Goal: Task Accomplishment & Management: Manage account settings

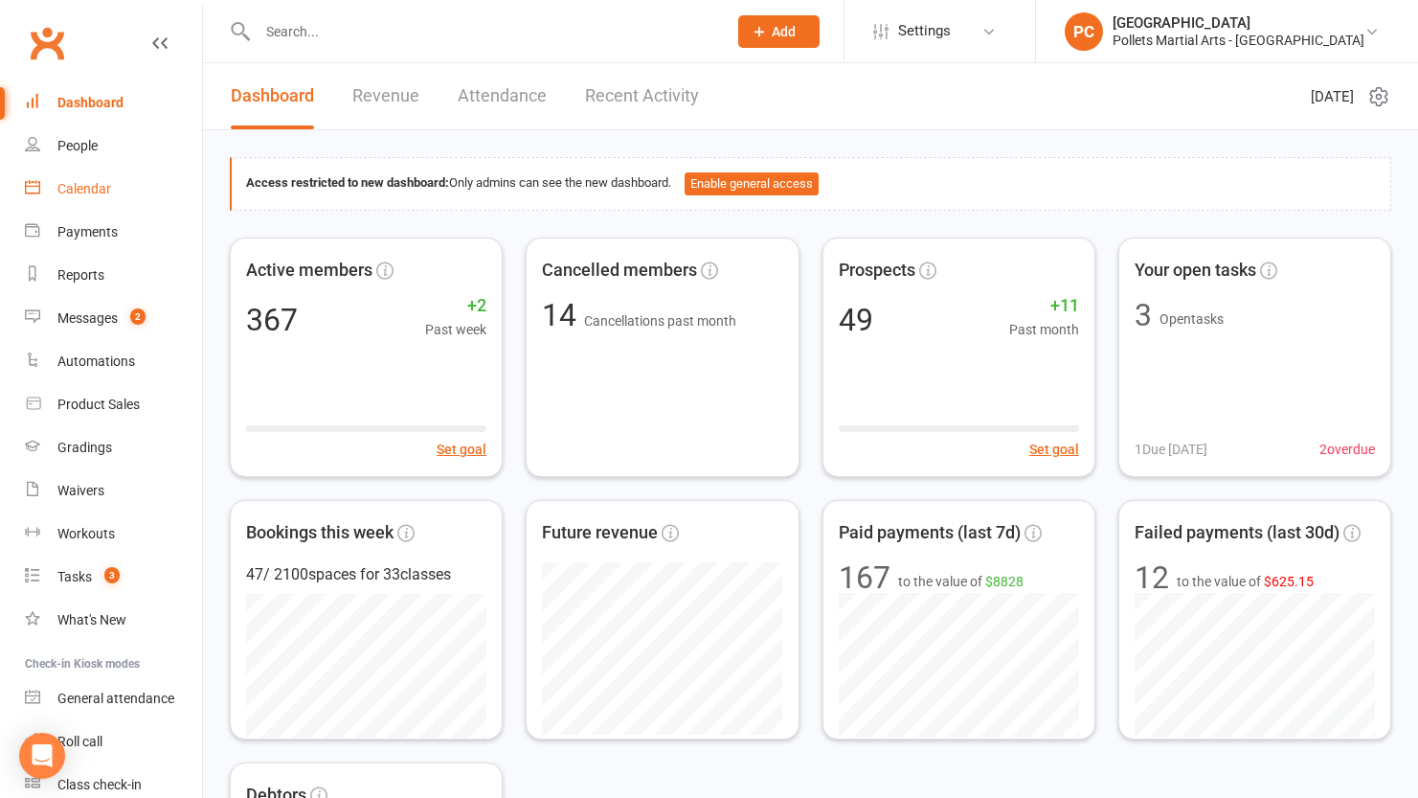
click at [89, 187] on div "Calendar" at bounding box center [84, 188] width 54 height 15
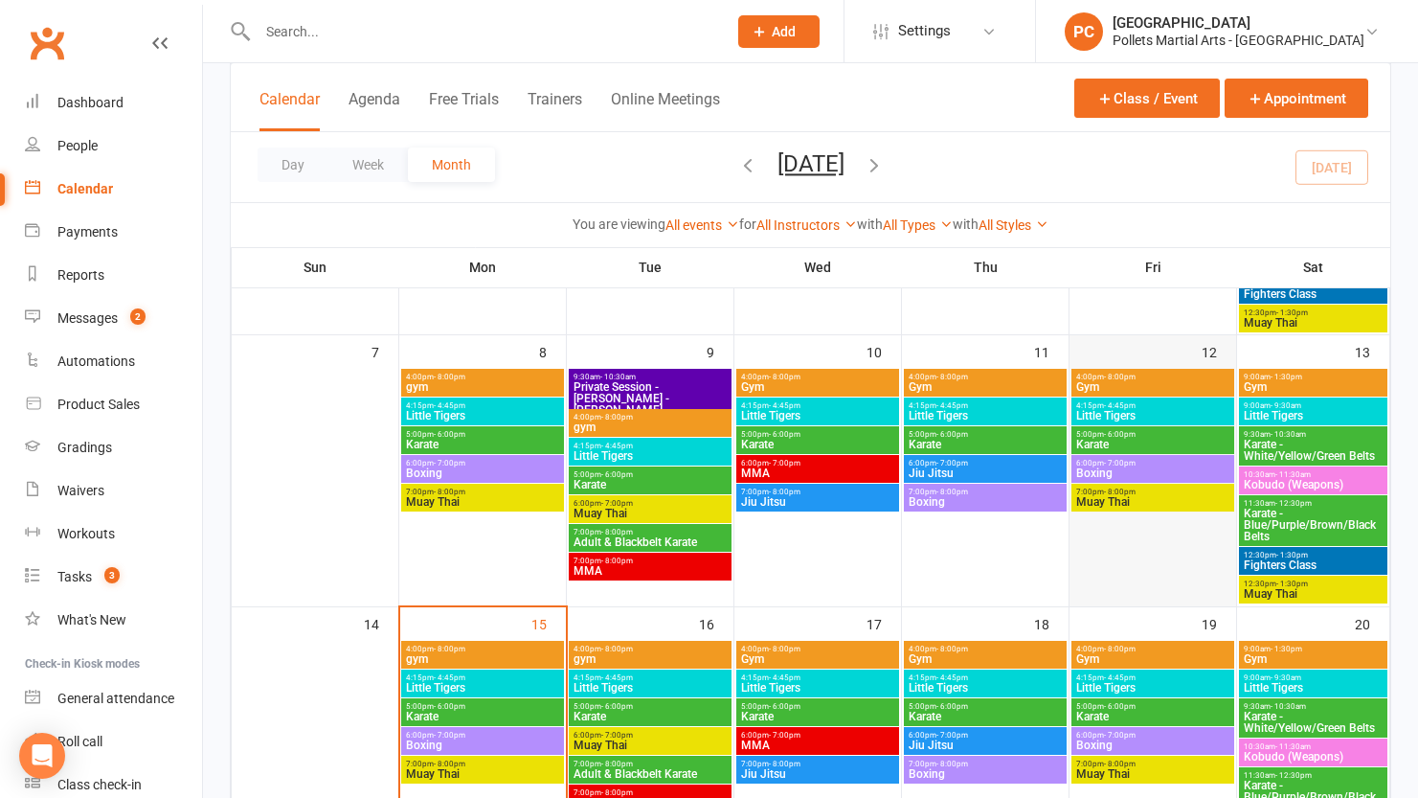
scroll to position [368, 0]
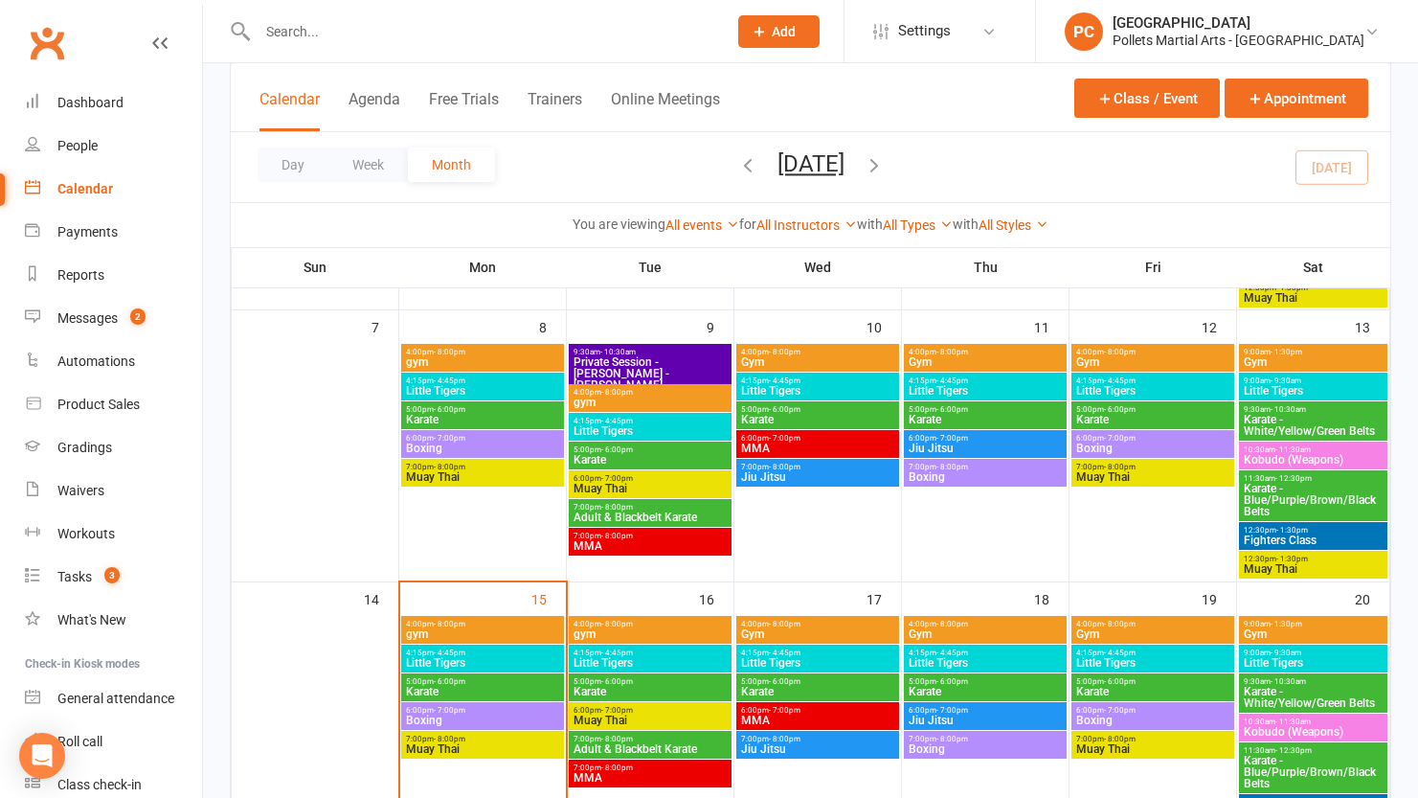
click at [1136, 446] on span "Boxing" at bounding box center [1152, 447] width 155 height 11
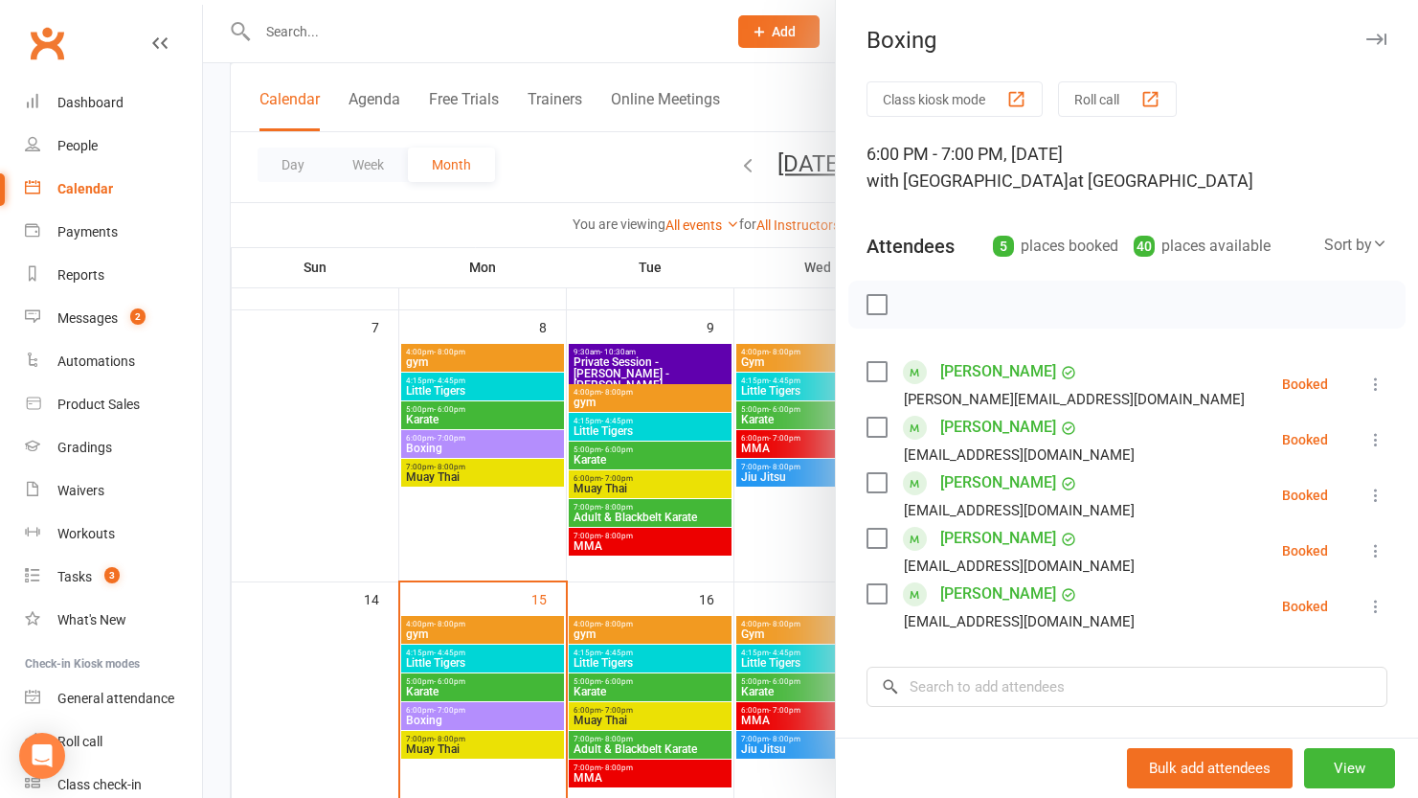
click at [808, 558] on div at bounding box center [810, 399] width 1215 height 798
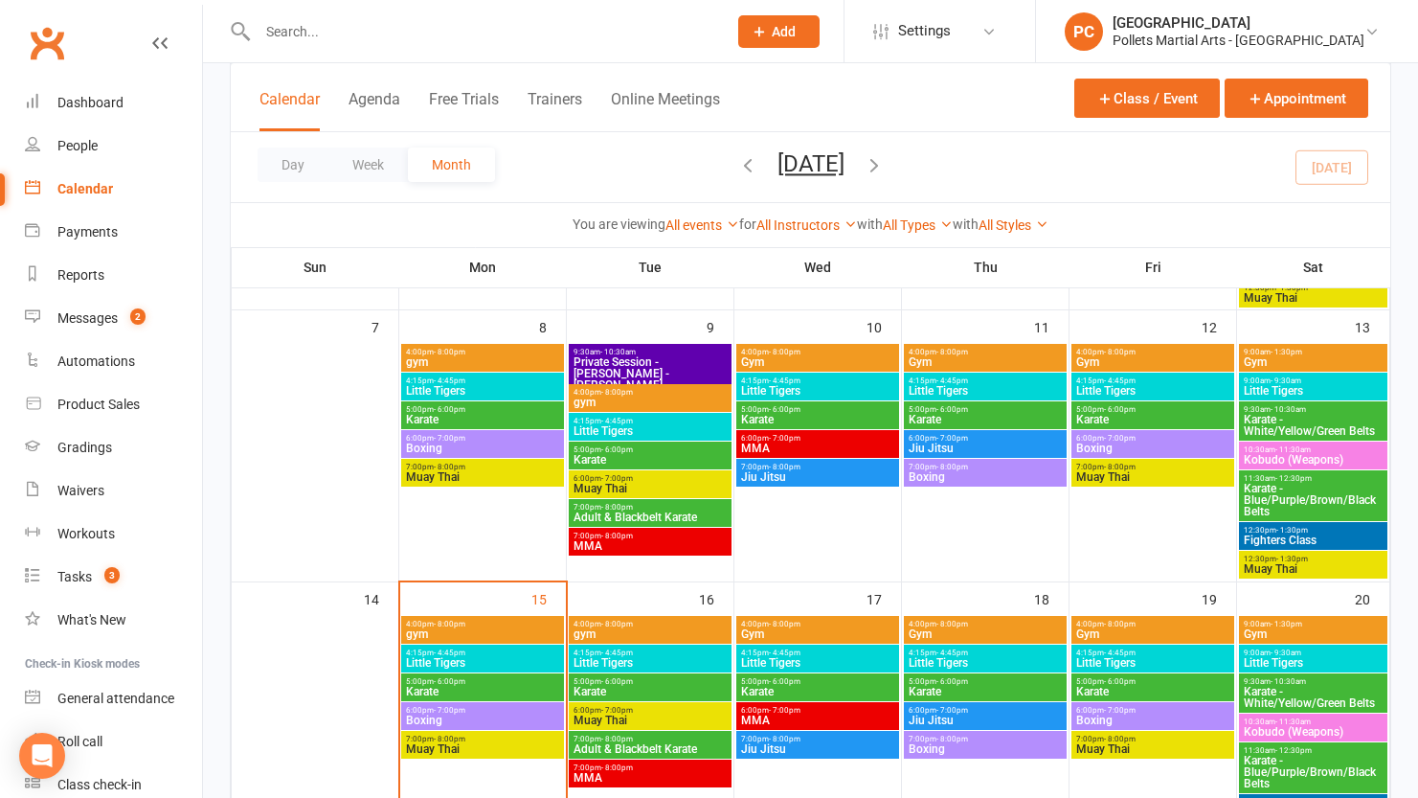
click at [1159, 446] on span "Boxing" at bounding box center [1152, 447] width 155 height 11
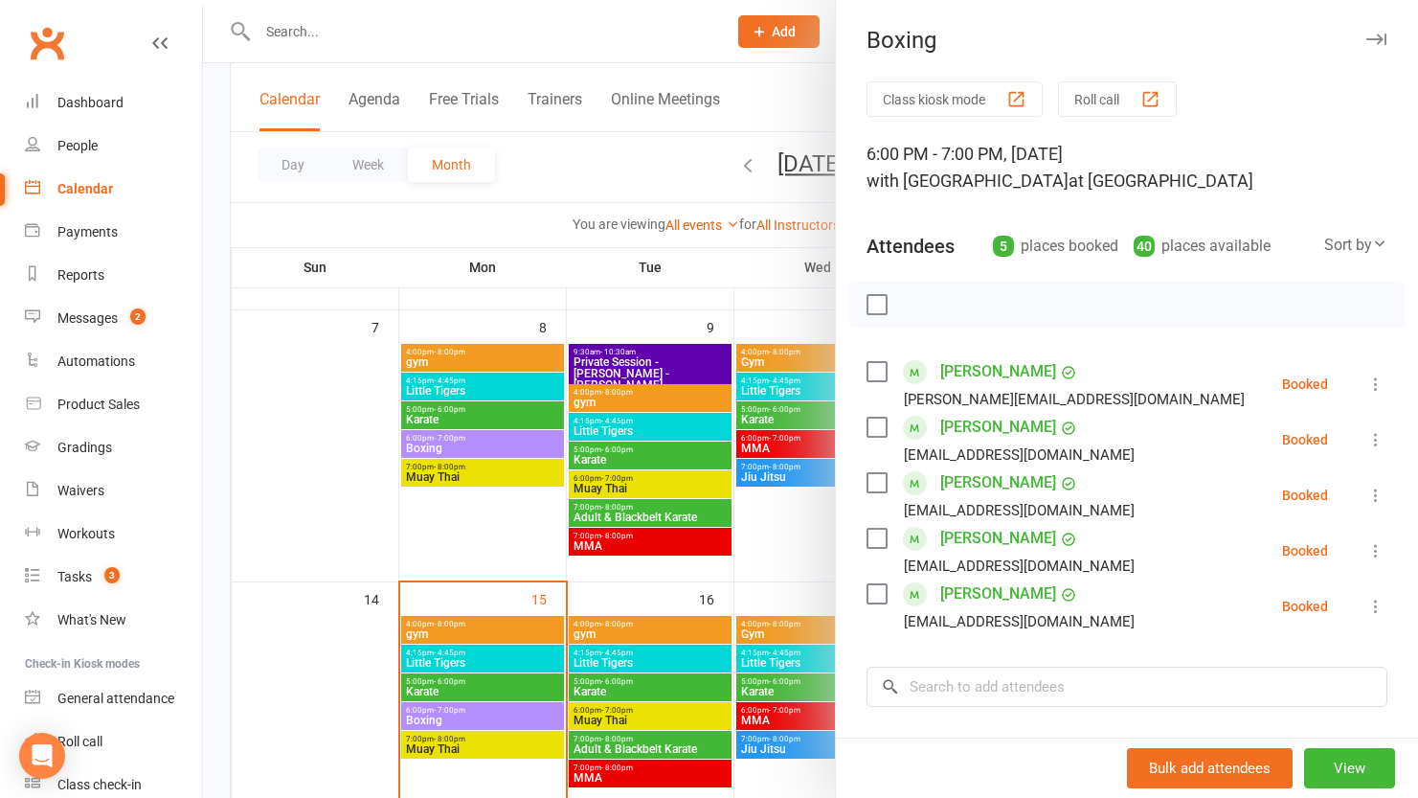
click at [785, 532] on div at bounding box center [810, 399] width 1215 height 798
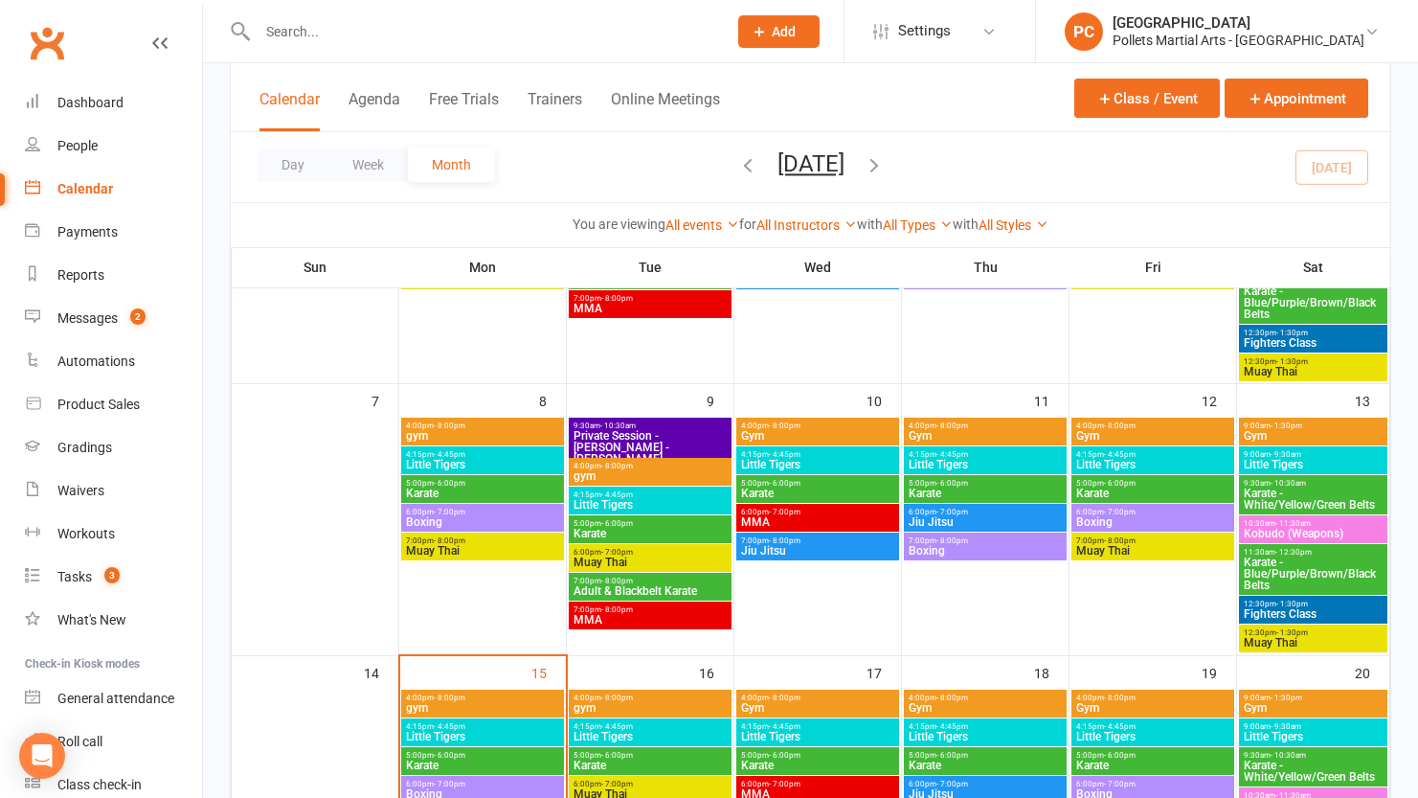
scroll to position [269, 0]
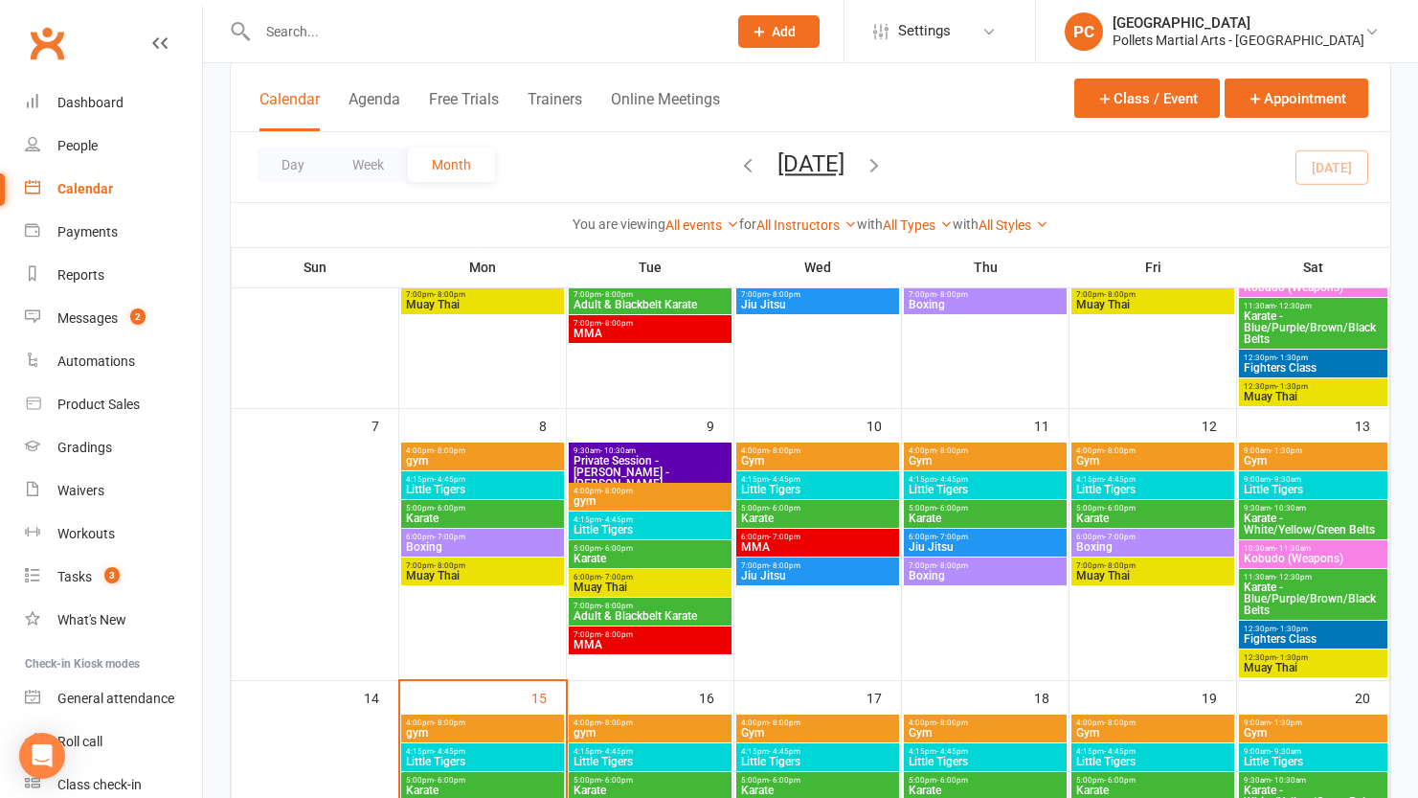
click at [484, 538] on span "6:00pm - 7:00pm" at bounding box center [482, 536] width 155 height 9
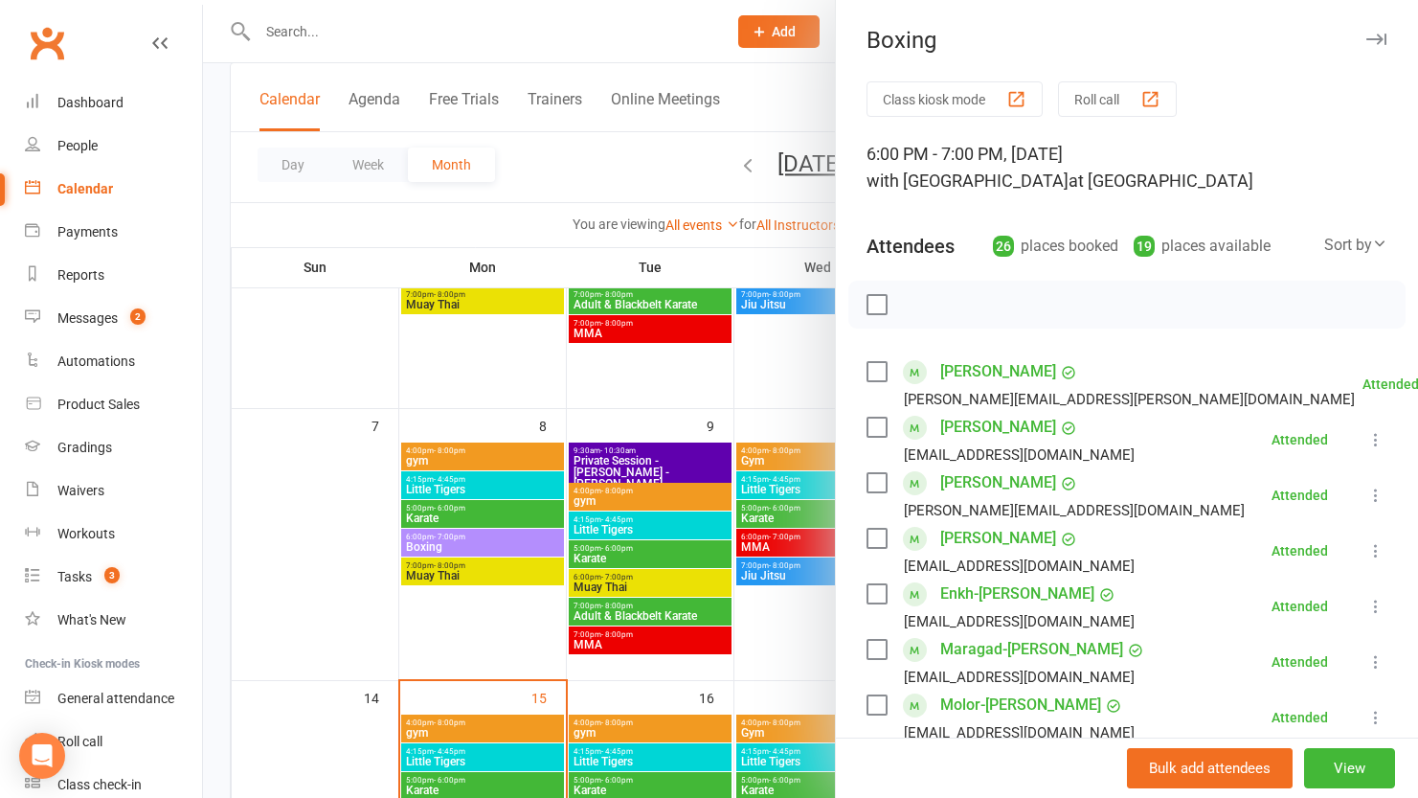
click at [799, 629] on div at bounding box center [810, 399] width 1215 height 798
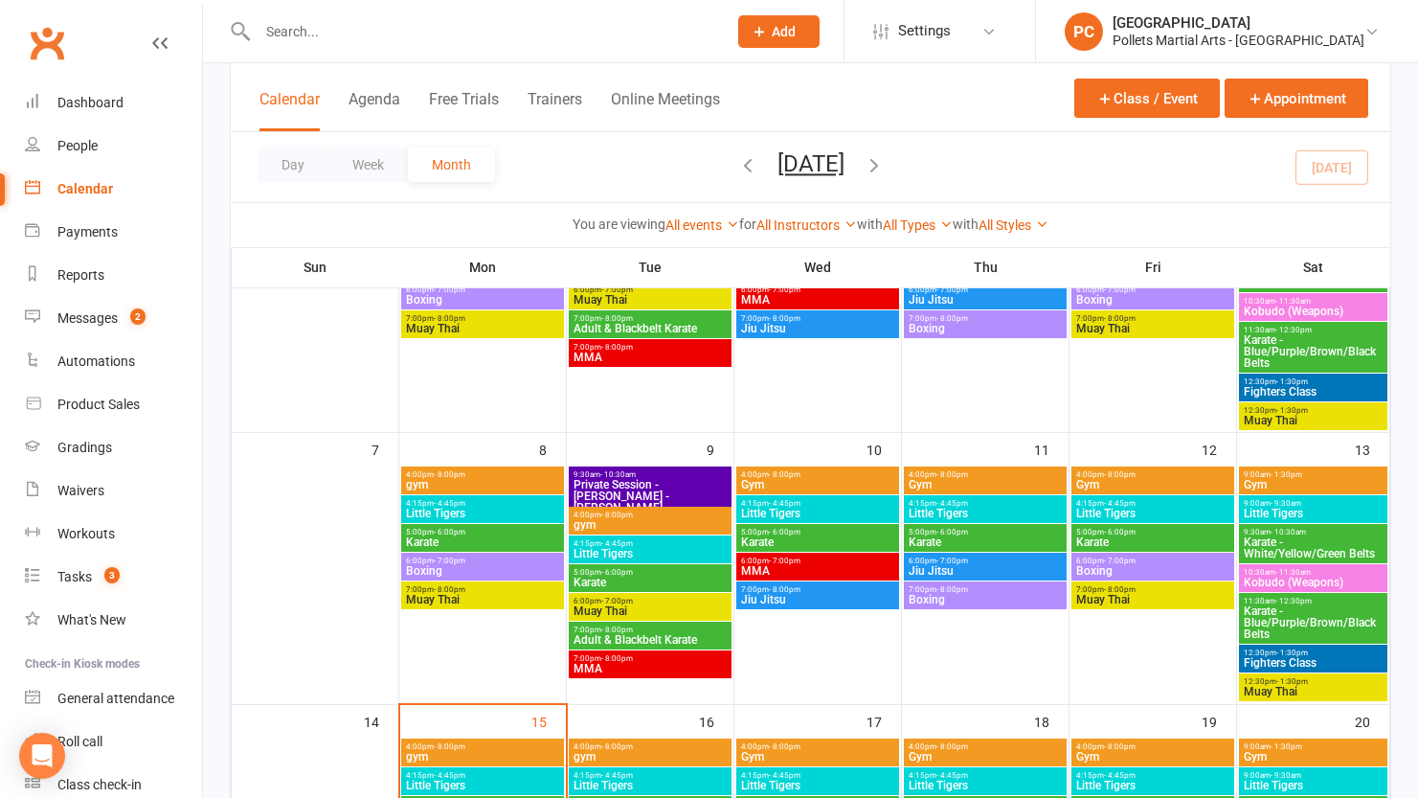
scroll to position [127, 0]
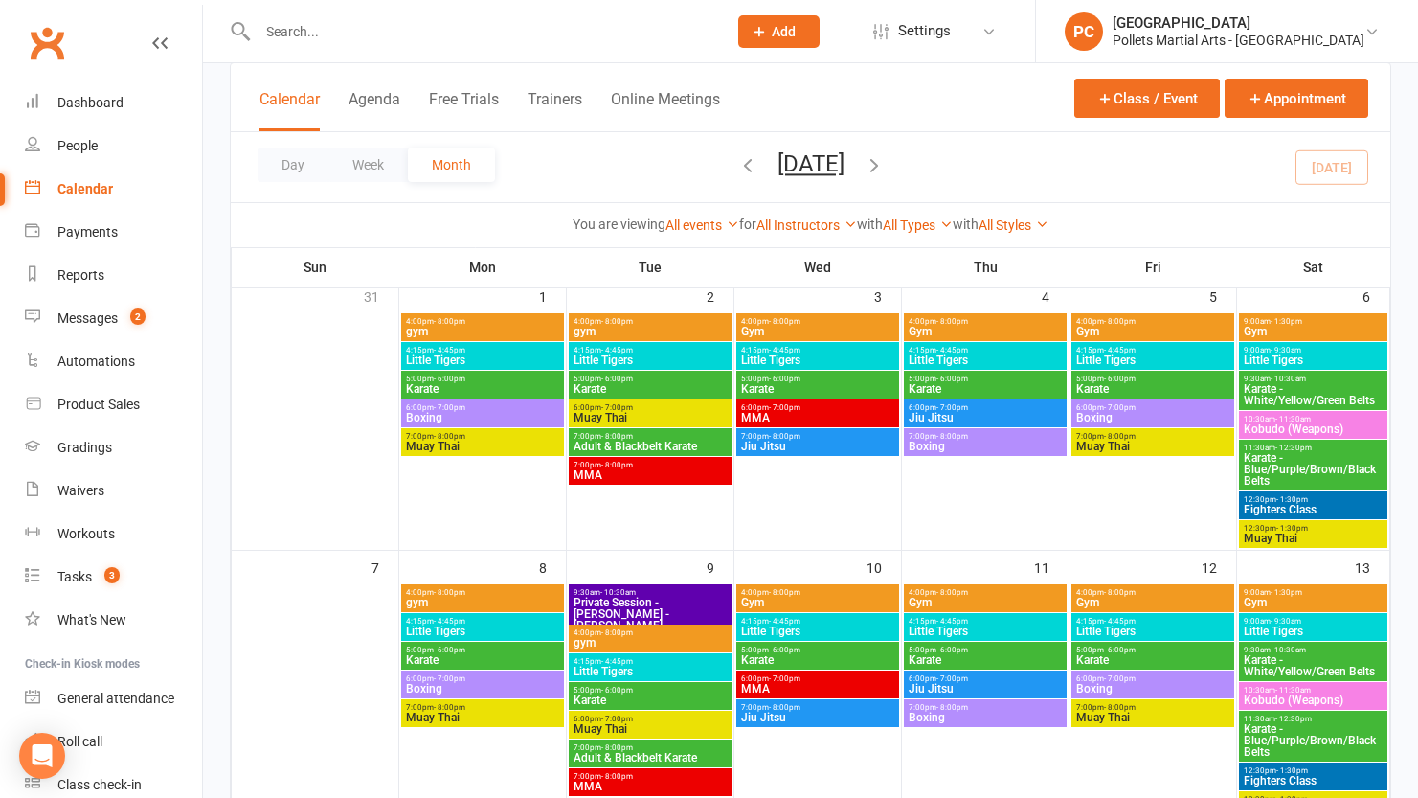
click at [1162, 415] on span "Boxing" at bounding box center [1152, 417] width 155 height 11
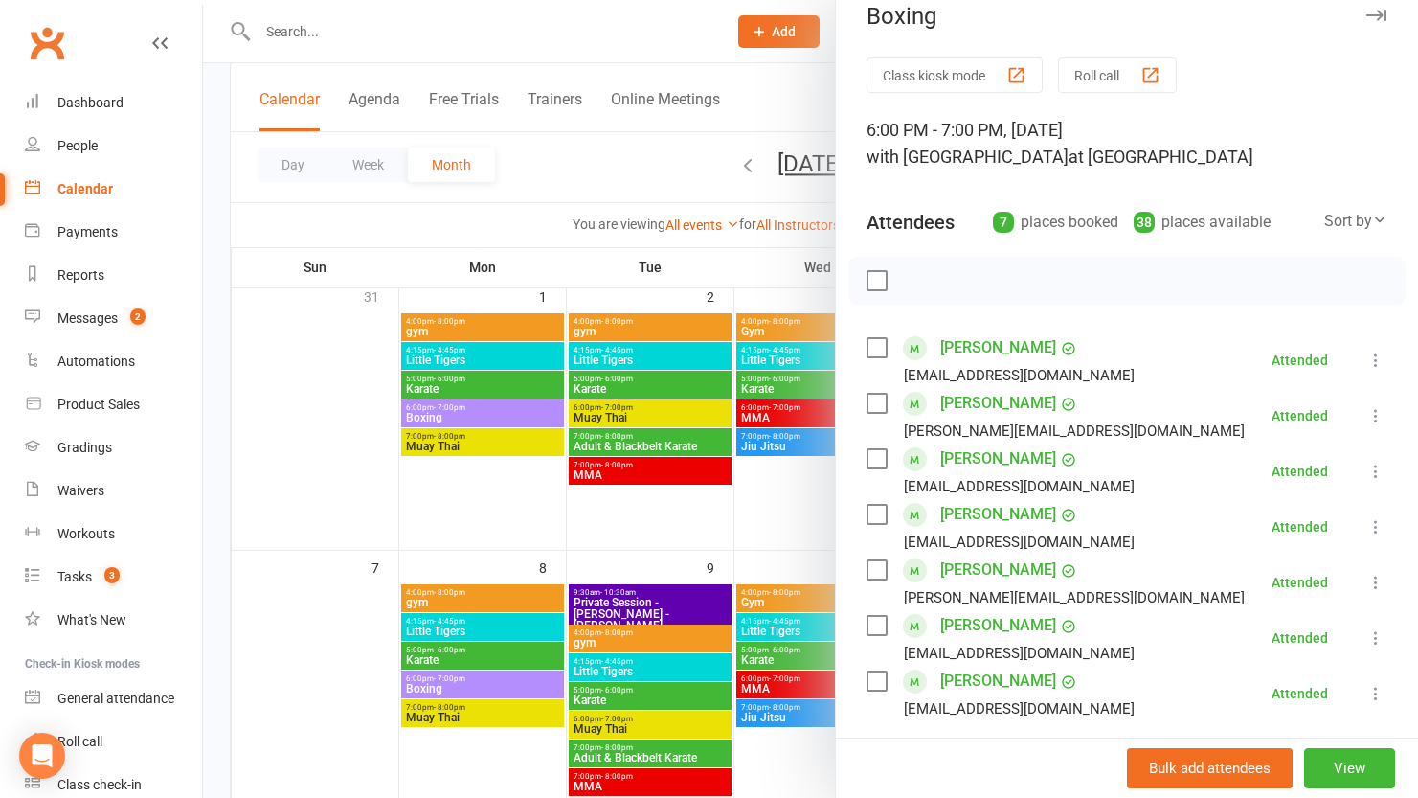
scroll to position [36, 0]
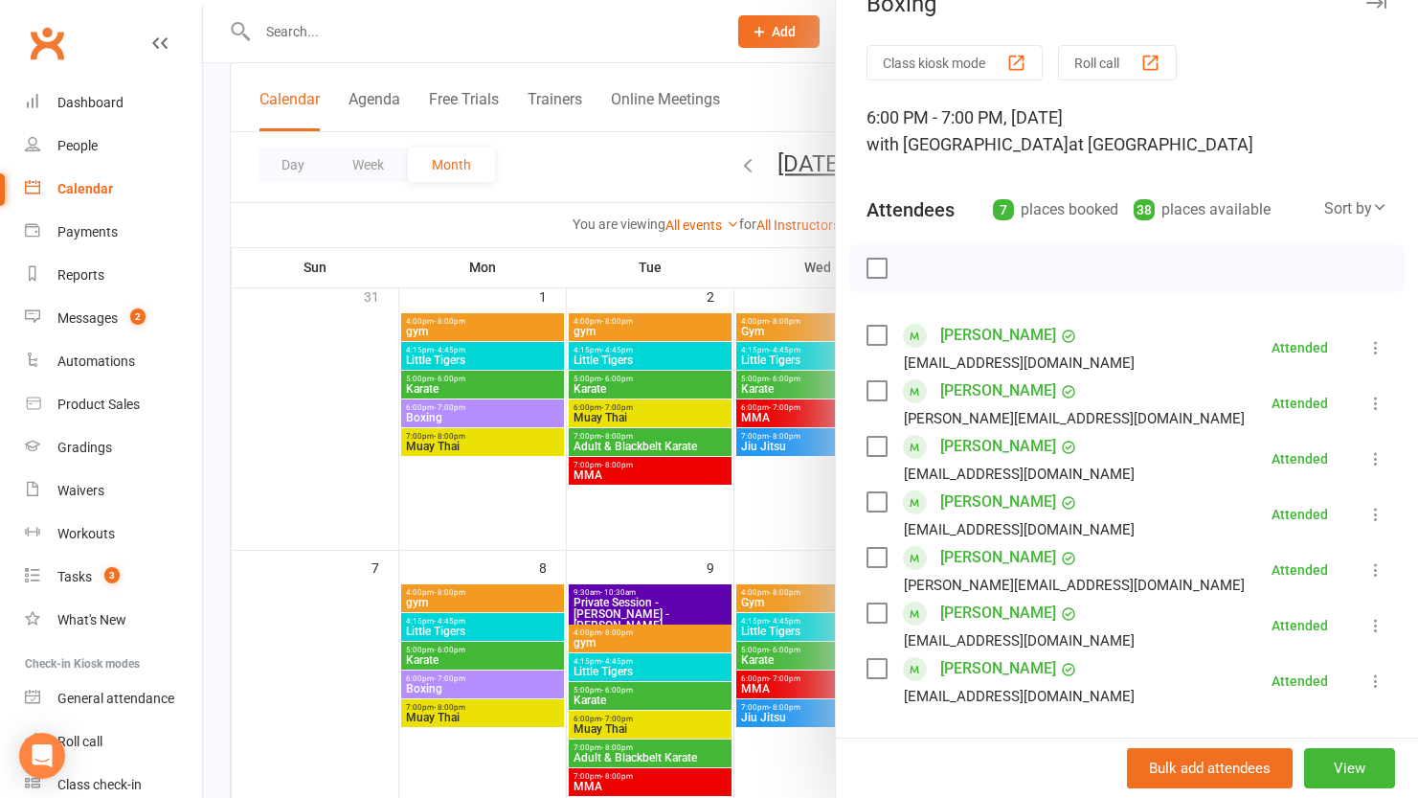
click at [807, 528] on div at bounding box center [810, 399] width 1215 height 798
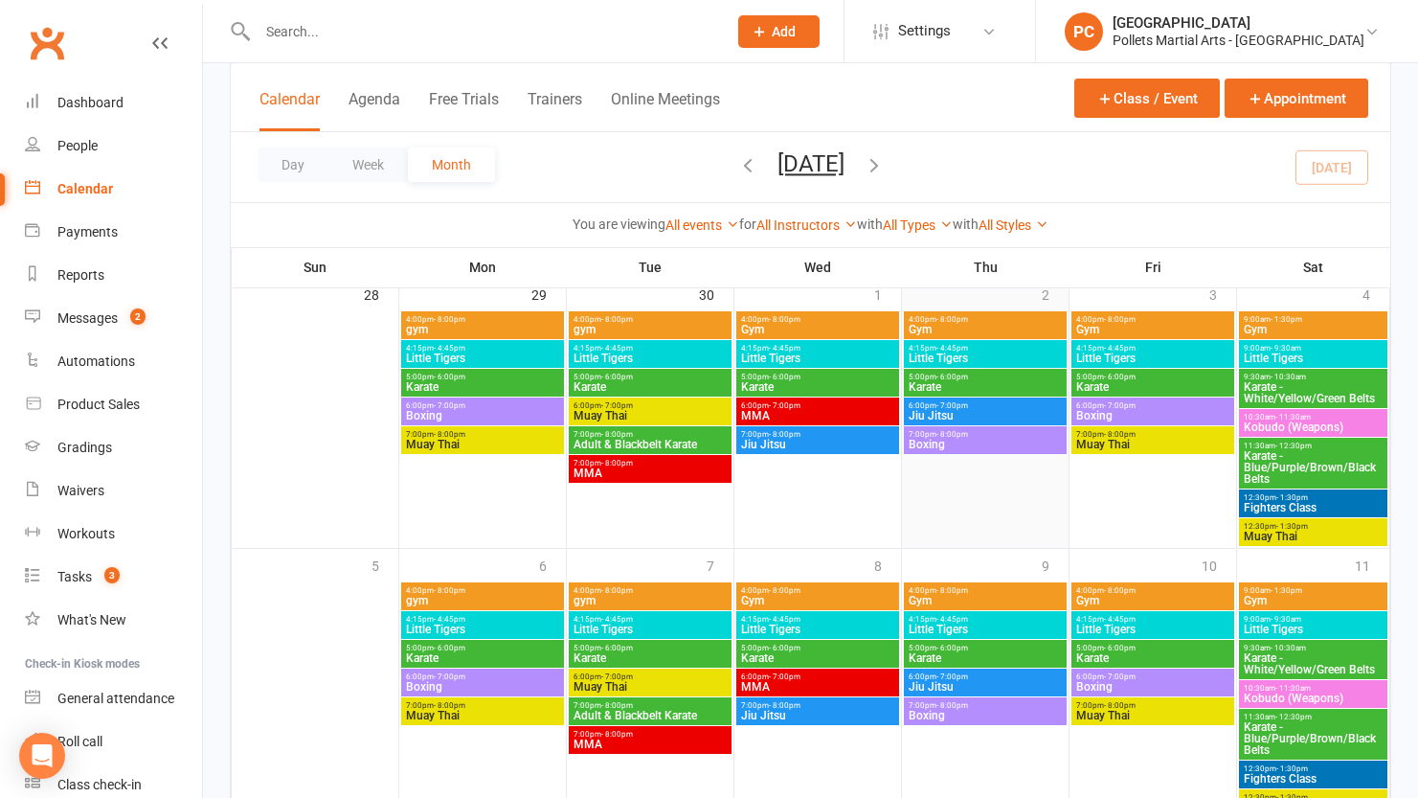
scroll to position [986, 0]
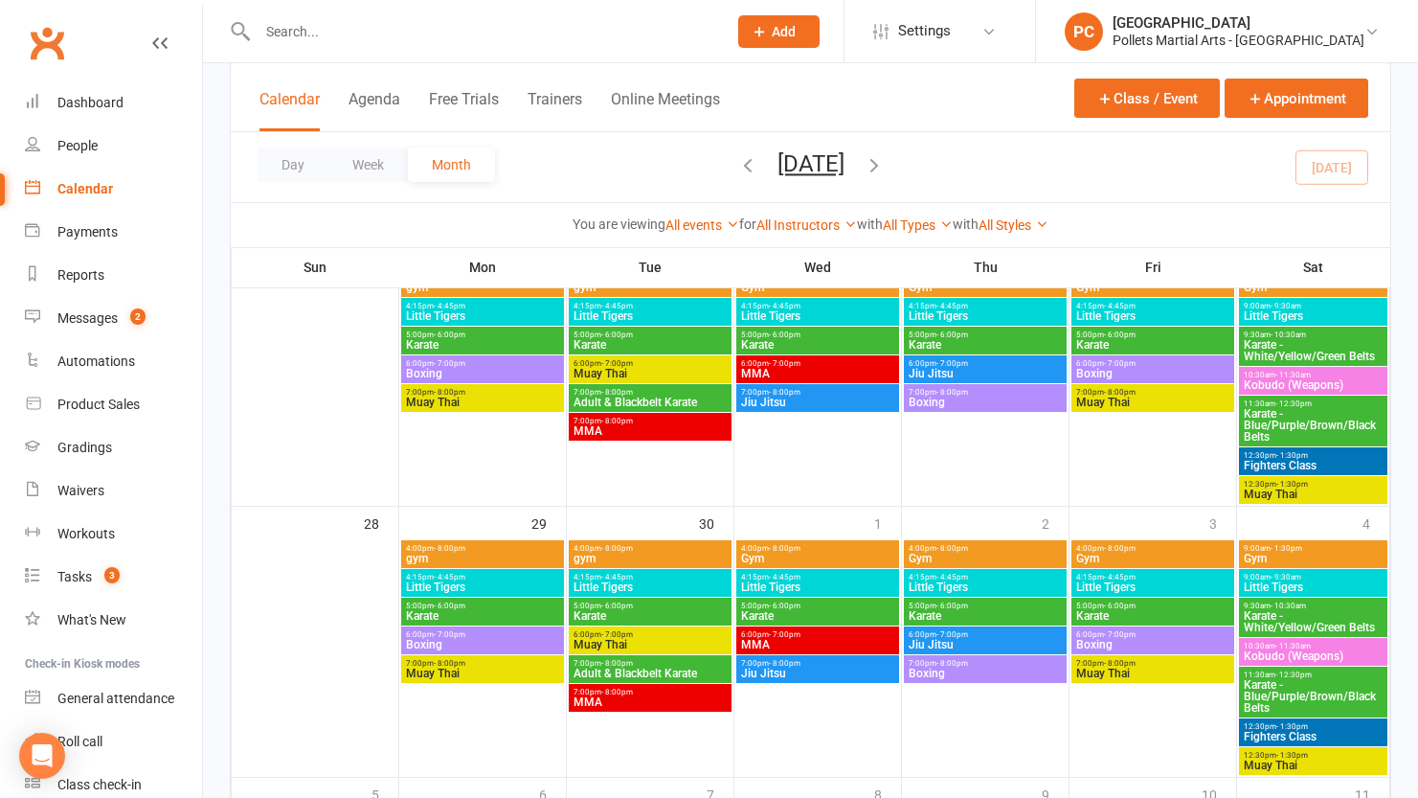
click at [1111, 365] on span "- 7:00pm" at bounding box center [1120, 363] width 32 height 9
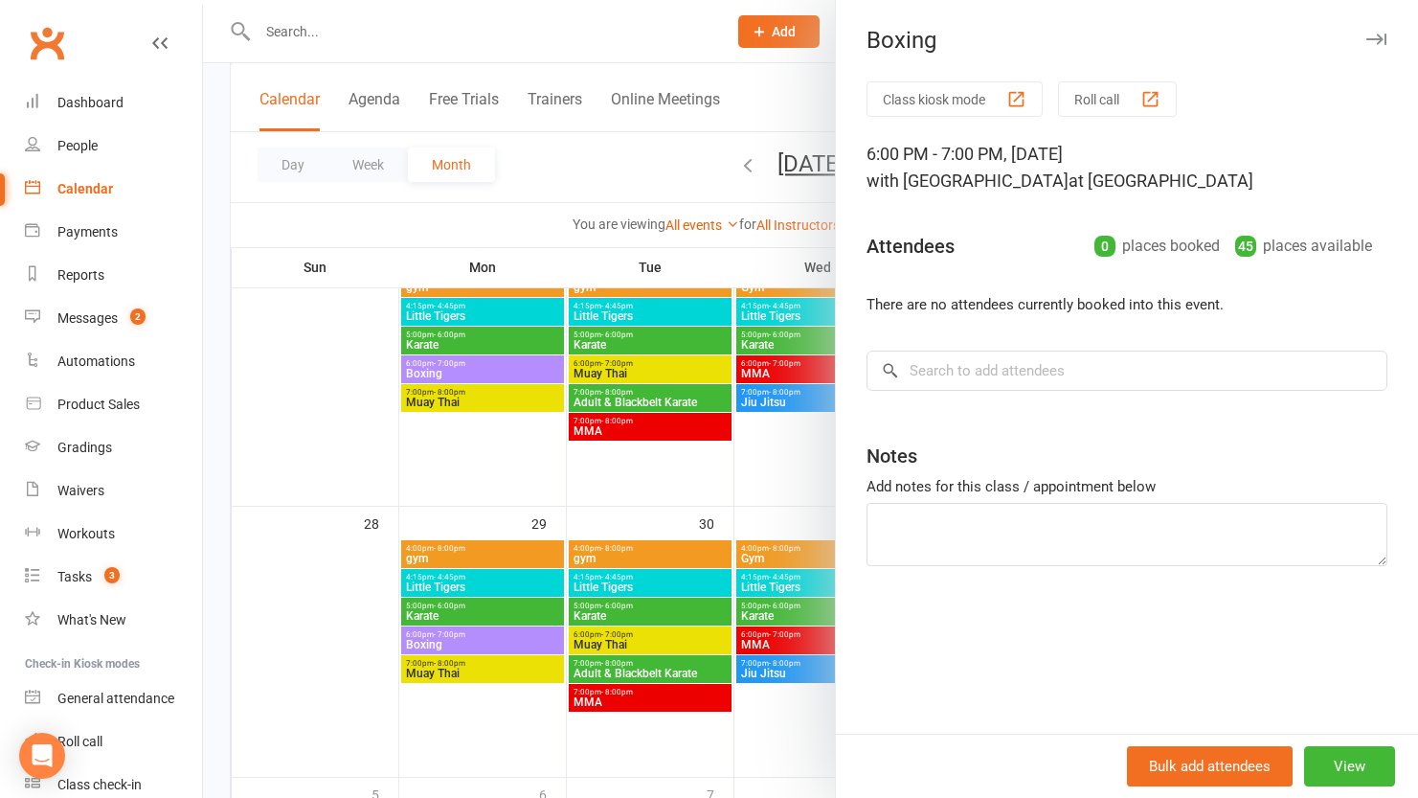
click at [781, 443] on div at bounding box center [810, 399] width 1215 height 798
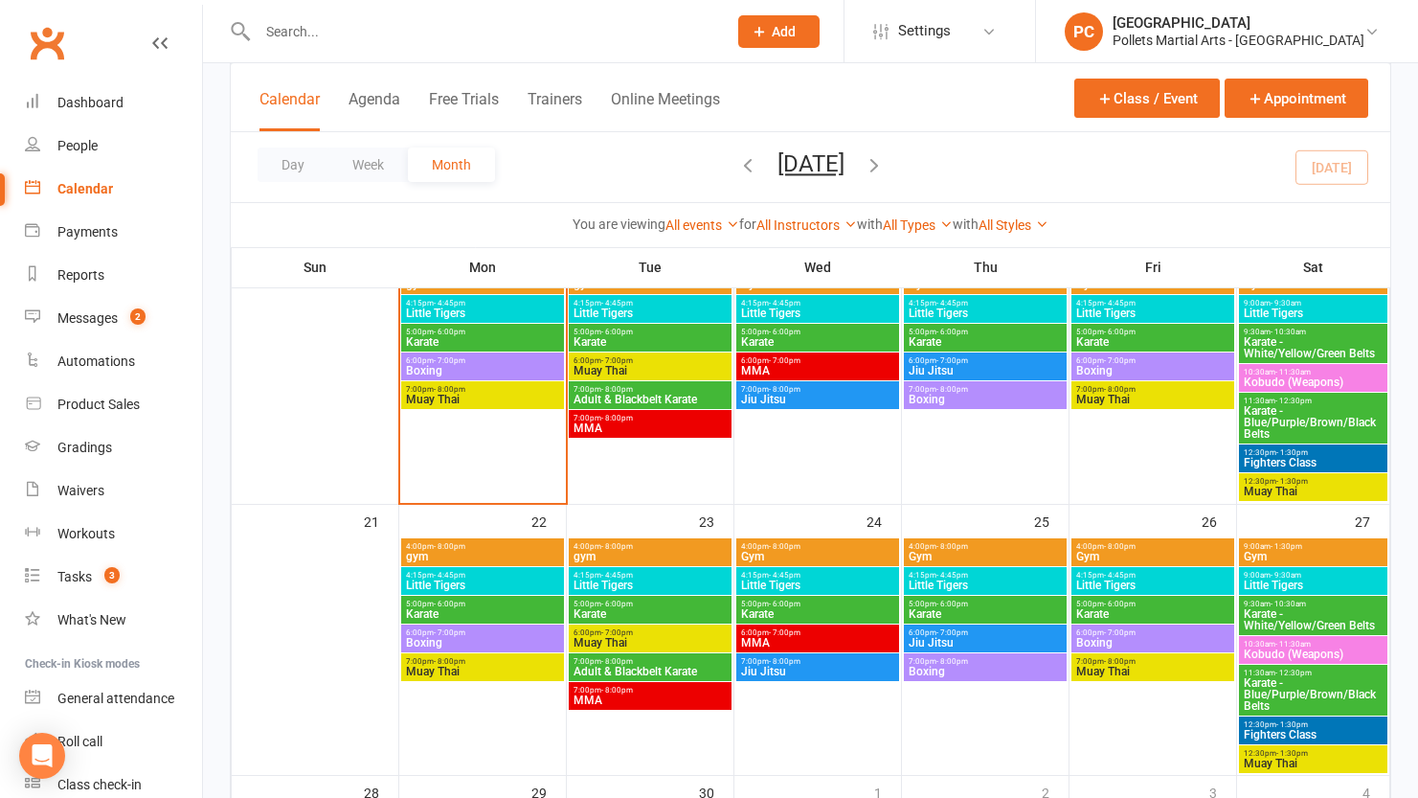
scroll to position [675, 0]
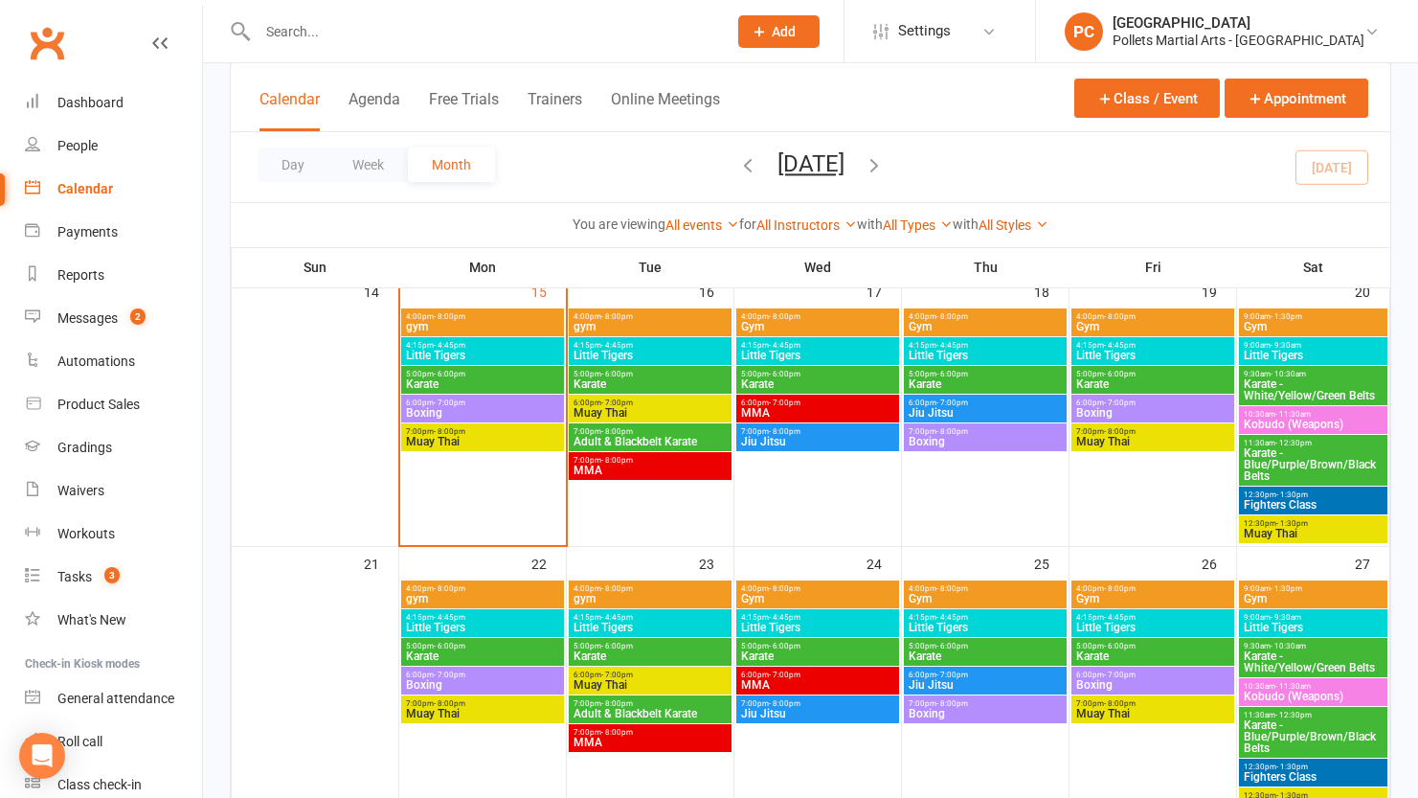
click at [495, 412] on span "Boxing" at bounding box center [482, 412] width 155 height 11
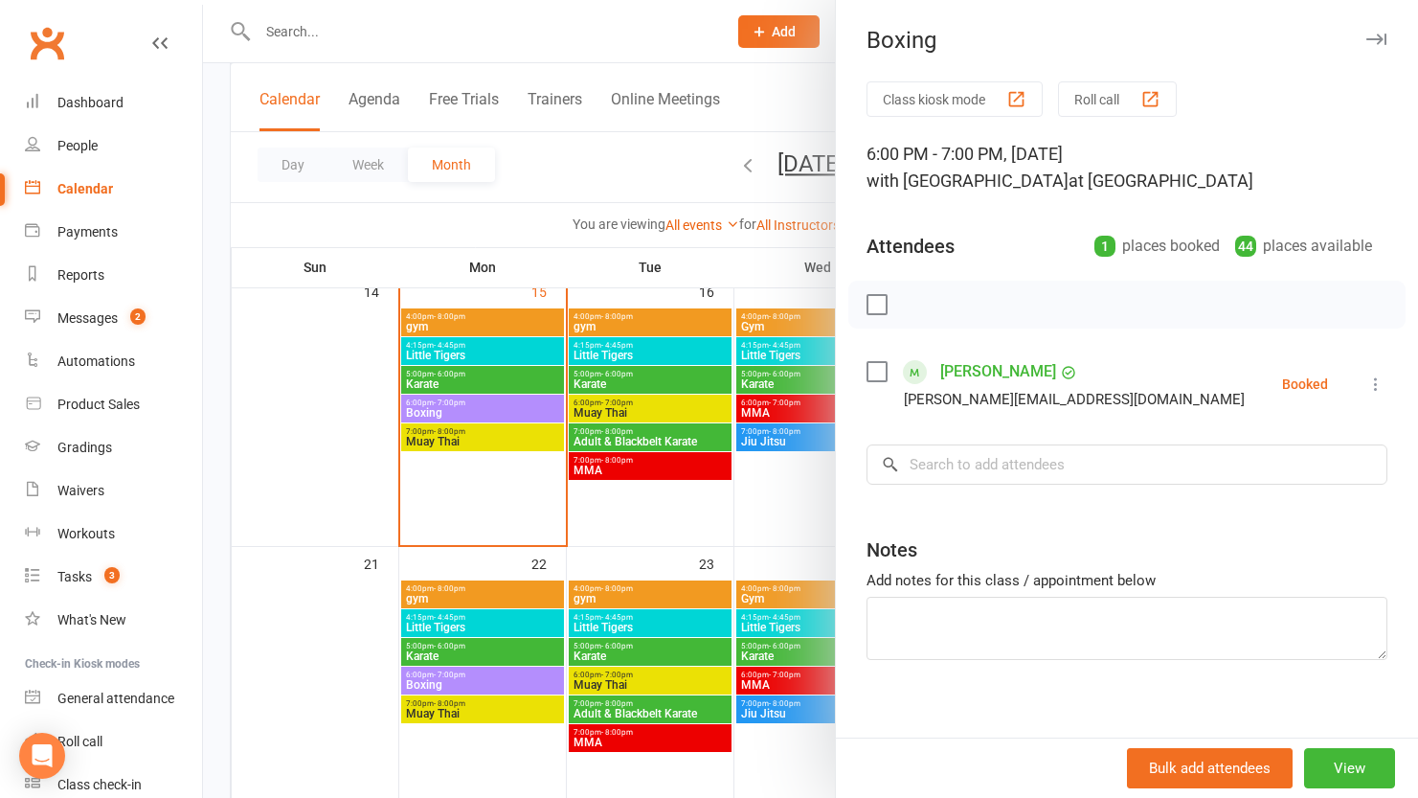
click at [483, 435] on div at bounding box center [810, 399] width 1215 height 798
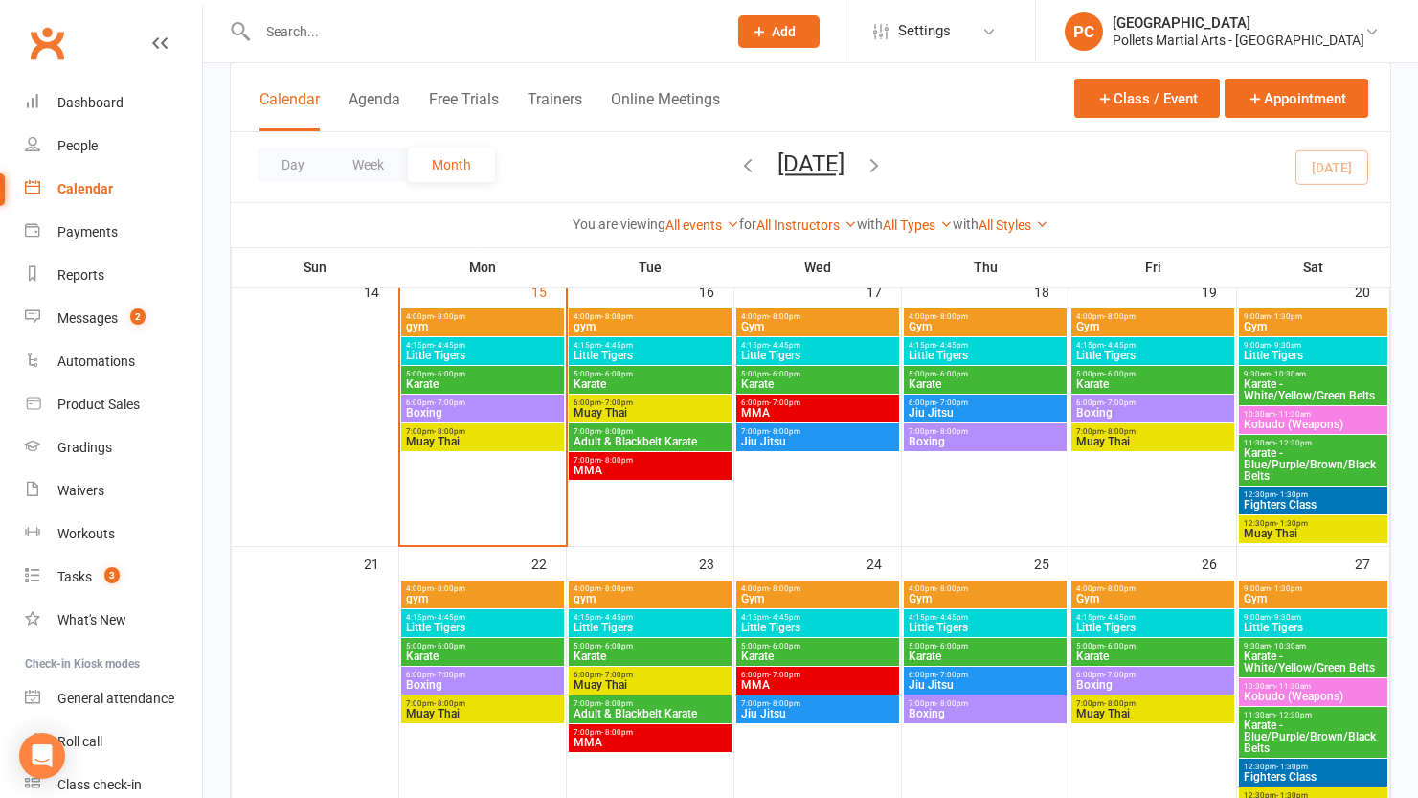
click at [483, 441] on span "Muay Thai" at bounding box center [482, 441] width 155 height 11
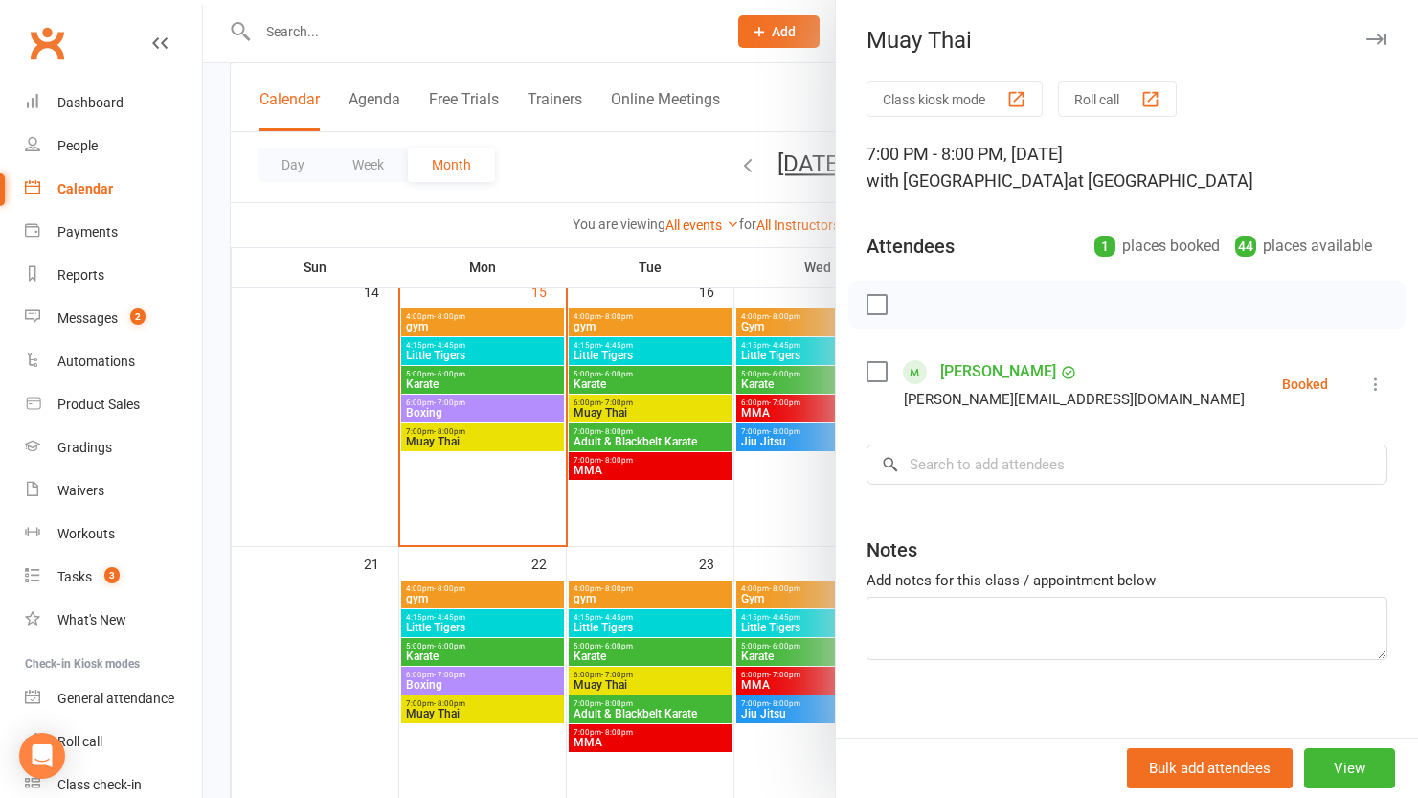
click at [513, 378] on div at bounding box center [810, 399] width 1215 height 798
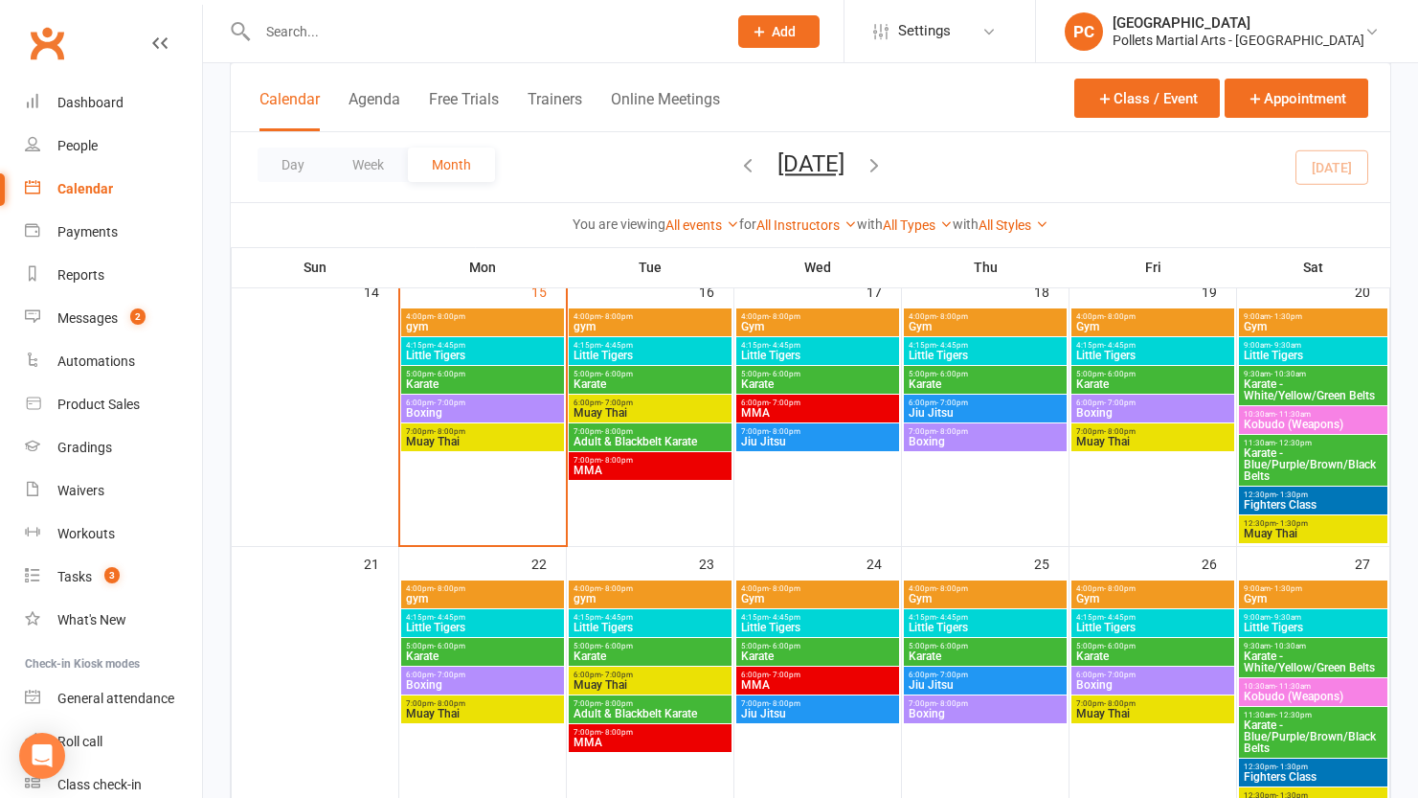
click at [514, 378] on span "Karate" at bounding box center [482, 383] width 155 height 11
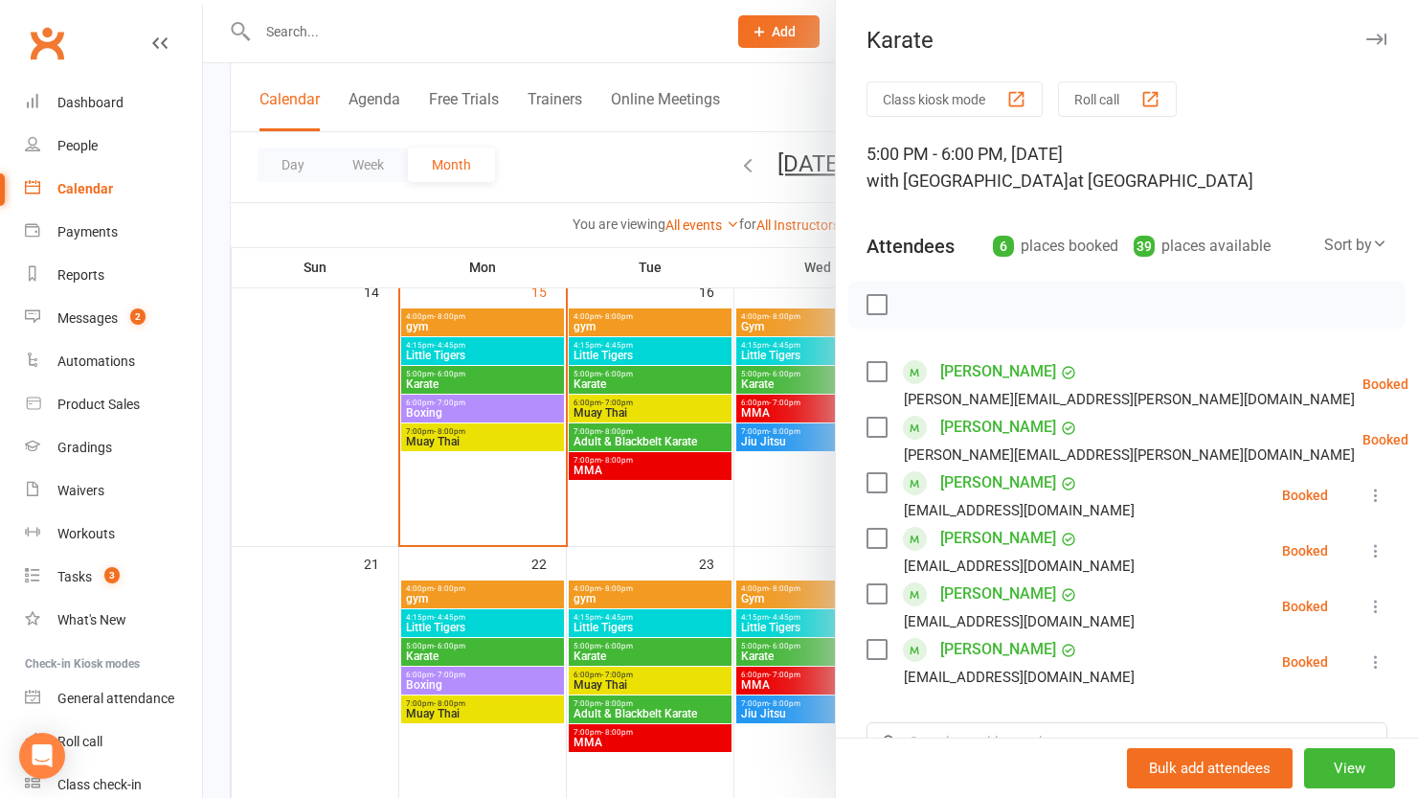
click at [729, 504] on div at bounding box center [810, 399] width 1215 height 798
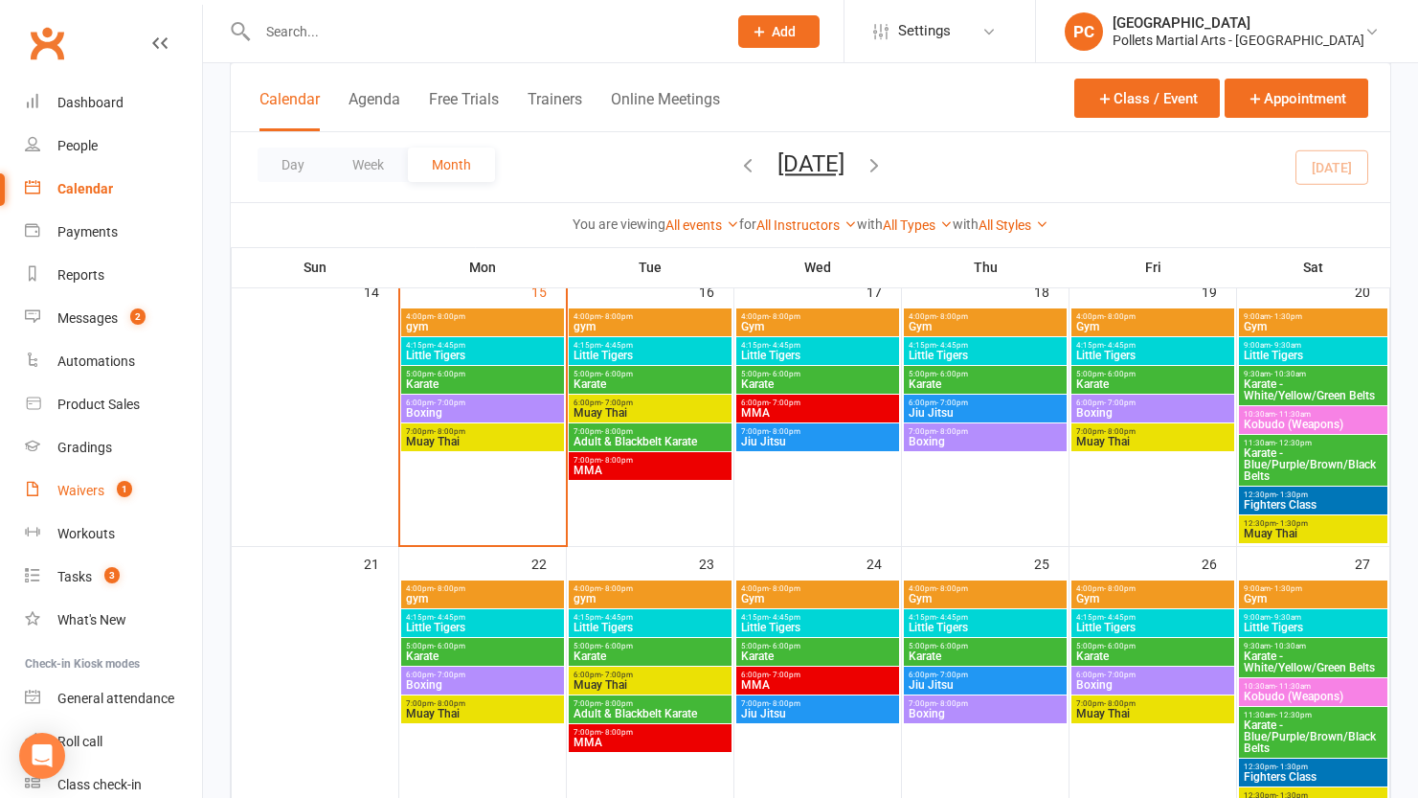
click at [78, 498] on link "Waivers 1" at bounding box center [113, 490] width 177 height 43
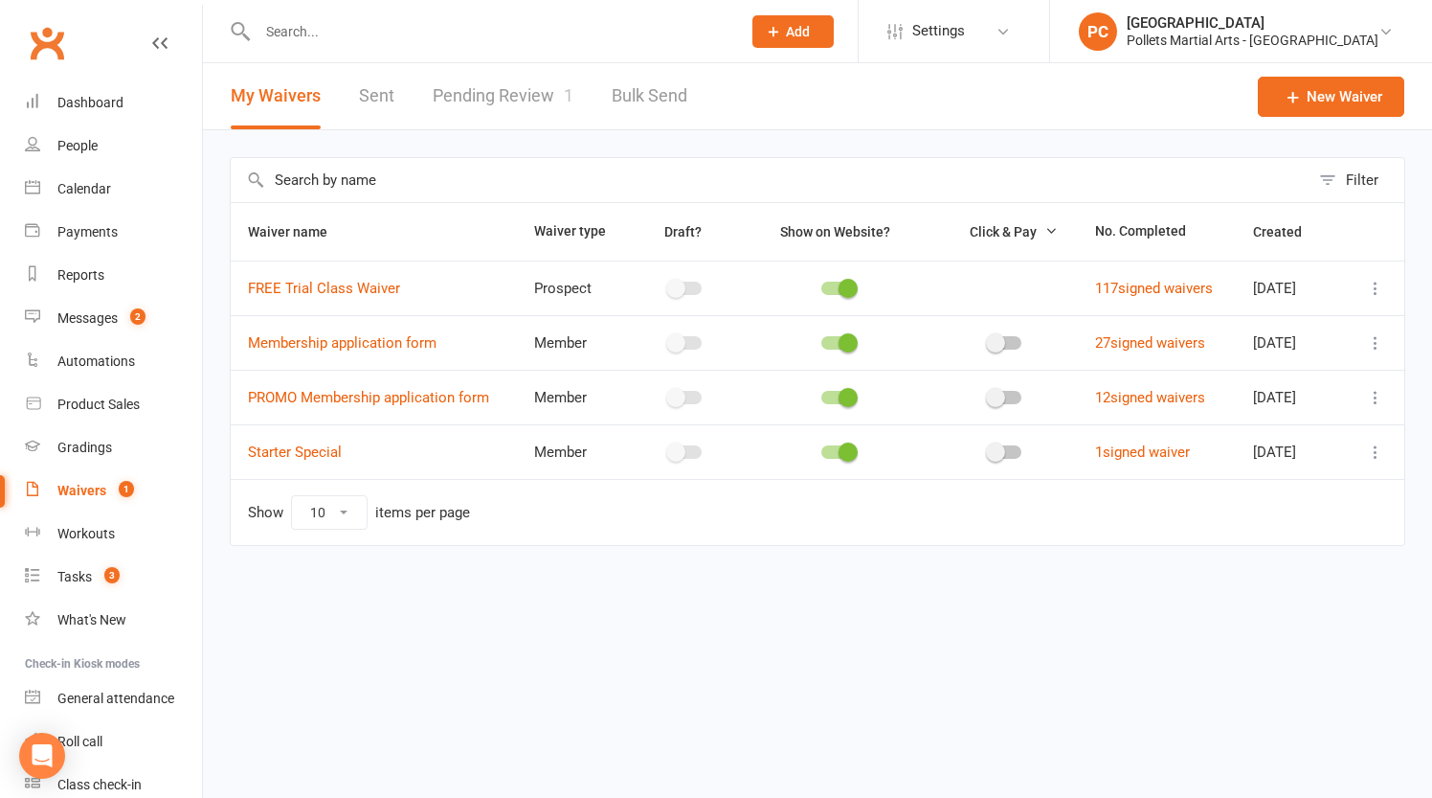
click at [499, 99] on link "Pending Review 1" at bounding box center [503, 96] width 141 height 66
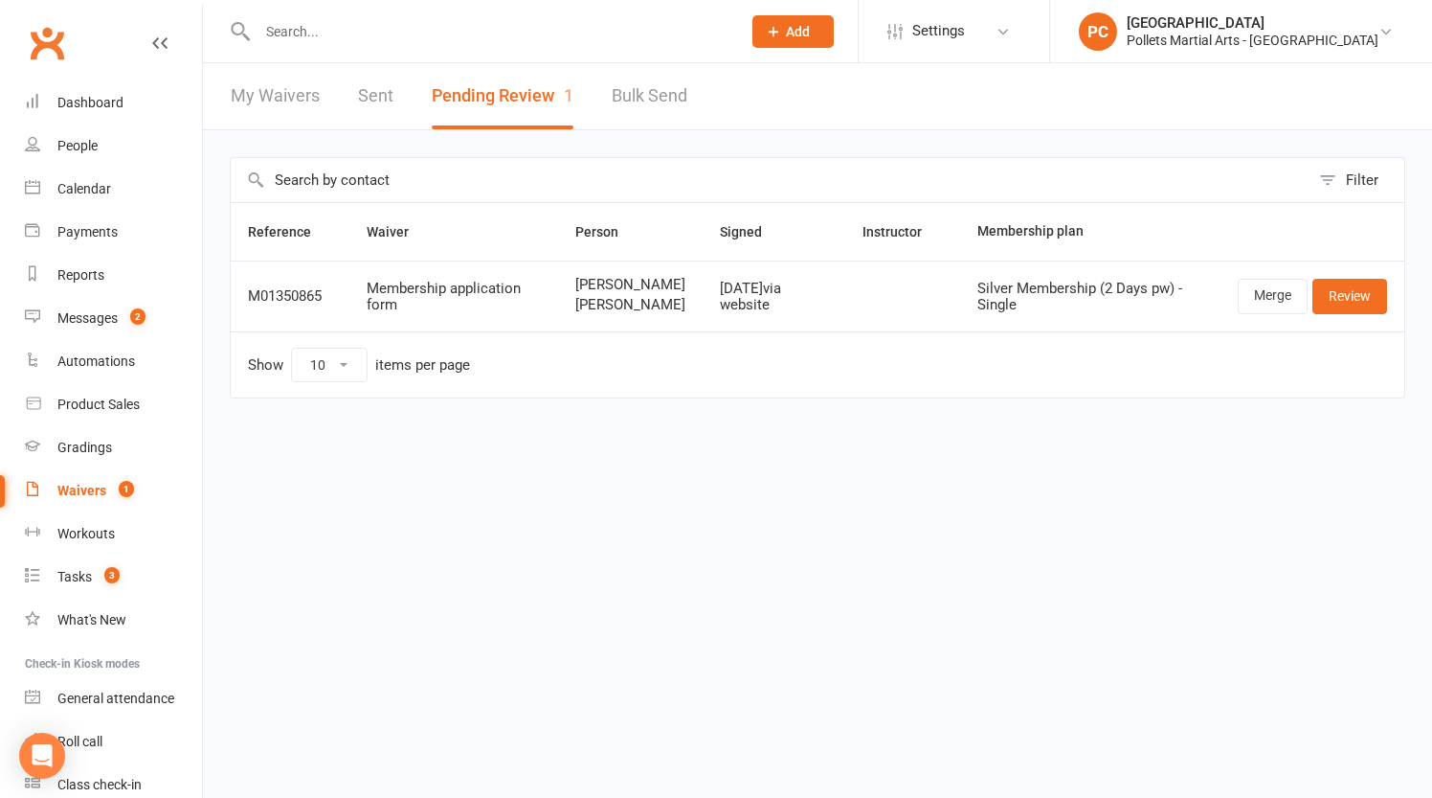
click at [86, 497] on div "Waivers" at bounding box center [81, 490] width 49 height 15
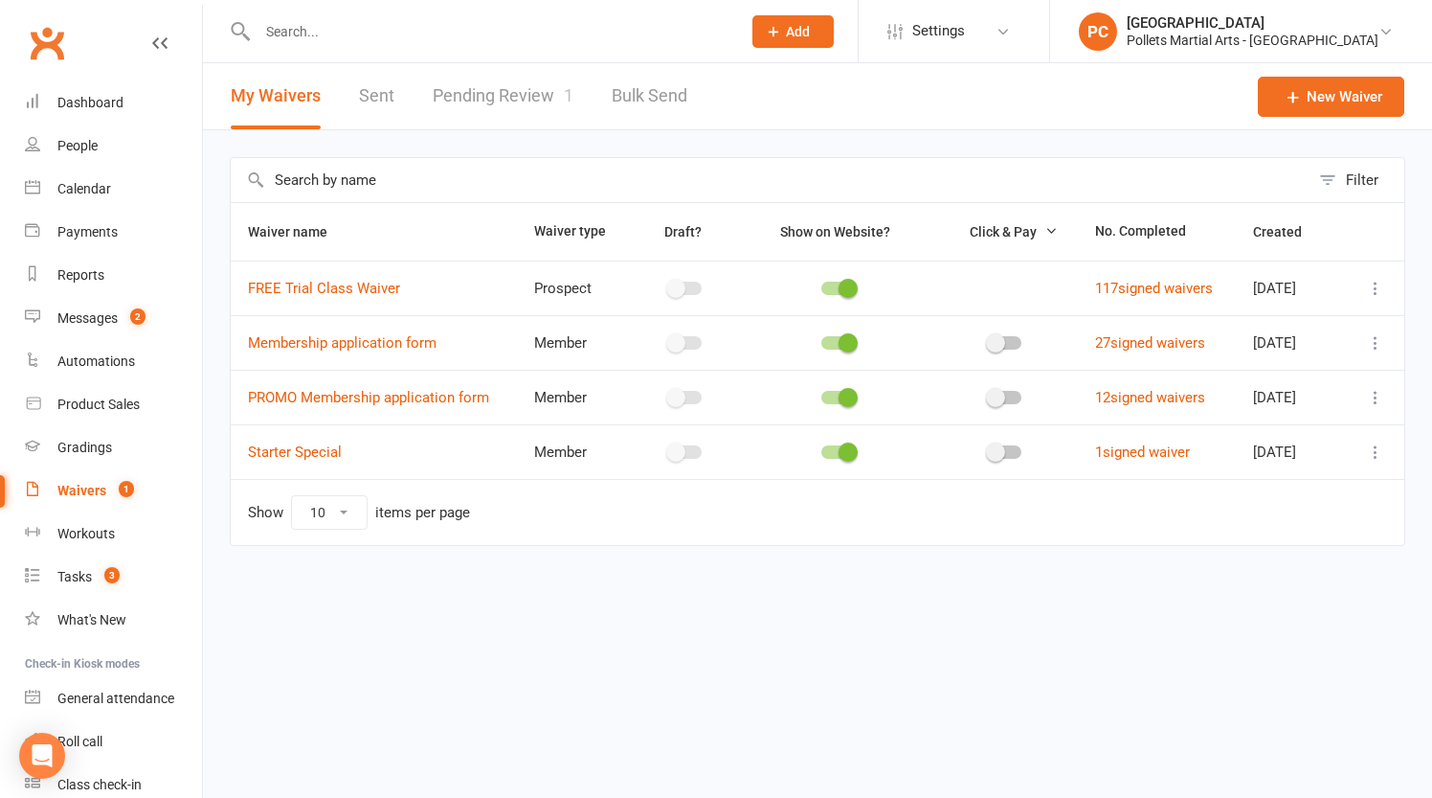
click at [543, 113] on link "Pending Review 1" at bounding box center [503, 96] width 141 height 66
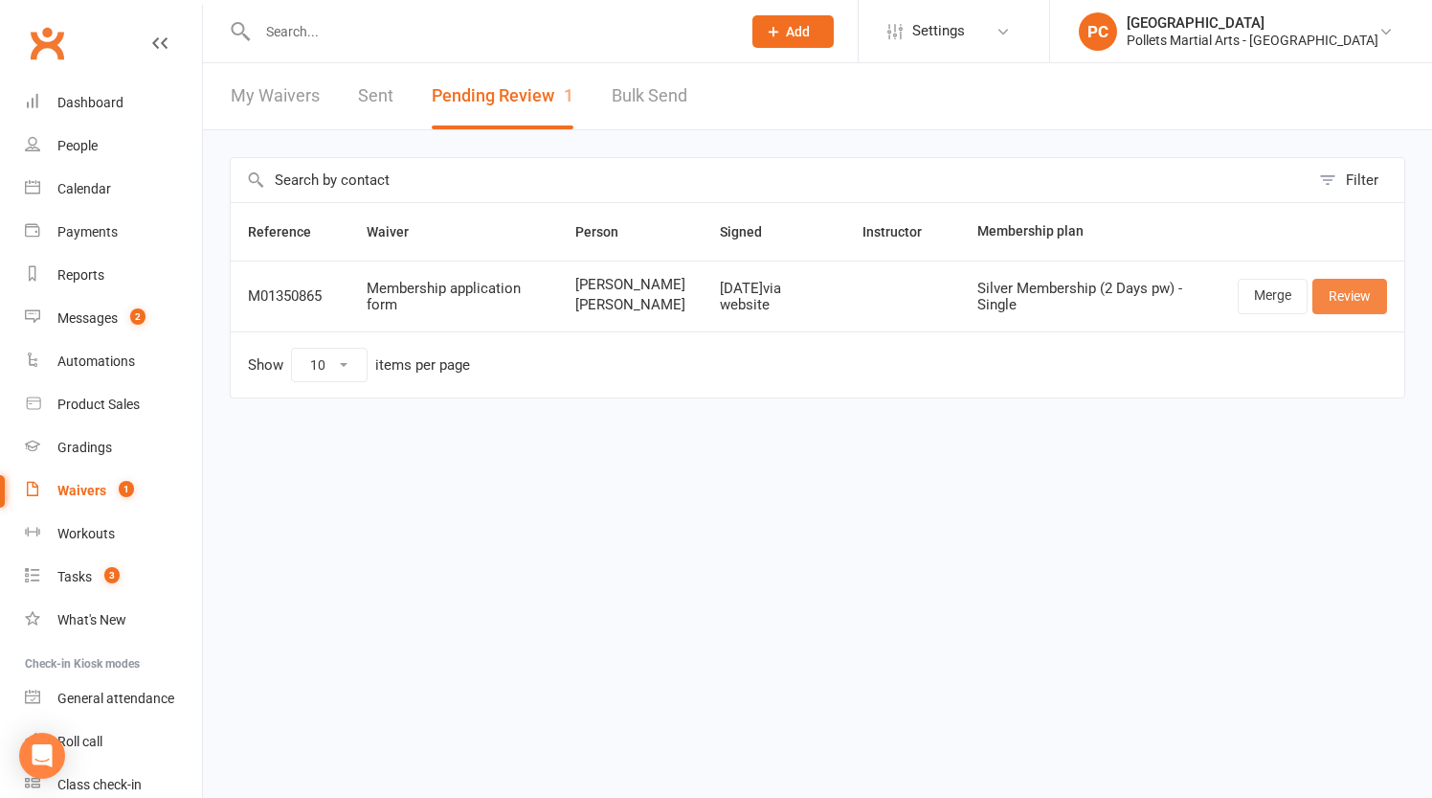
click at [1347, 313] on link "Review" at bounding box center [1350, 296] width 75 height 34
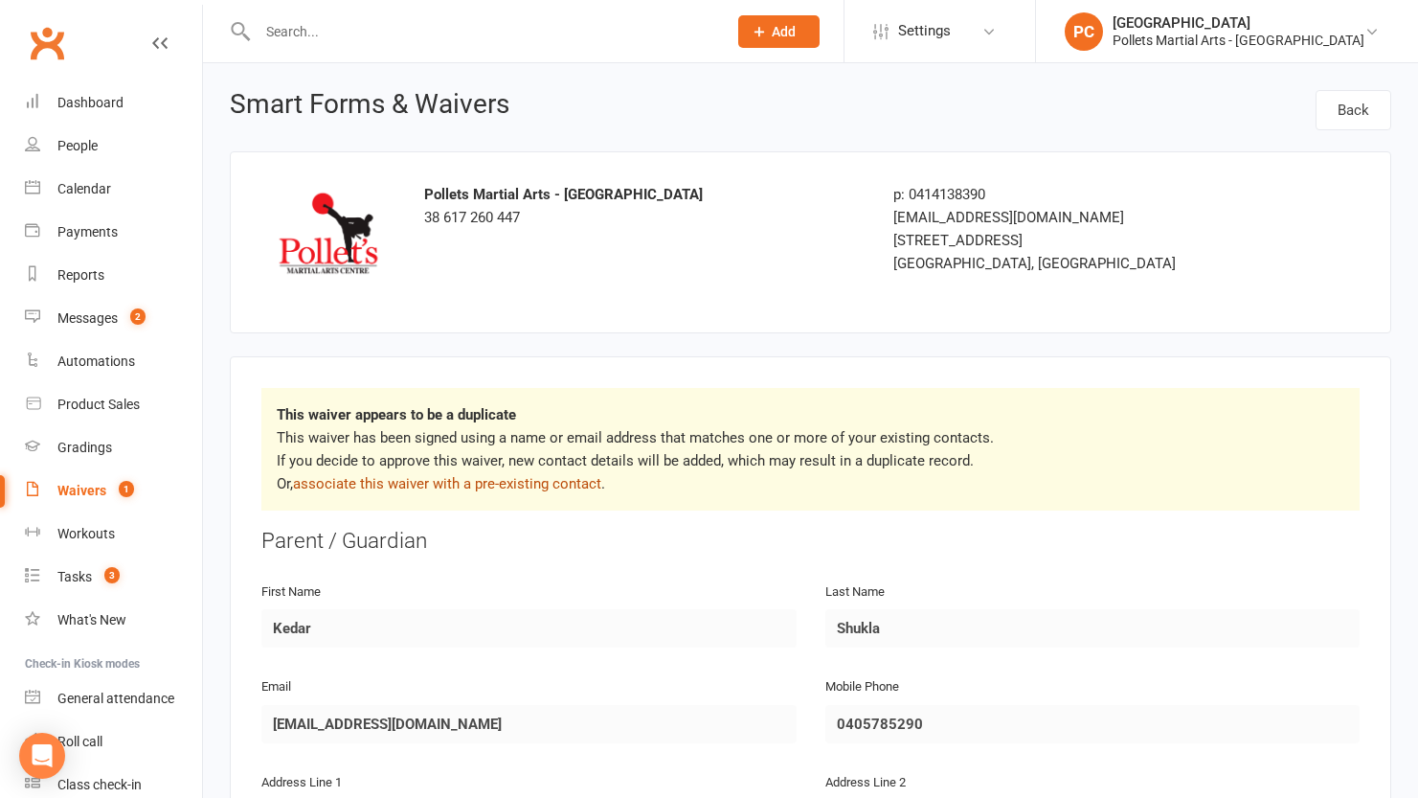
click at [373, 485] on link "associate this waiver with a pre-existing contact" at bounding box center [447, 483] width 308 height 17
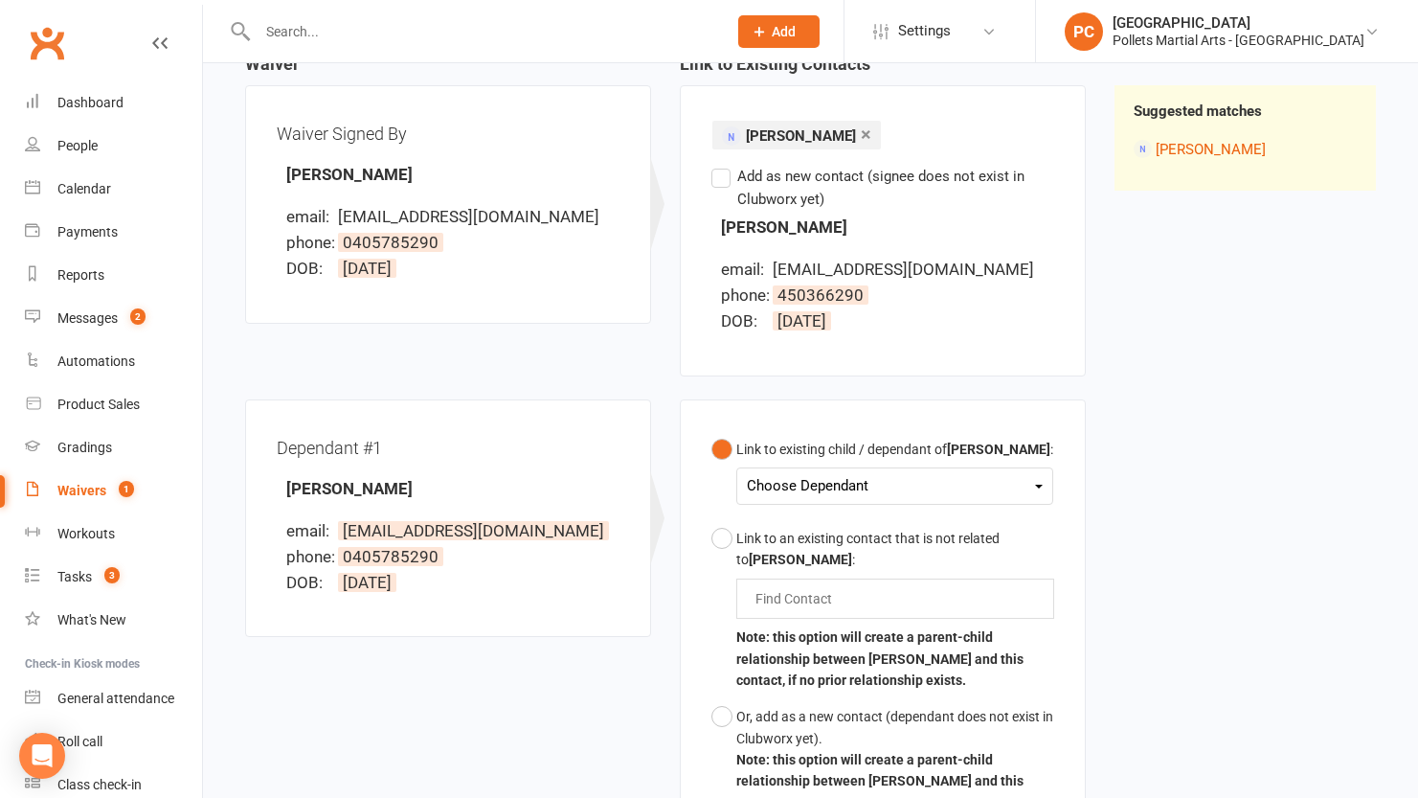
scroll to position [226, 0]
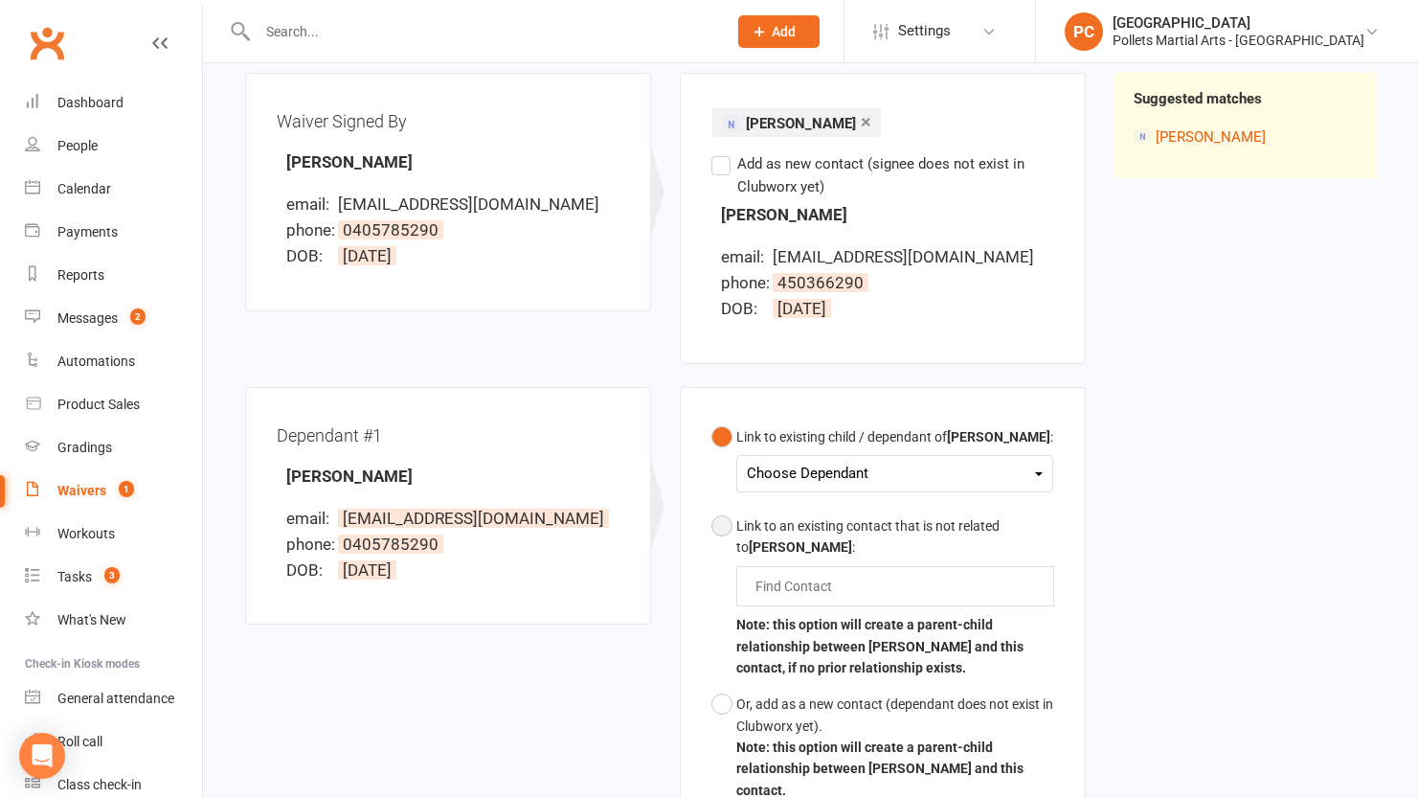
click at [829, 540] on div "Link to an existing contact that is not related to [PERSON_NAME] :" at bounding box center [895, 536] width 318 height 43
click at [841, 586] on input "text" at bounding box center [798, 586] width 89 height 23
click at [795, 541] on div "Link to an existing contact that is not related to [PERSON_NAME] :" at bounding box center [895, 536] width 318 height 43
click at [846, 472] on div "Choose Dependant" at bounding box center [895, 474] width 296 height 26
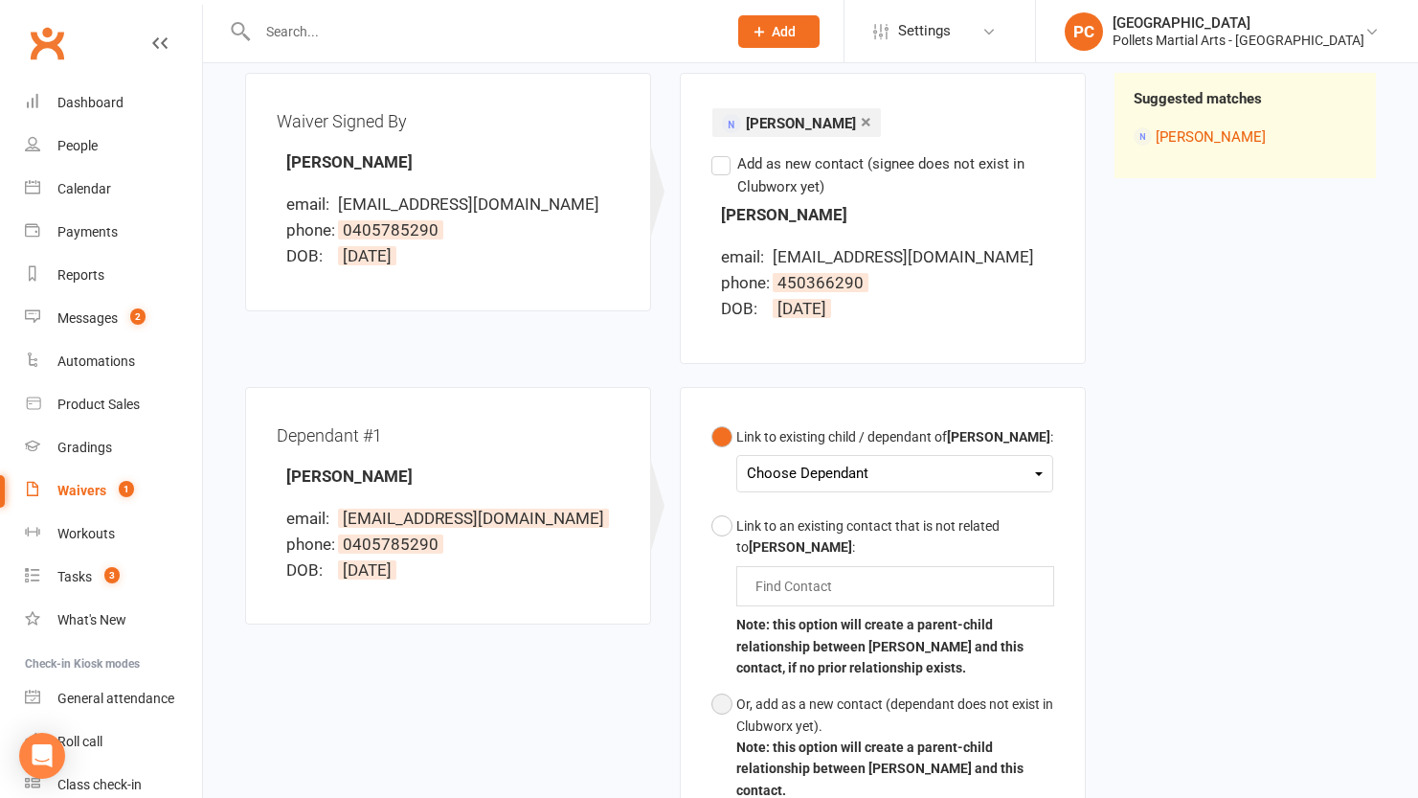
click at [782, 711] on div "Or, add as a new contact (dependant does not exist in Clubworx yet)." at bounding box center [895, 714] width 318 height 43
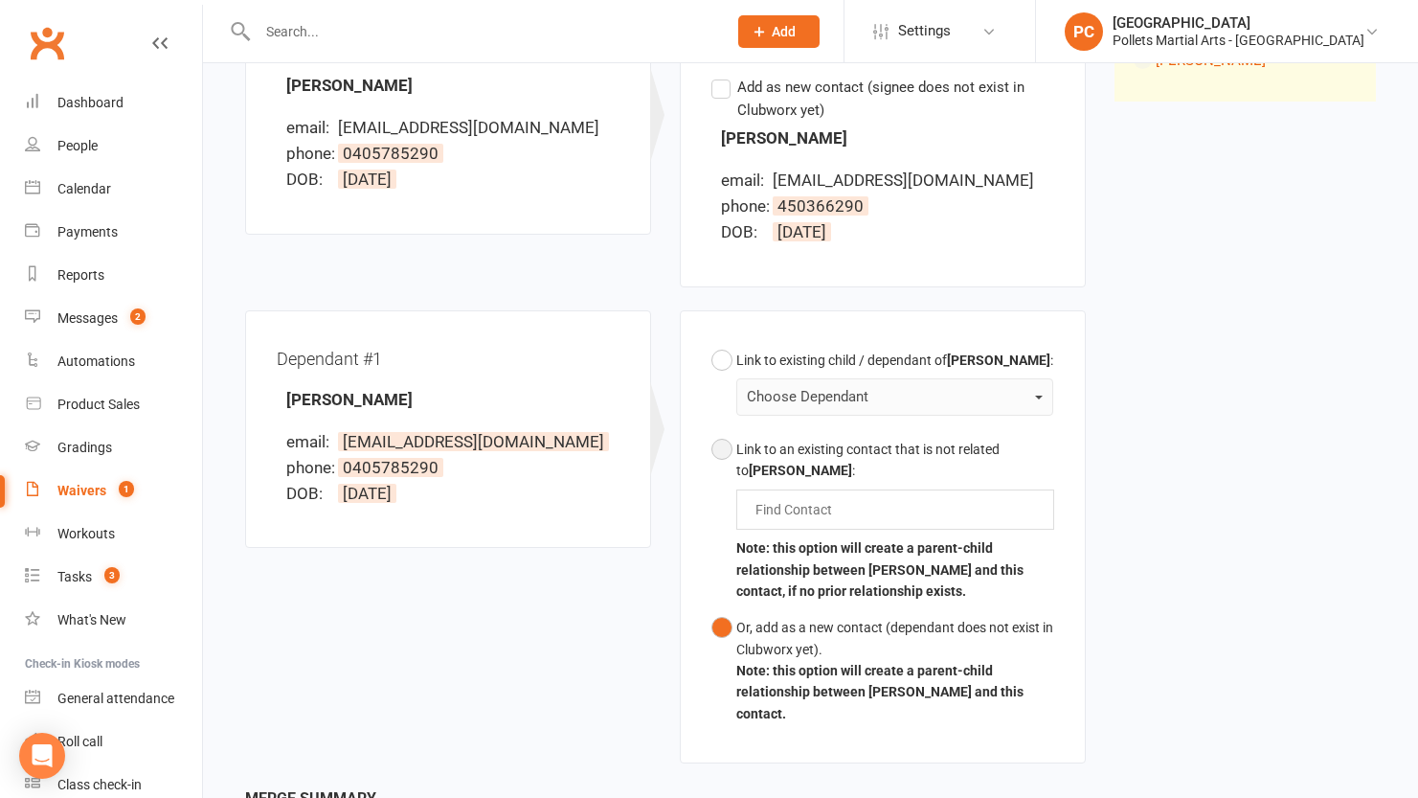
scroll to position [491, 0]
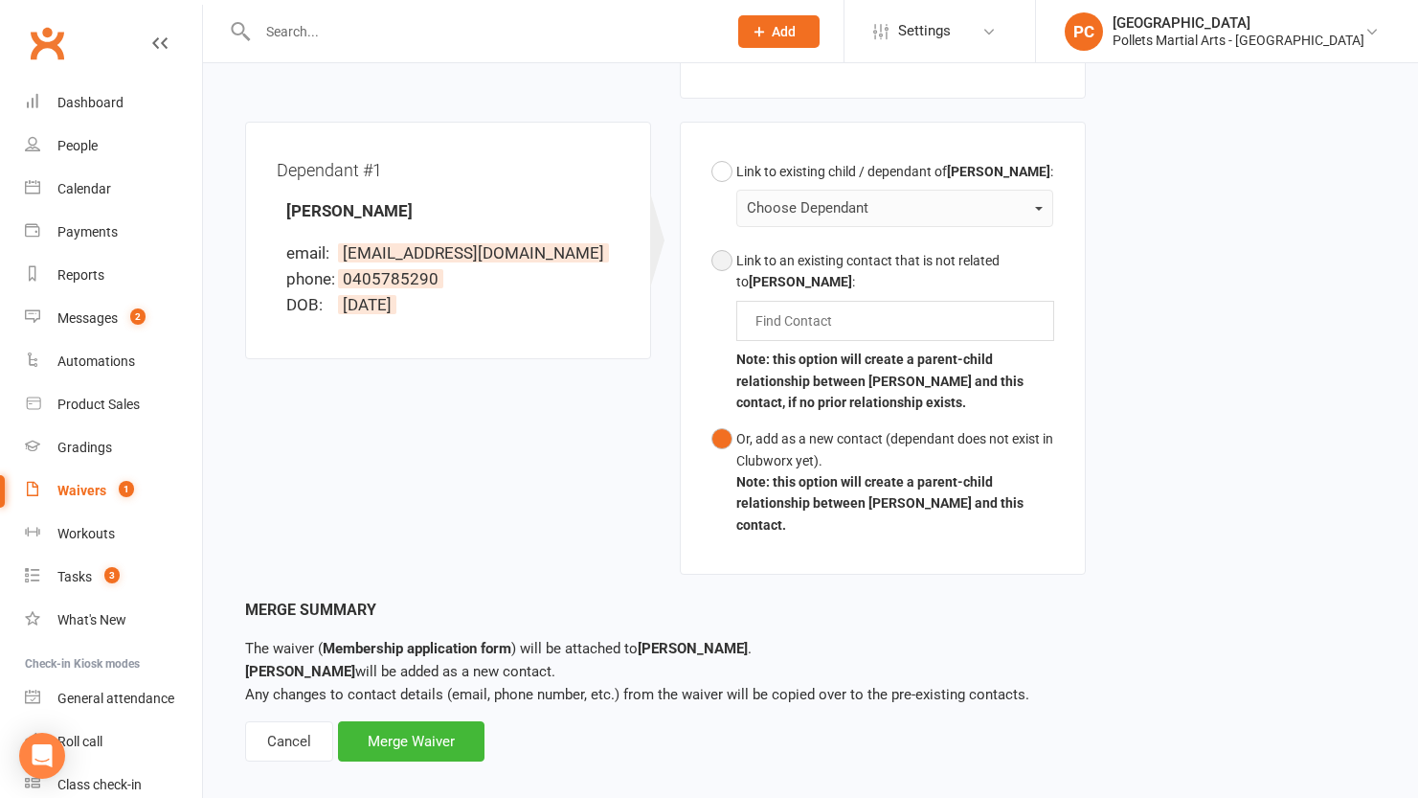
click at [794, 276] on div "Link to an existing contact that is not related to [PERSON_NAME] :" at bounding box center [895, 271] width 318 height 43
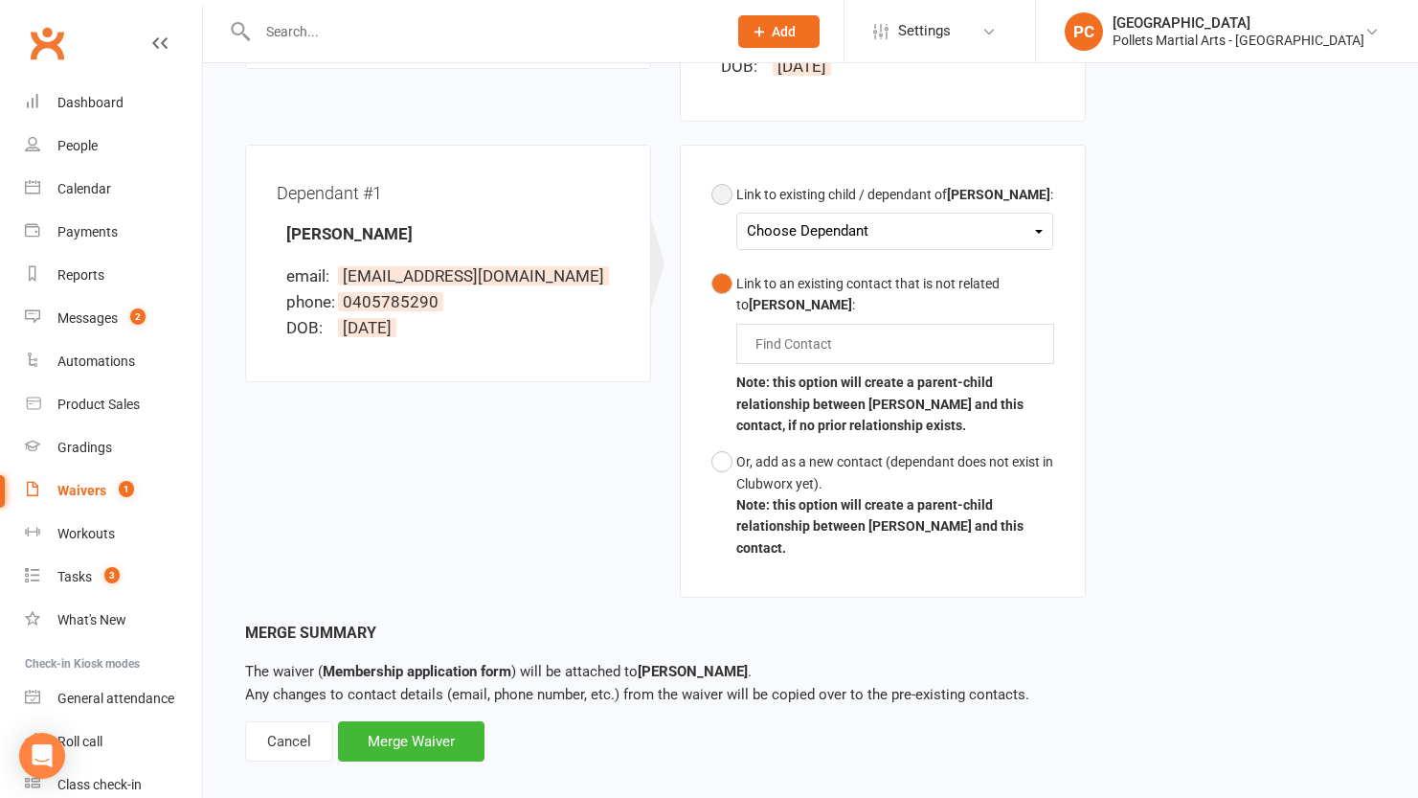
click at [817, 196] on div "Link to existing child / dependant of [PERSON_NAME] :" at bounding box center [894, 194] width 317 height 21
click at [837, 218] on div "Choose Dependant" at bounding box center [895, 231] width 296 height 26
click at [1182, 277] on div "Waiver Waiver Signed By [PERSON_NAME] email: [EMAIL_ADDRESS][DOMAIN_NAME] phone…" at bounding box center [811, 210] width 1160 height 821
click at [781, 456] on div "Or, add as a new contact (dependant does not exist in Clubworx yet)." at bounding box center [895, 472] width 318 height 43
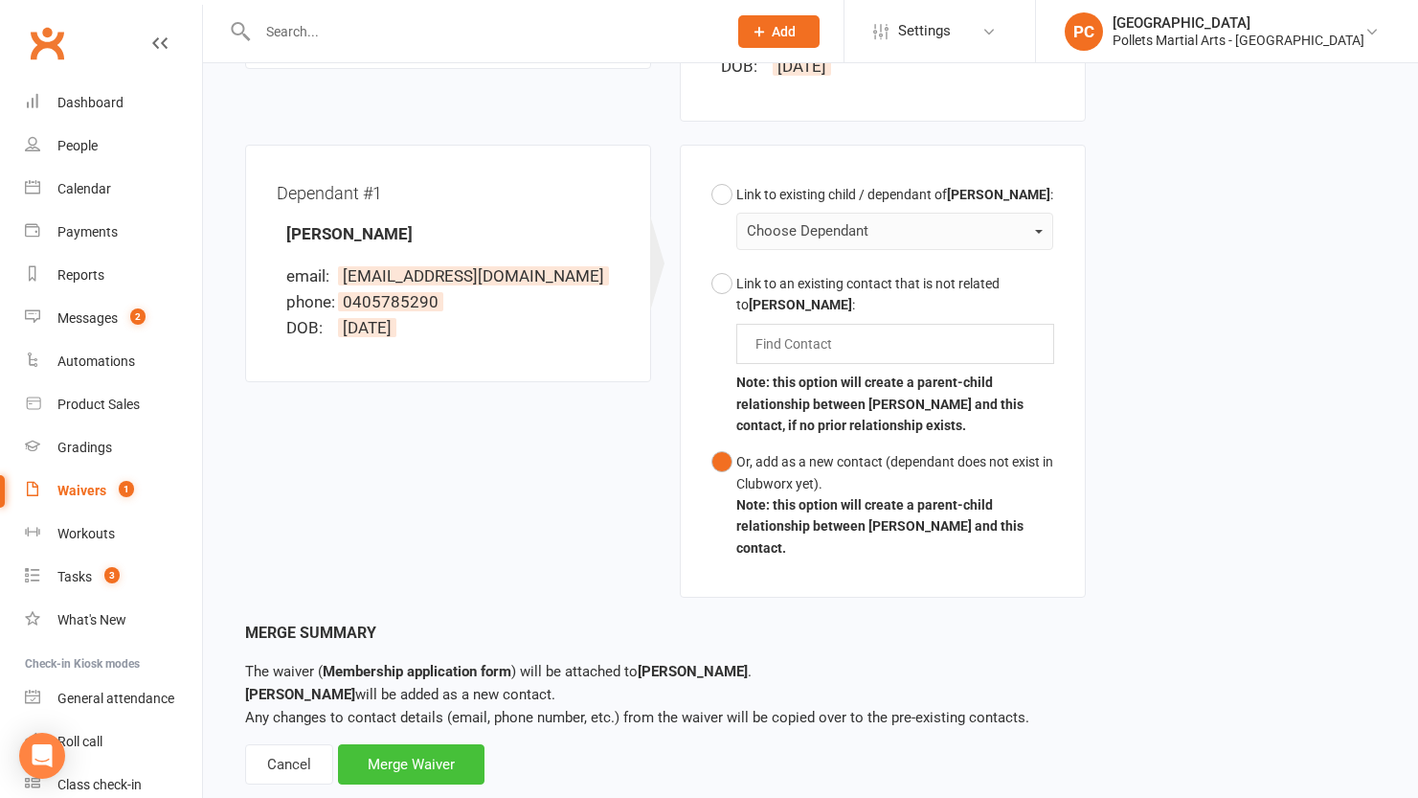
click at [444, 747] on div "Merge Waiver" at bounding box center [411, 764] width 147 height 40
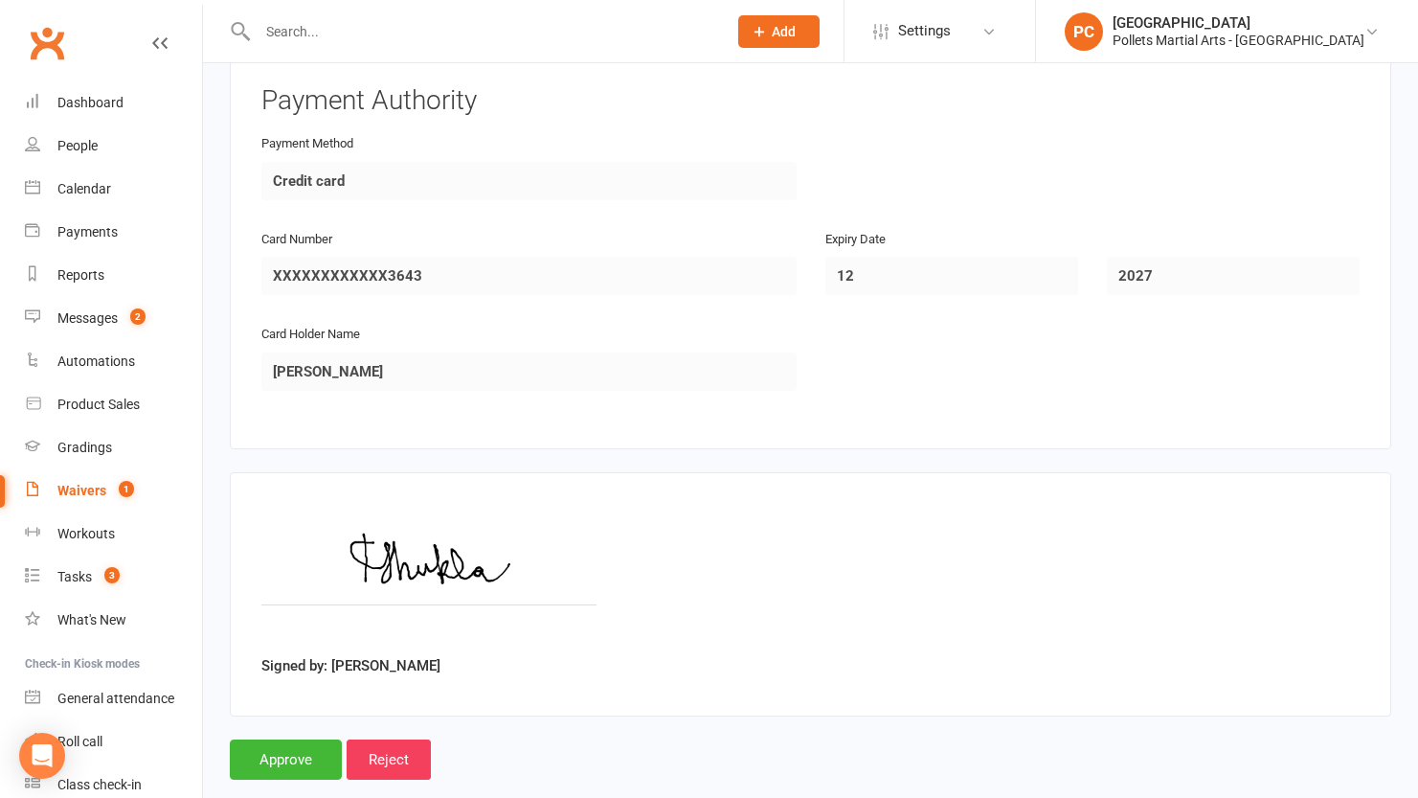
scroll to position [2611, 0]
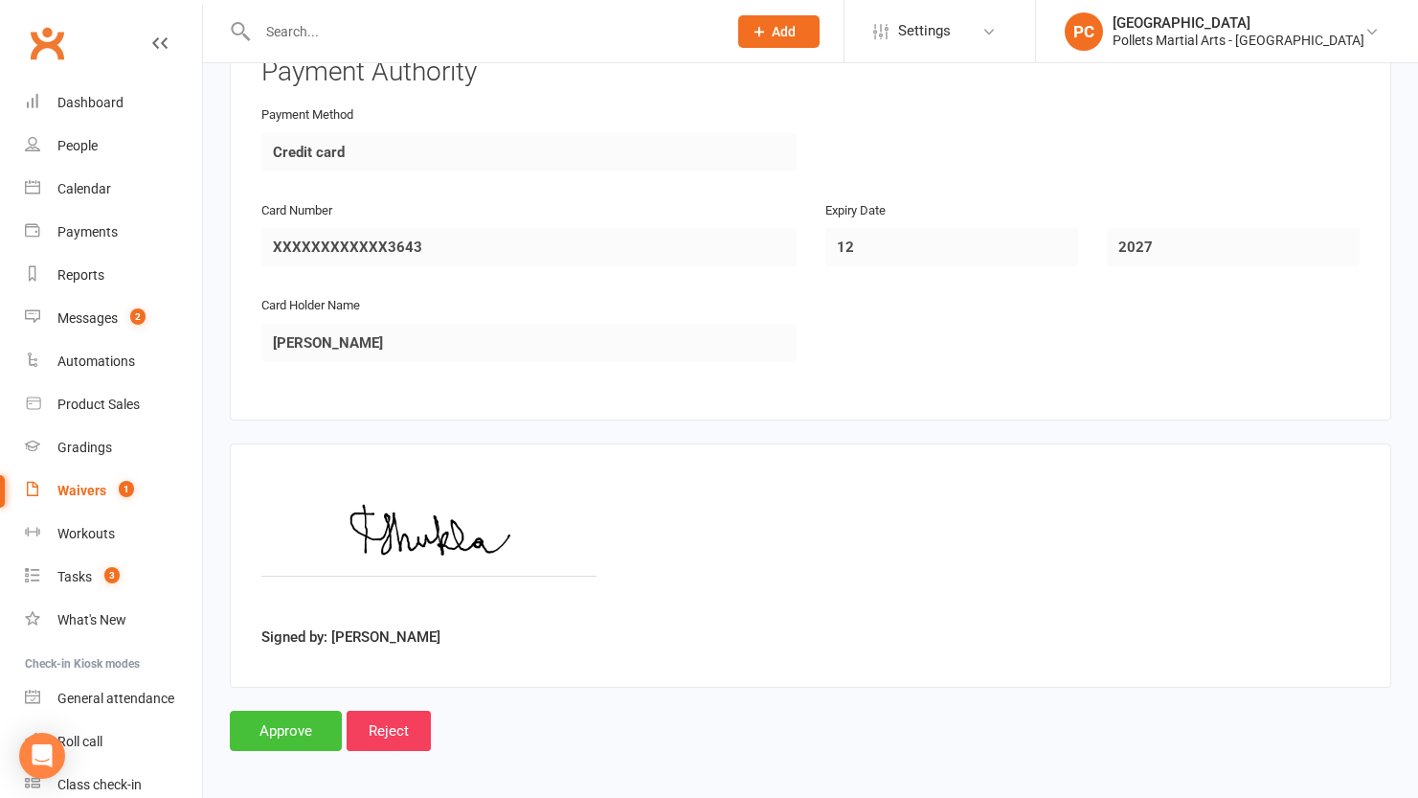
click at [265, 722] on input "Approve" at bounding box center [286, 731] width 112 height 40
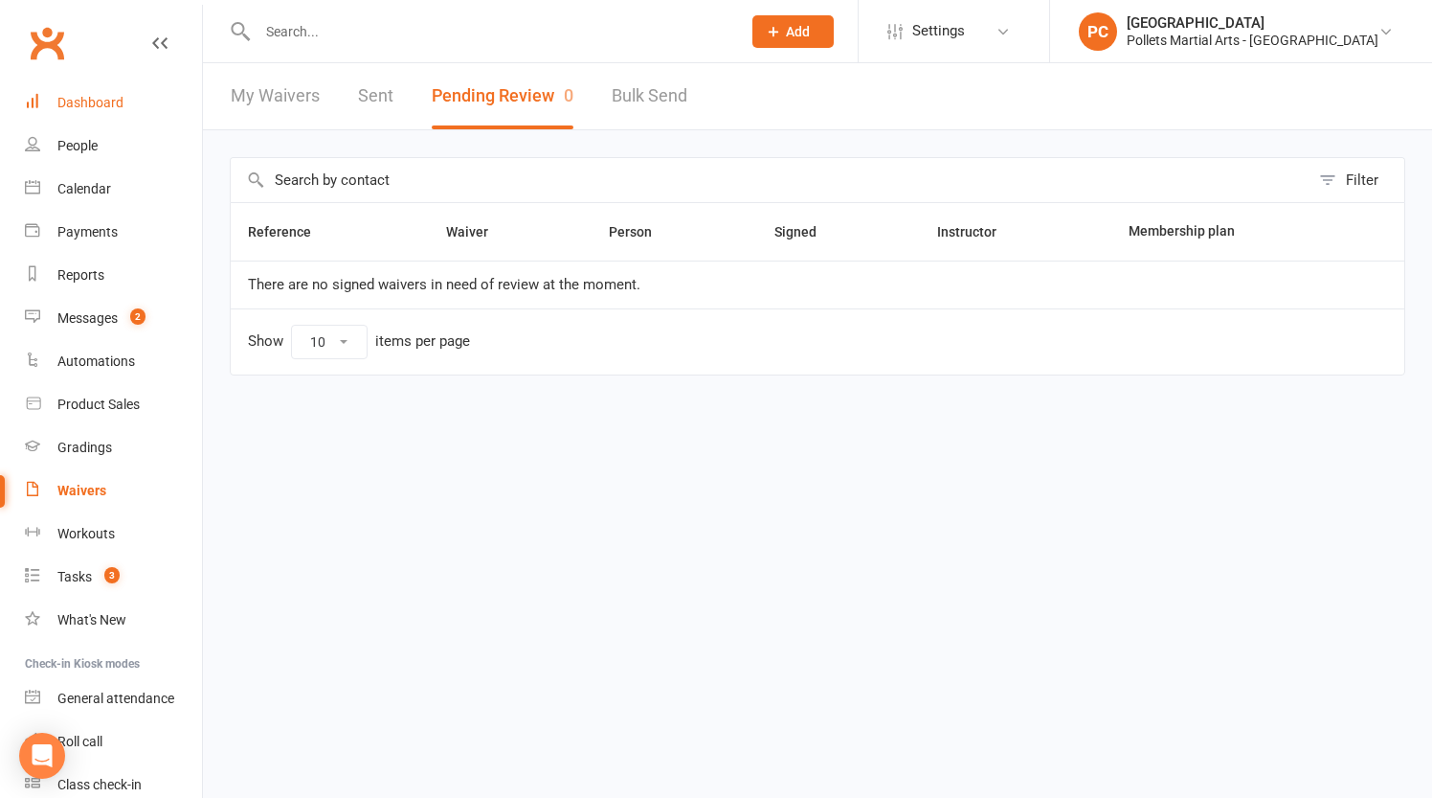
click at [140, 94] on link "Dashboard" at bounding box center [113, 102] width 177 height 43
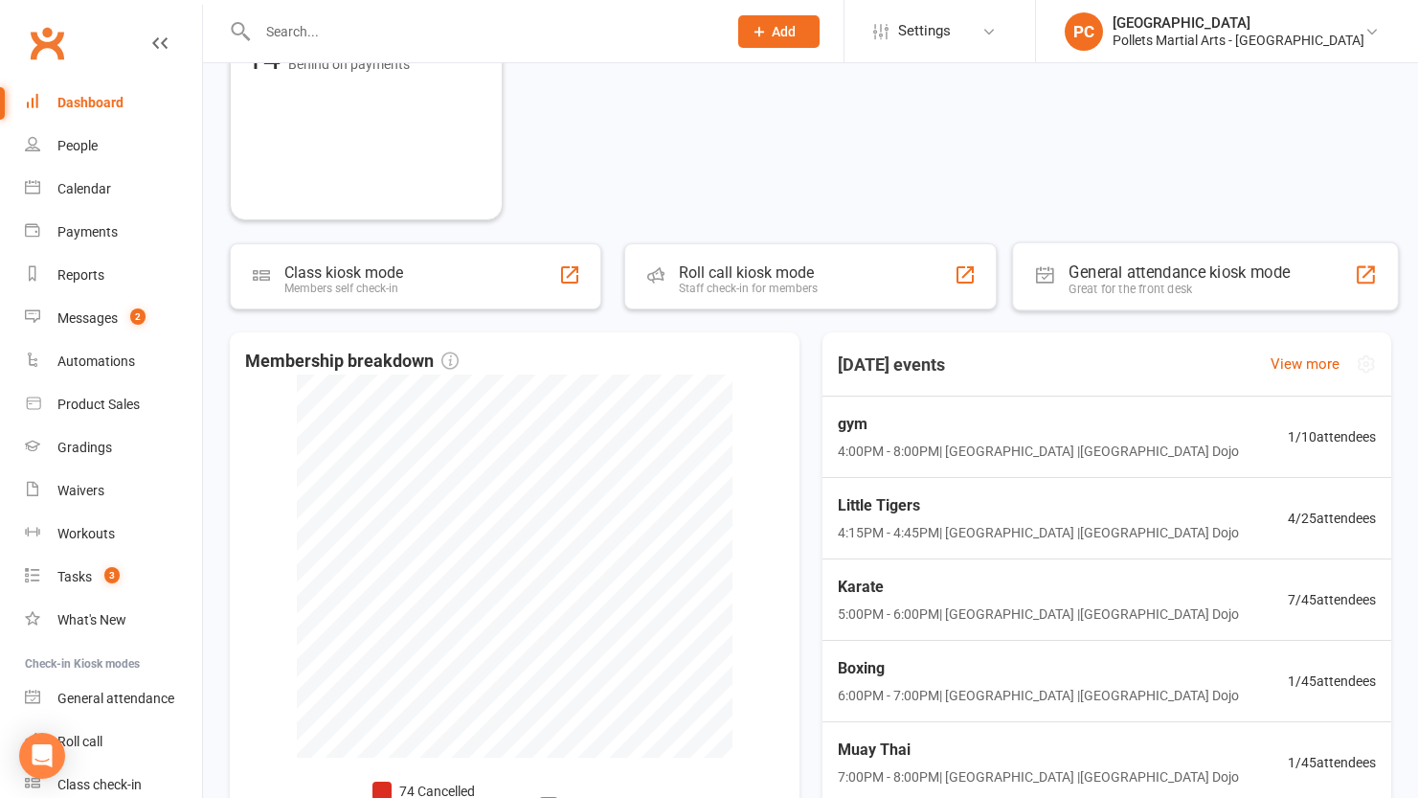
scroll to position [966, 0]
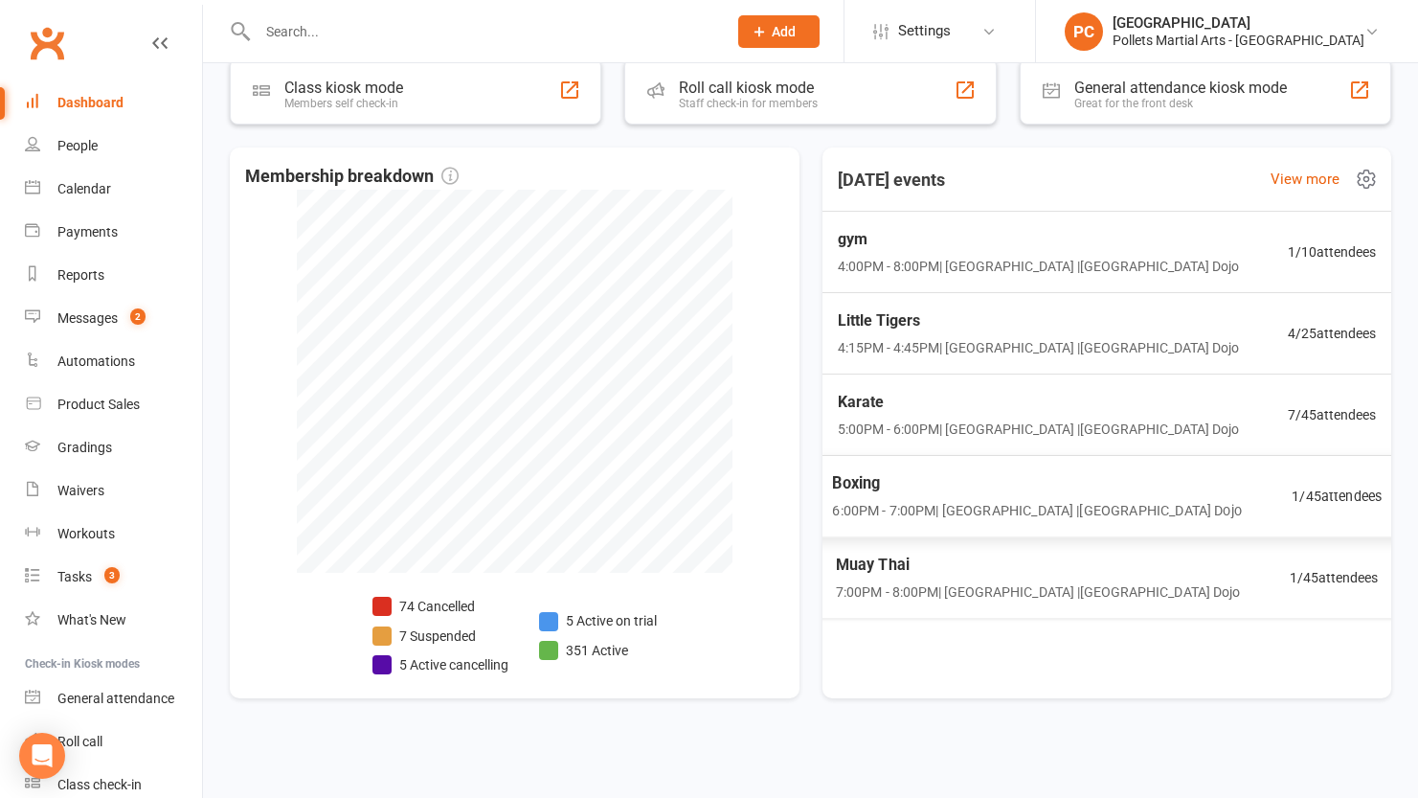
click at [1162, 558] on div "Muay Thai 7:00PM - 8:00PM | [GEOGRAPHIC_DATA] | [GEOGRAPHIC_DATA] Dojo 1 / 45 a…" at bounding box center [1107, 577] width 588 height 81
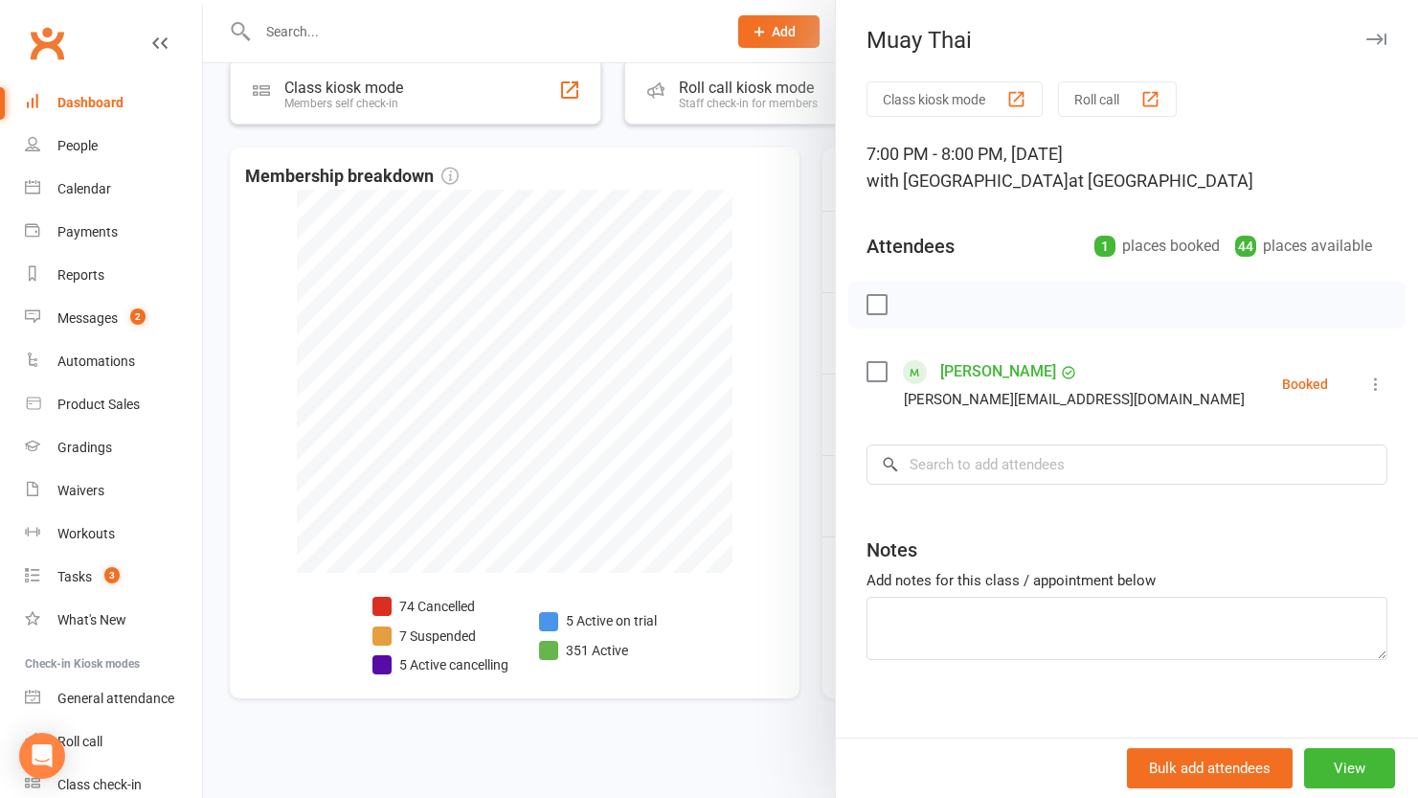
click at [814, 340] on div at bounding box center [810, 399] width 1215 height 798
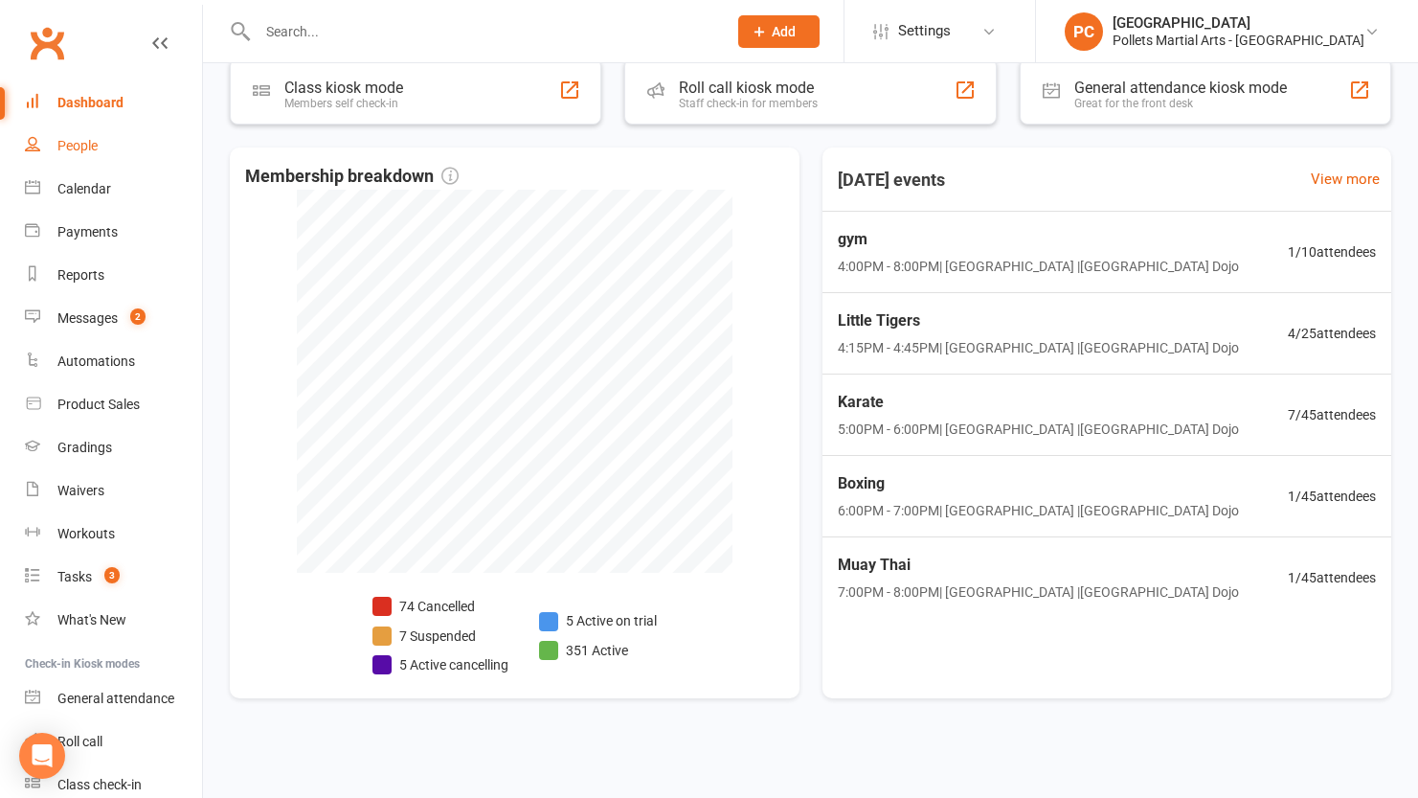
click at [92, 146] on div "People" at bounding box center [77, 145] width 40 height 15
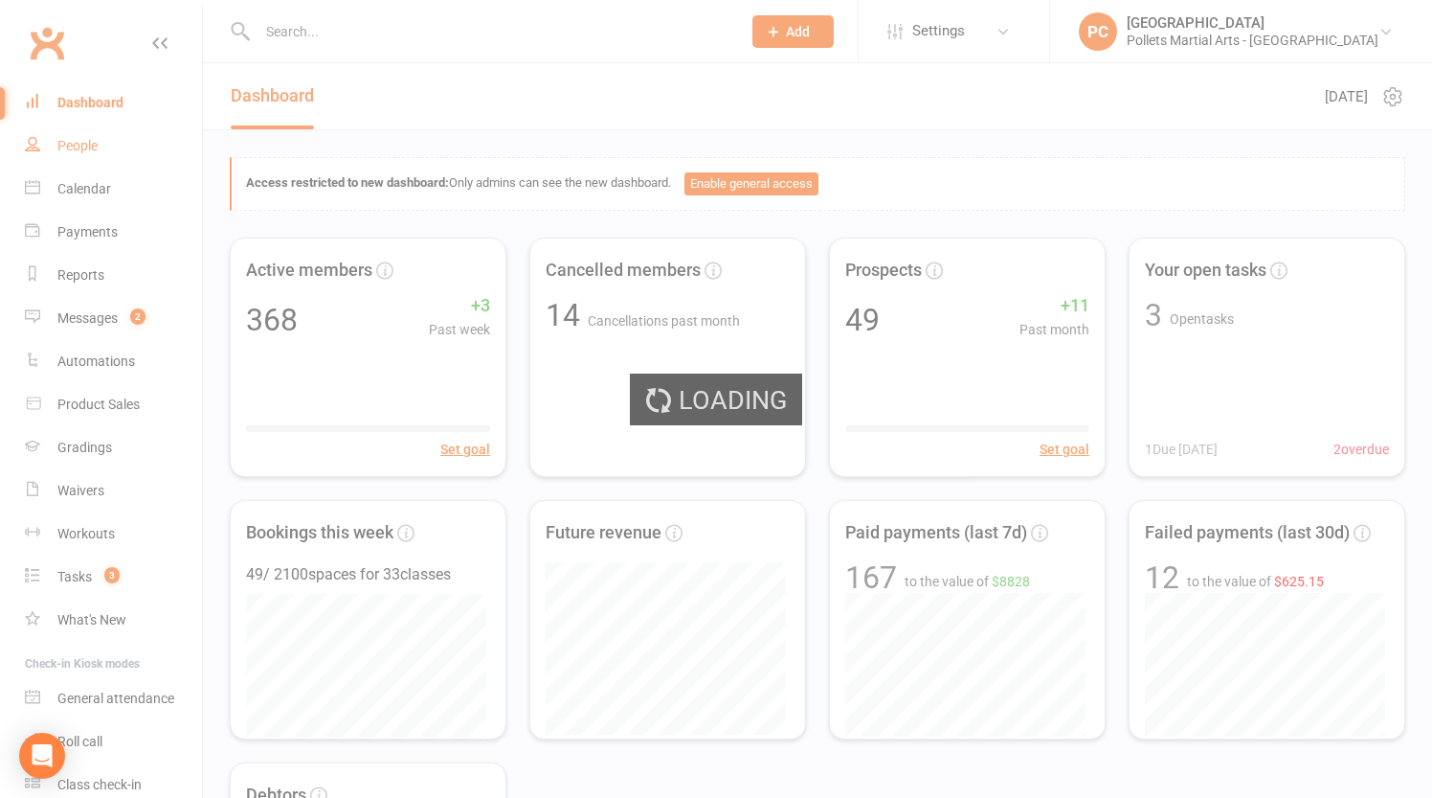
select select "100"
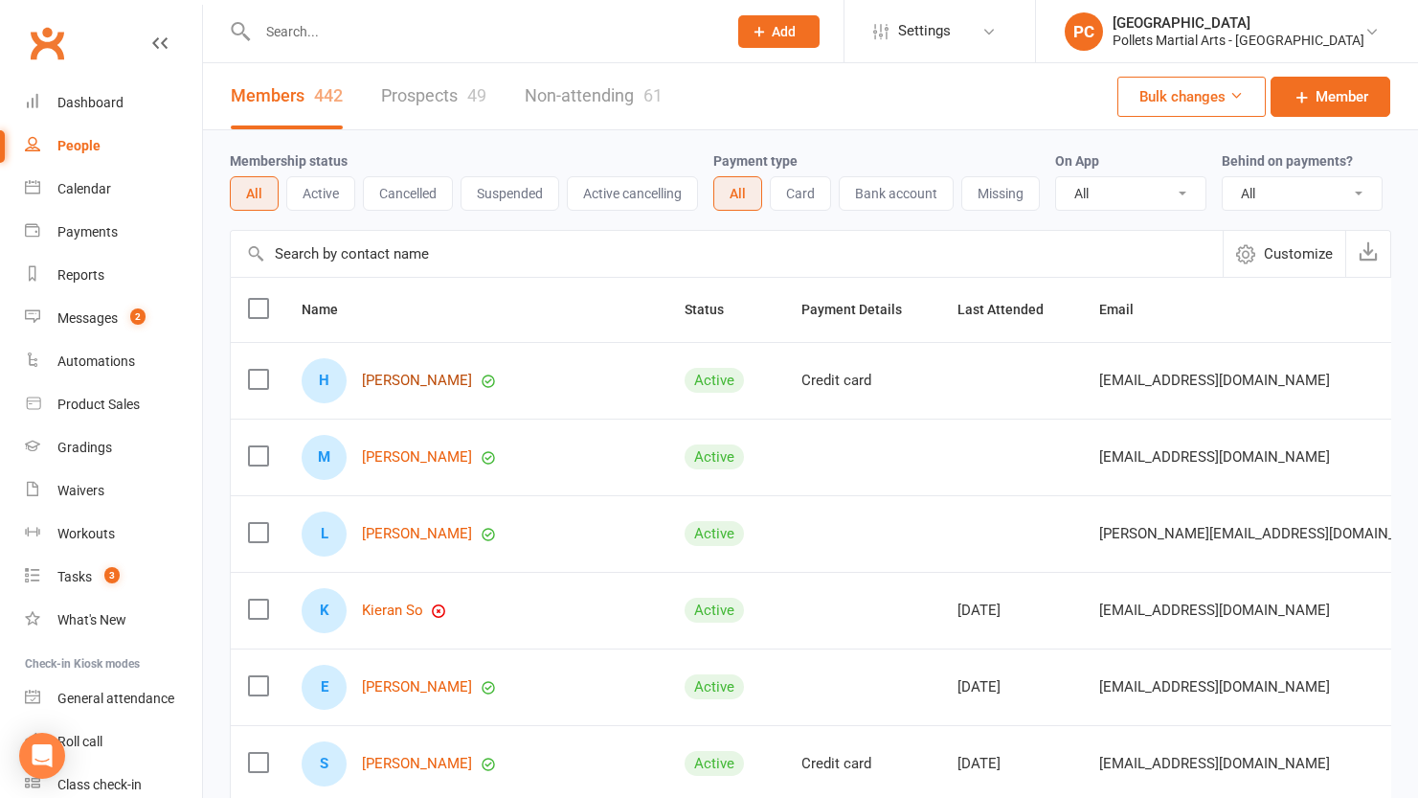
click at [418, 389] on link "[PERSON_NAME]" at bounding box center [417, 380] width 110 height 16
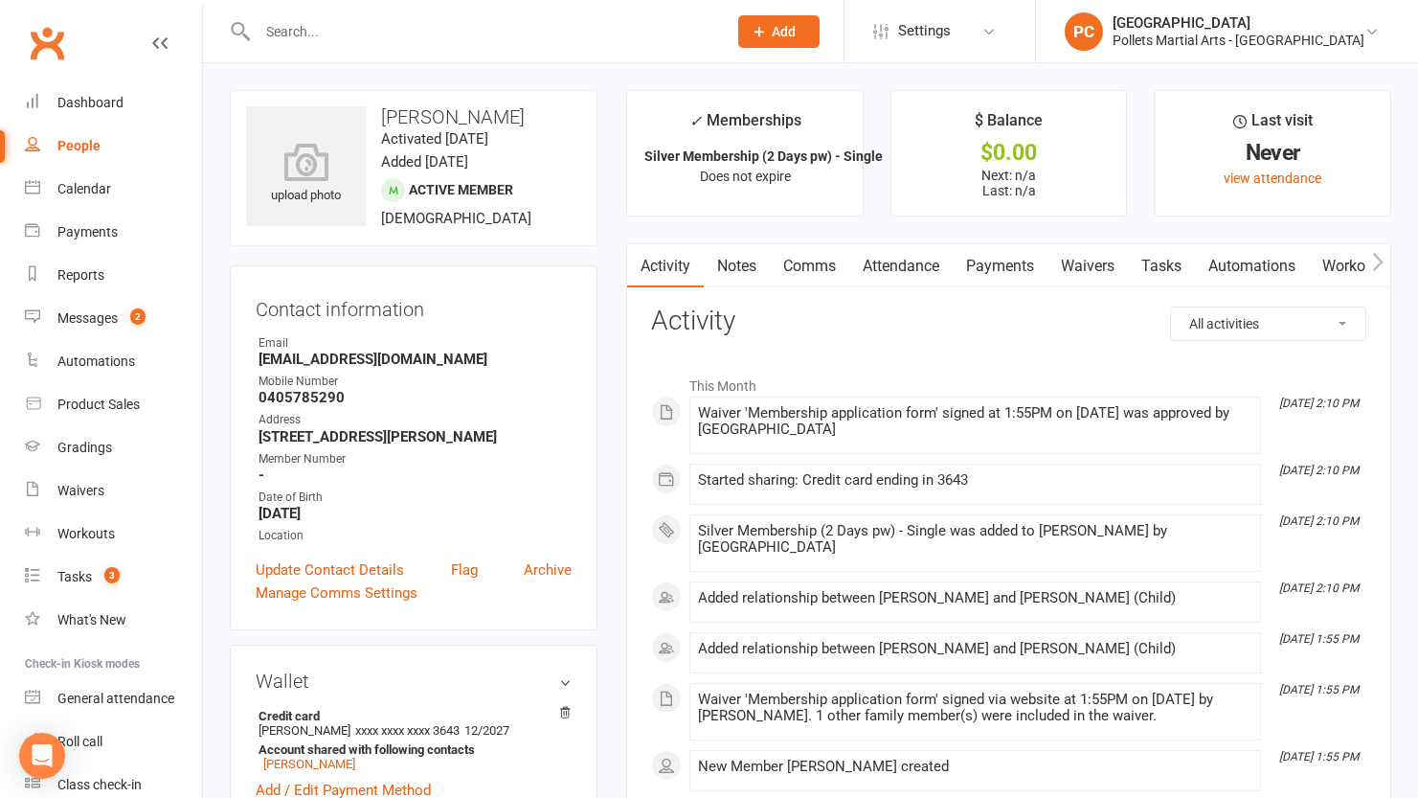
click at [1377, 271] on icon "button" at bounding box center [1377, 262] width 11 height 20
click at [1092, 264] on link "Mobile App" at bounding box center [1098, 266] width 103 height 44
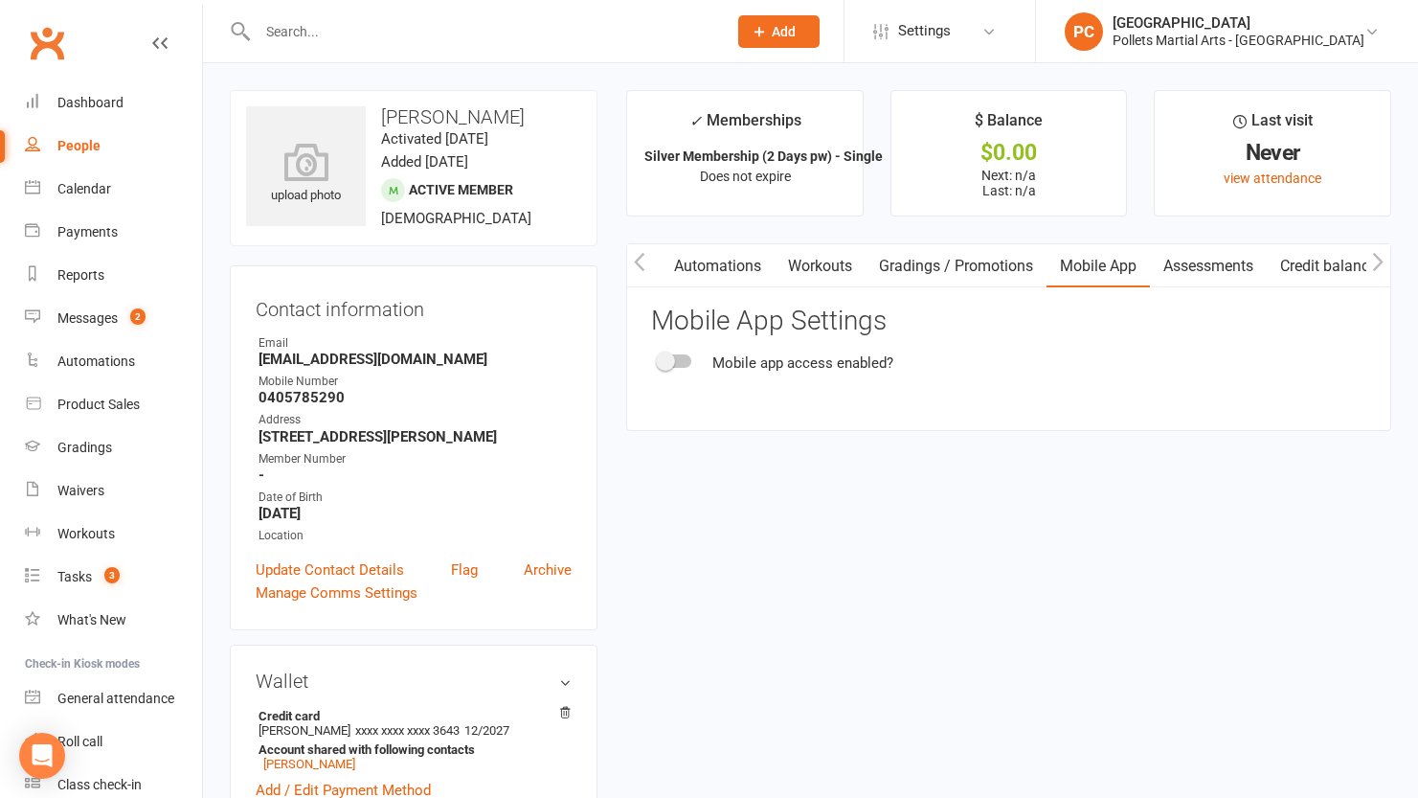
click at [665, 361] on span at bounding box center [665, 360] width 19 height 19
click at [659, 358] on input "checkbox" at bounding box center [659, 358] width 0 height 0
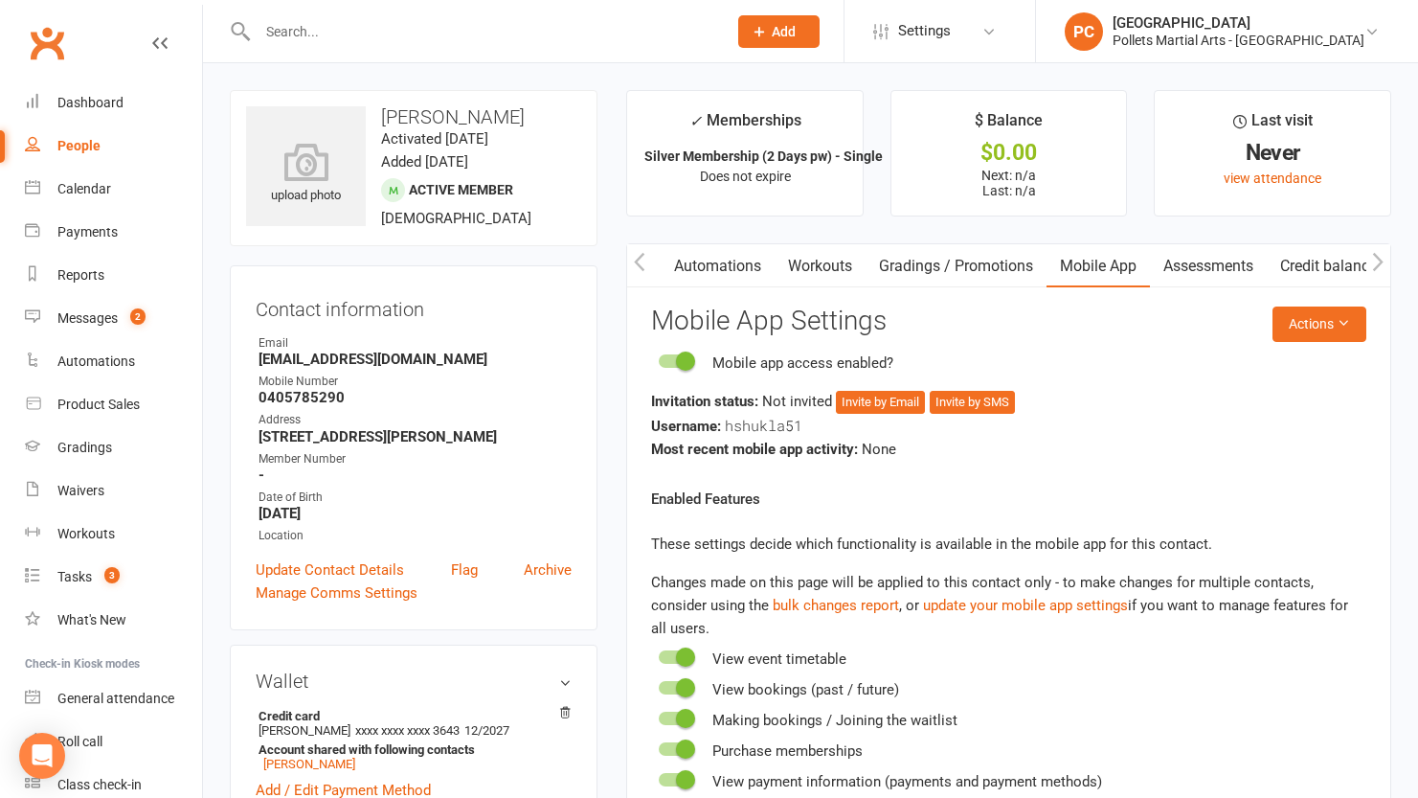
click at [683, 253] on link "Automations" at bounding box center [718, 266] width 114 height 44
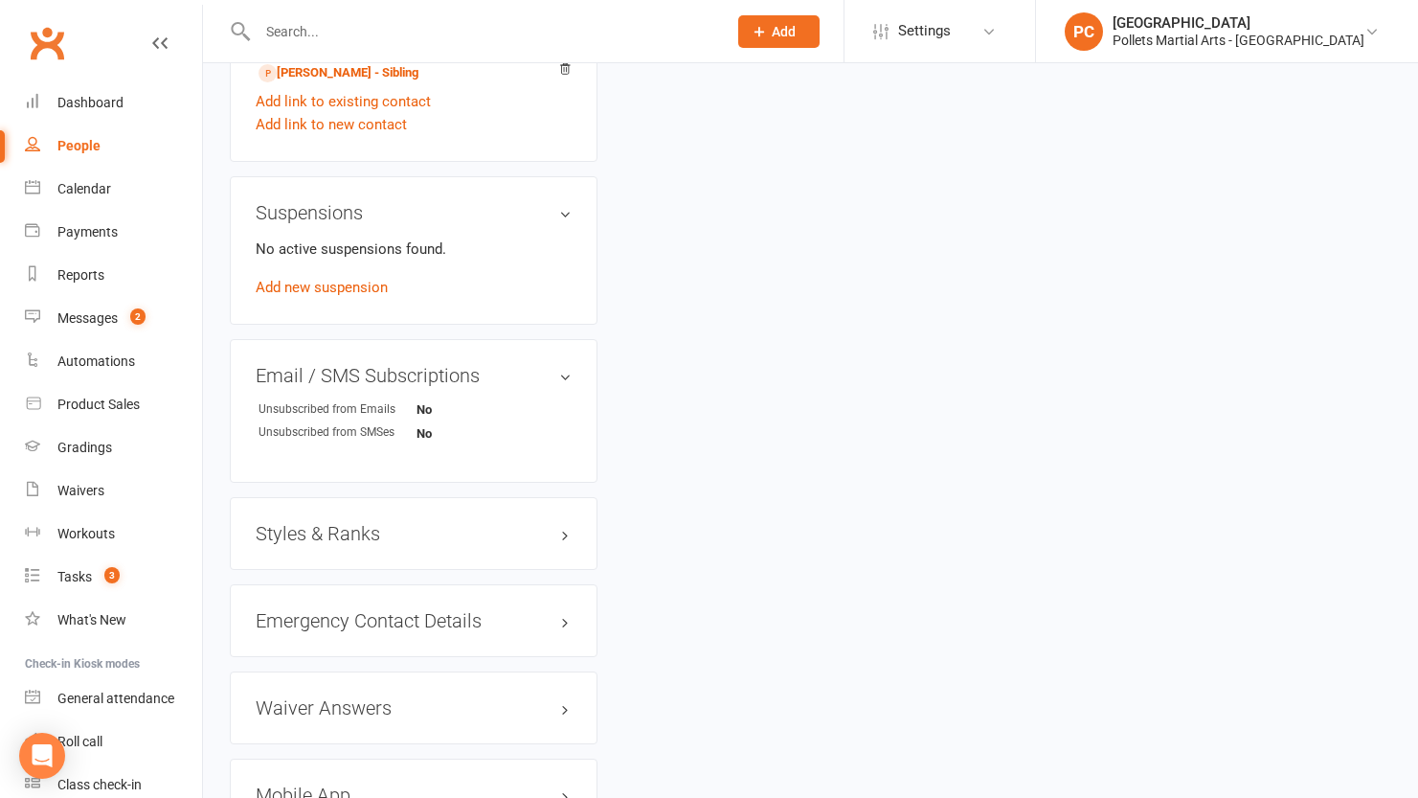
scroll to position [1275, 0]
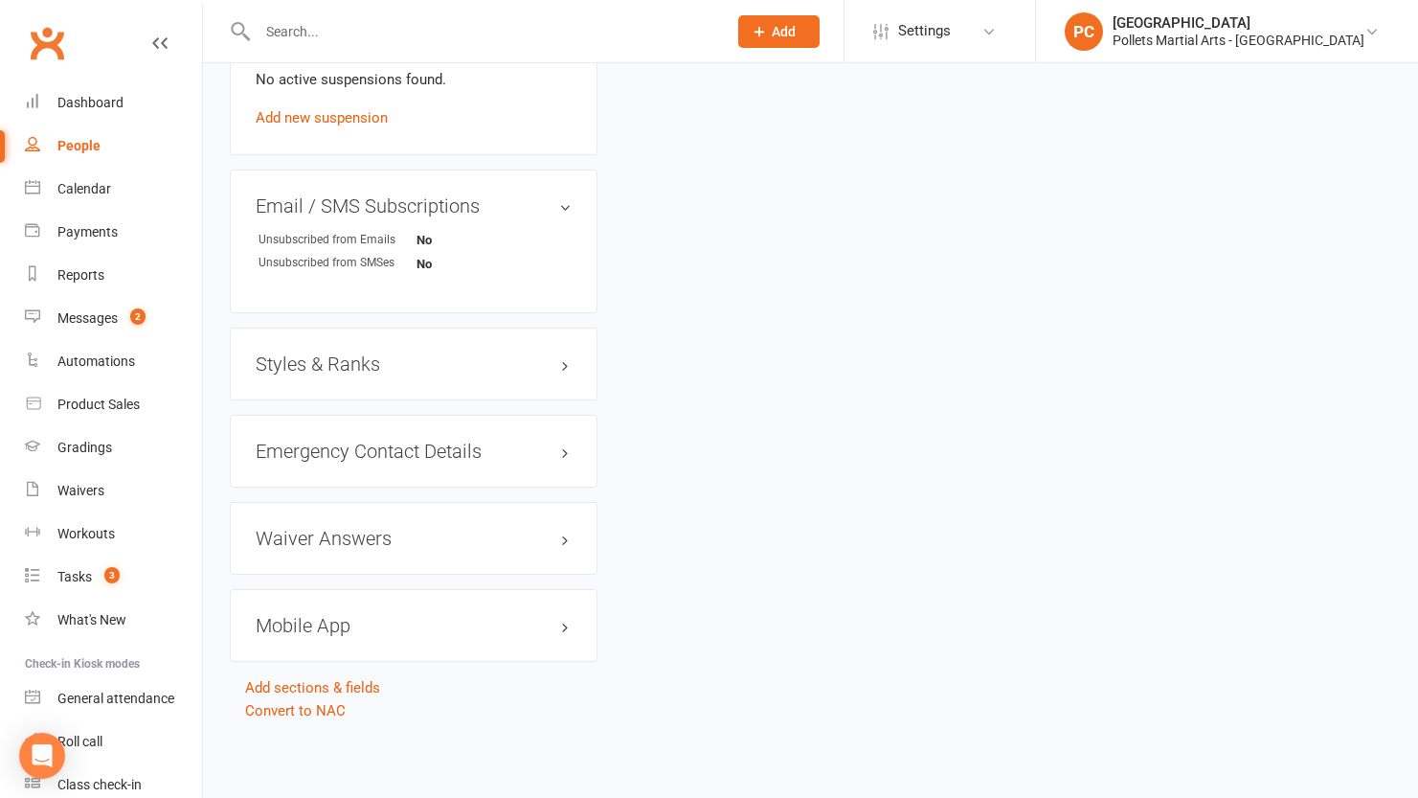
click at [414, 353] on h3 "Styles & Ranks" at bounding box center [414, 363] width 316 height 21
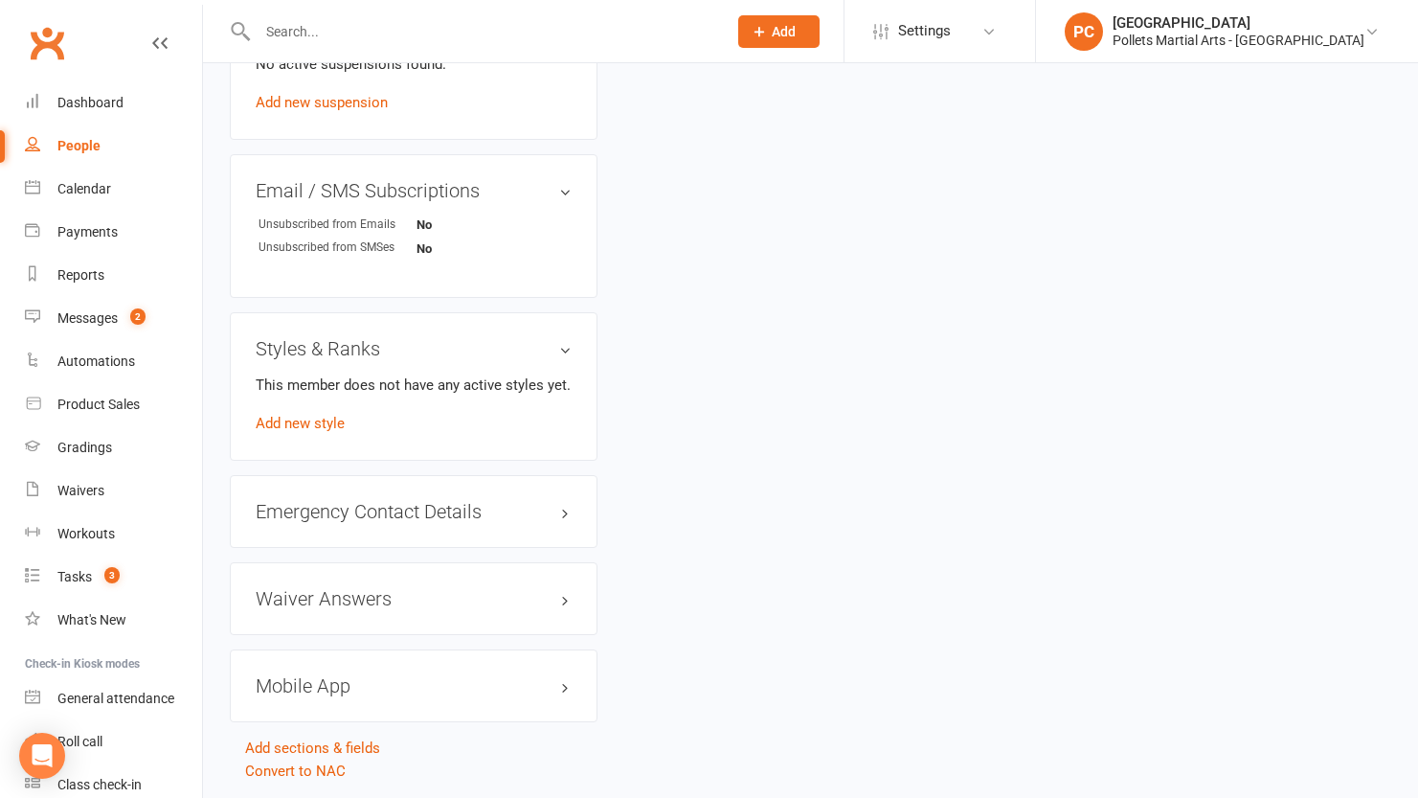
click at [278, 452] on div "Styles & Ranks This member does not have any active styles yet. Add new style" at bounding box center [414, 386] width 368 height 148
click at [281, 432] on link "Add new style" at bounding box center [300, 423] width 89 height 17
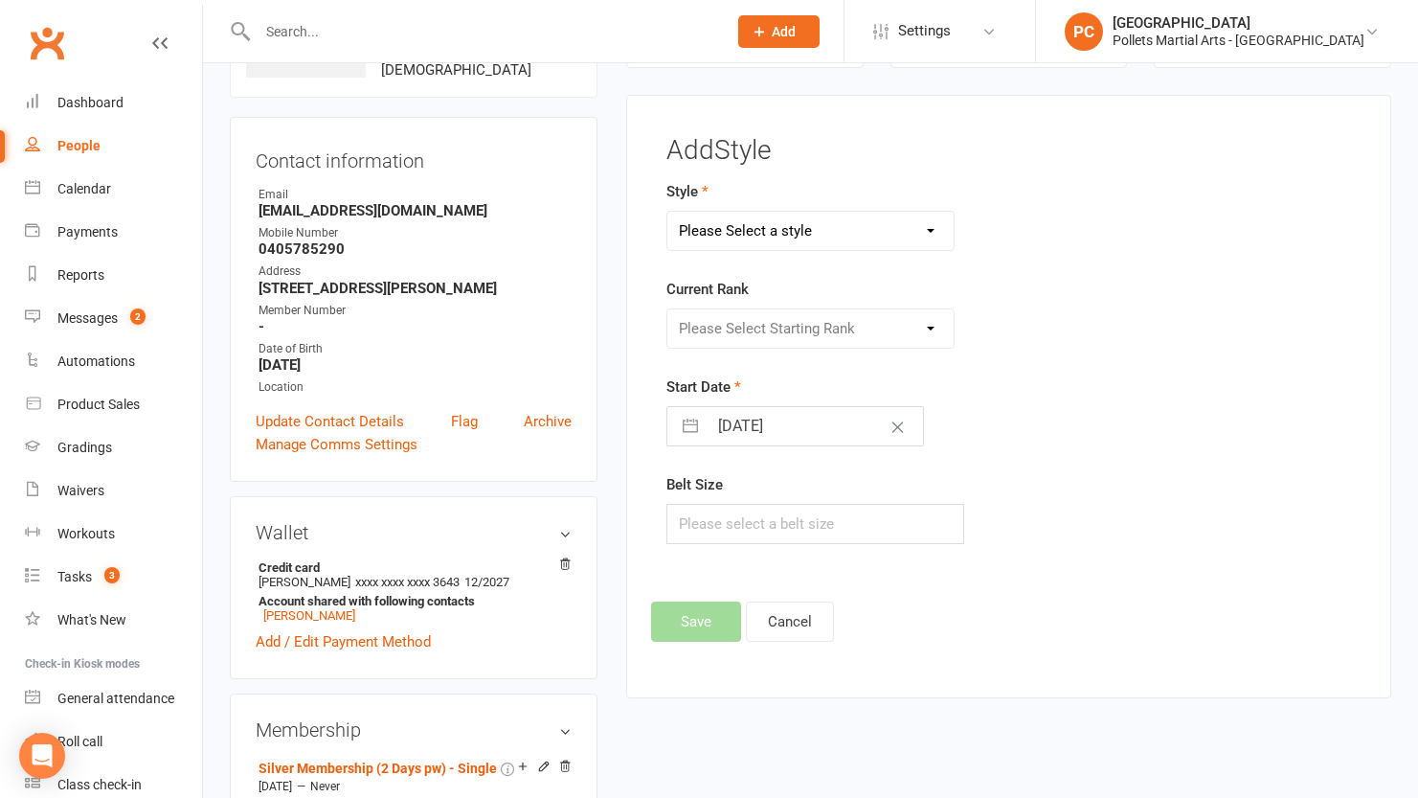
scroll to position [147, 0]
click at [824, 252] on form "Style Please Select a style Boxing Jiu Jitsu Karate Kobudo (Weapons) Little Tig…" at bounding box center [889, 364] width 446 height 364
click at [826, 245] on select "Please Select a style Boxing Jiu Jitsu Karate Kobudo (Weapons) Little Tigers MM…" at bounding box center [810, 233] width 286 height 38
select select "3521"
click at [667, 214] on select "Please Select a style Boxing Jiu Jitsu Karate Kobudo (Weapons) Little Tigers MM…" at bounding box center [810, 233] width 286 height 38
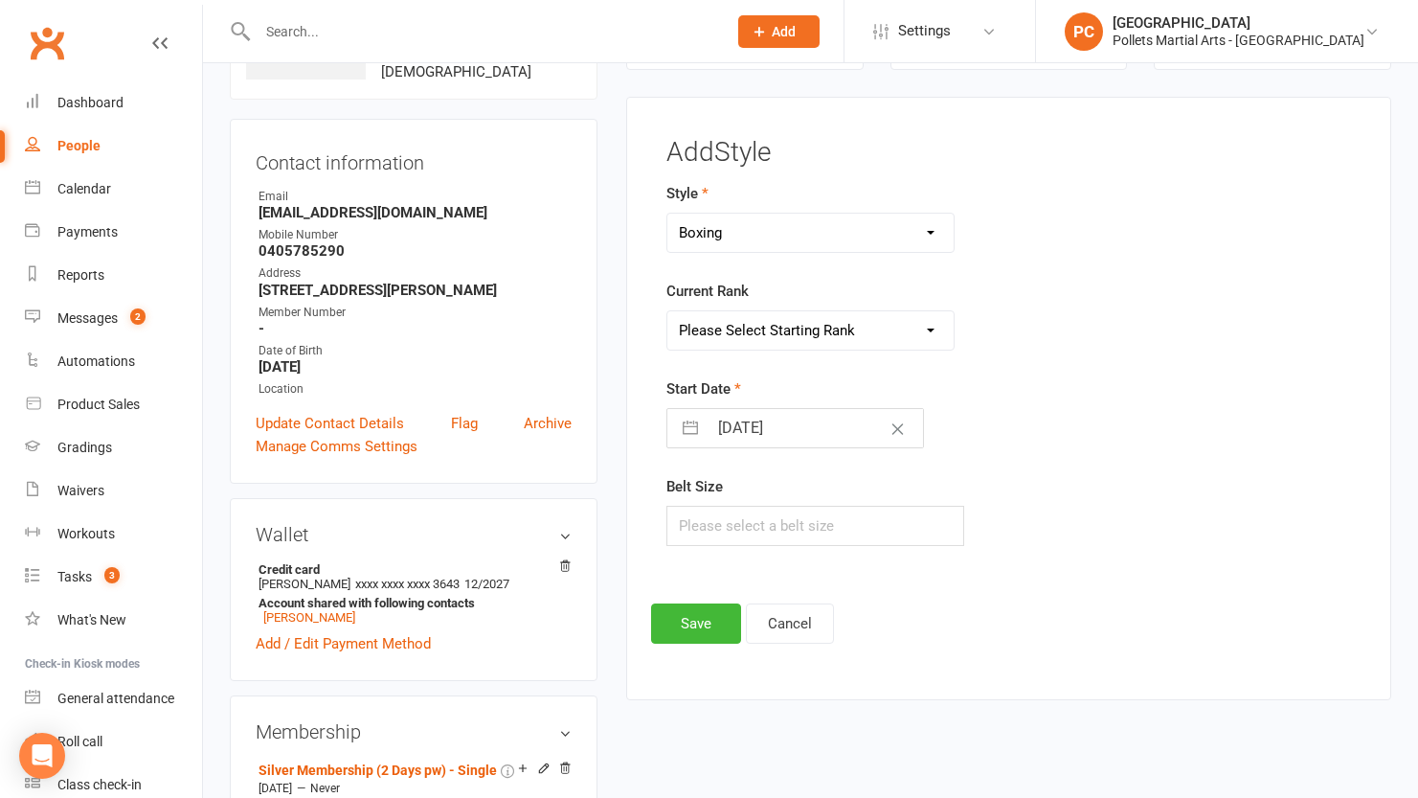
click at [816, 316] on select "Please Select Starting Rank All students" at bounding box center [810, 330] width 286 height 38
select select "41670"
click at [667, 311] on select "Please Select Starting Rank All students" at bounding box center [810, 330] width 286 height 38
click at [683, 618] on button "Save" at bounding box center [696, 623] width 90 height 40
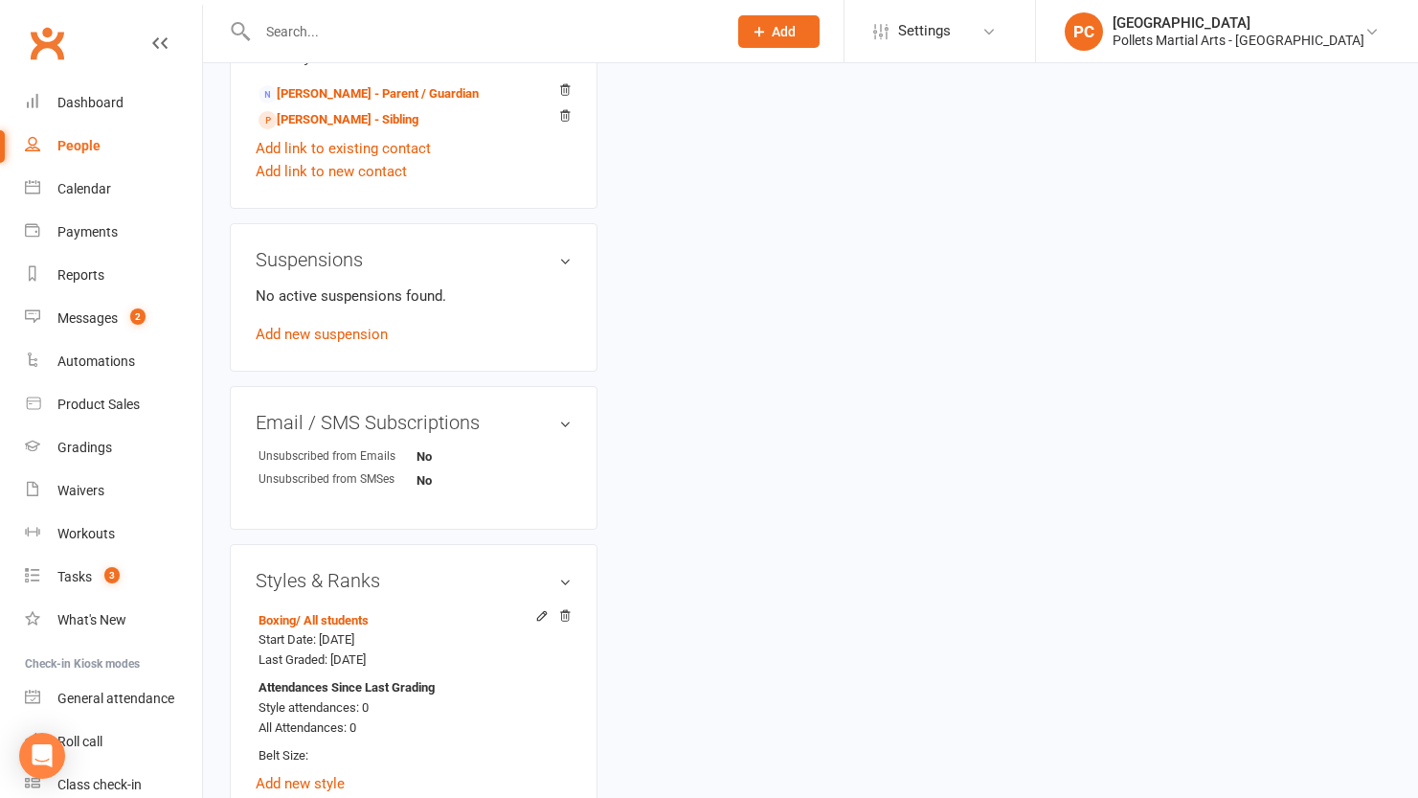
scroll to position [1068, 0]
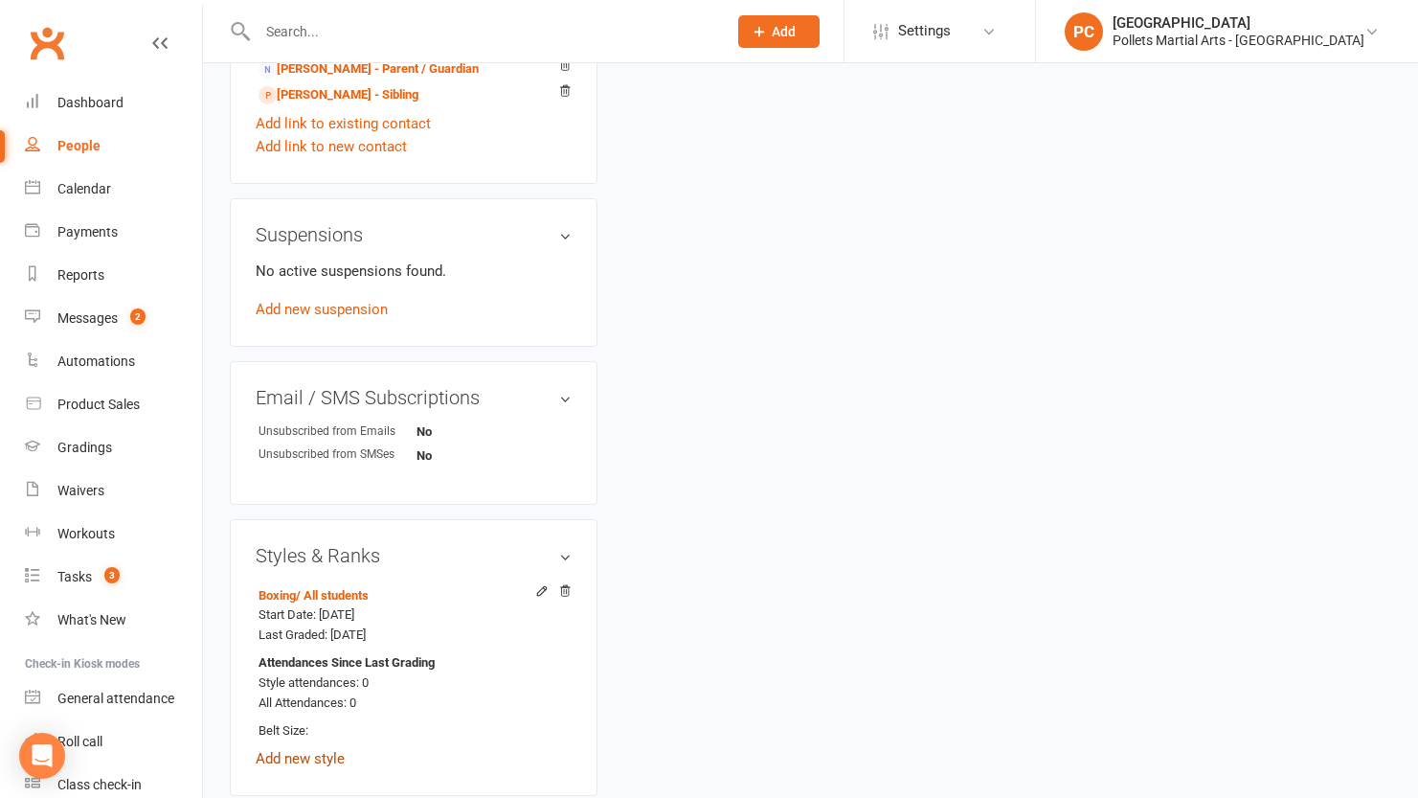
click at [281, 767] on link "Add new style" at bounding box center [300, 758] width 89 height 17
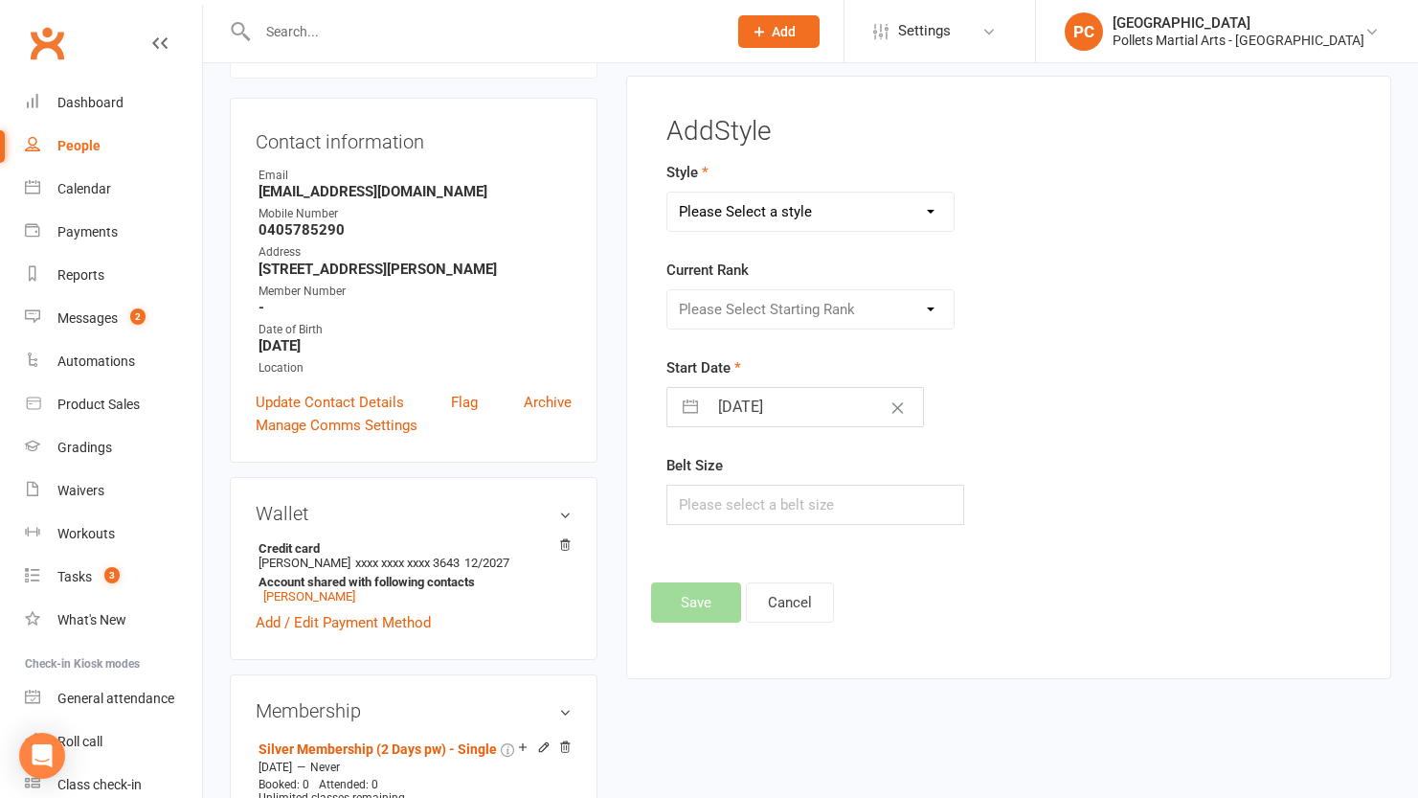
scroll to position [147, 0]
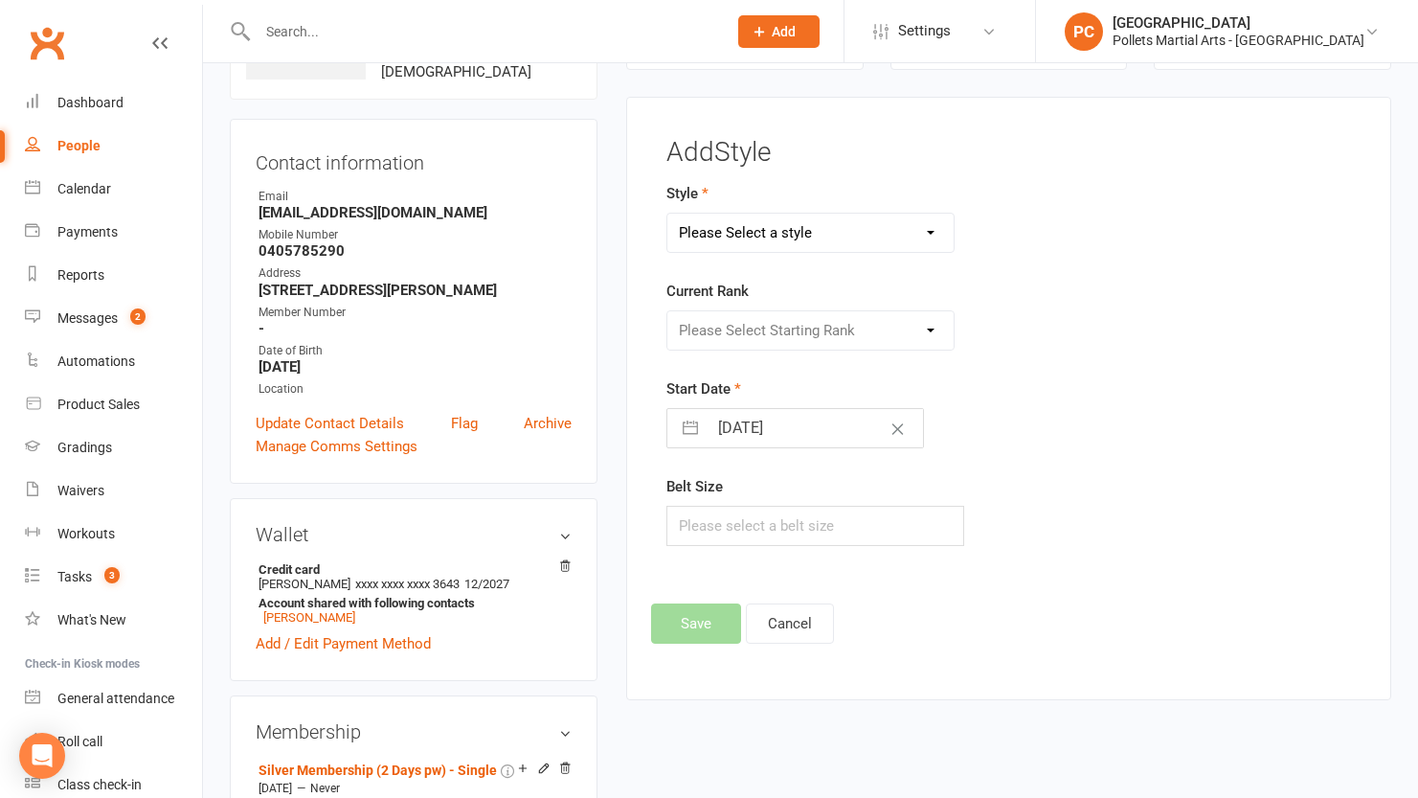
click at [833, 229] on select "Please Select a style Boxing Jiu Jitsu Karate Kobudo (Weapons) Little Tigers MM…" at bounding box center [810, 233] width 286 height 38
select select "3492"
click at [667, 214] on select "Please Select a style Boxing Jiu Jitsu Karate Kobudo (Weapons) Little Tigers MM…" at bounding box center [810, 233] width 286 height 38
click at [817, 331] on select "Please Select Starting Rank White Belt - 10th Kyu Yellow Belt - 9th [PERSON_NAM…" at bounding box center [810, 330] width 286 height 38
select select "41318"
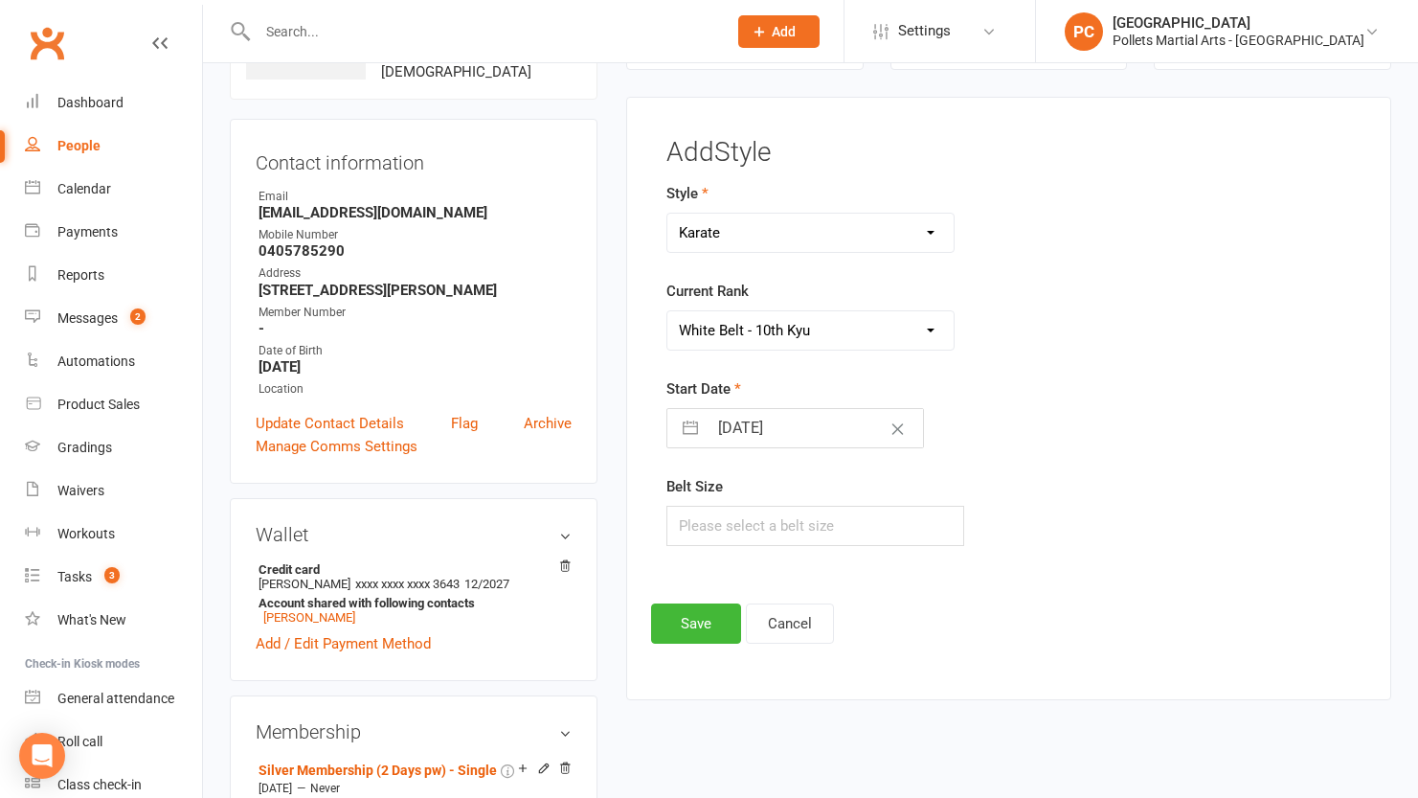
click at [667, 311] on select "Please Select Starting Rank White Belt - 10th Kyu Yellow Belt - 9th [PERSON_NAM…" at bounding box center [810, 330] width 286 height 38
click at [696, 613] on button "Save" at bounding box center [696, 623] width 90 height 40
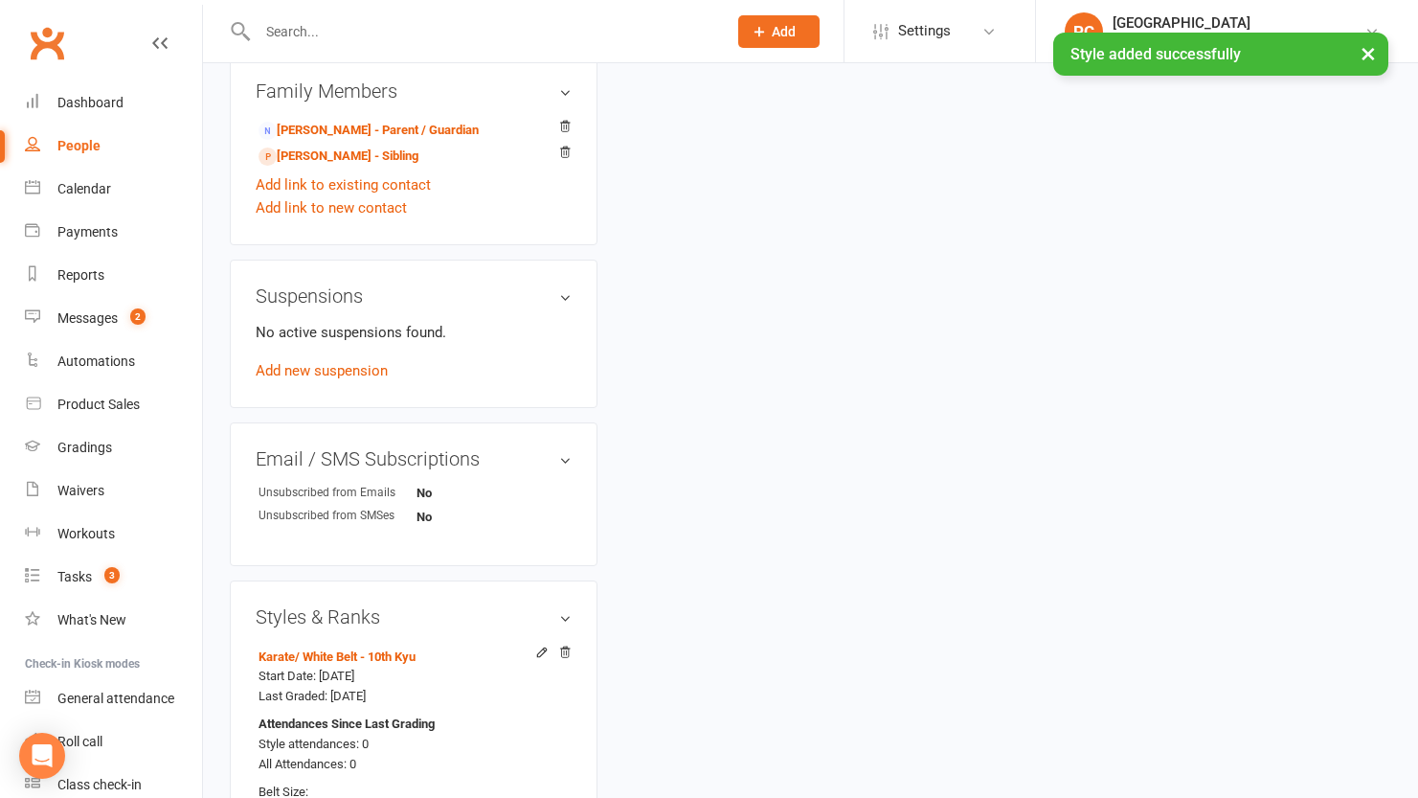
scroll to position [1642, 0]
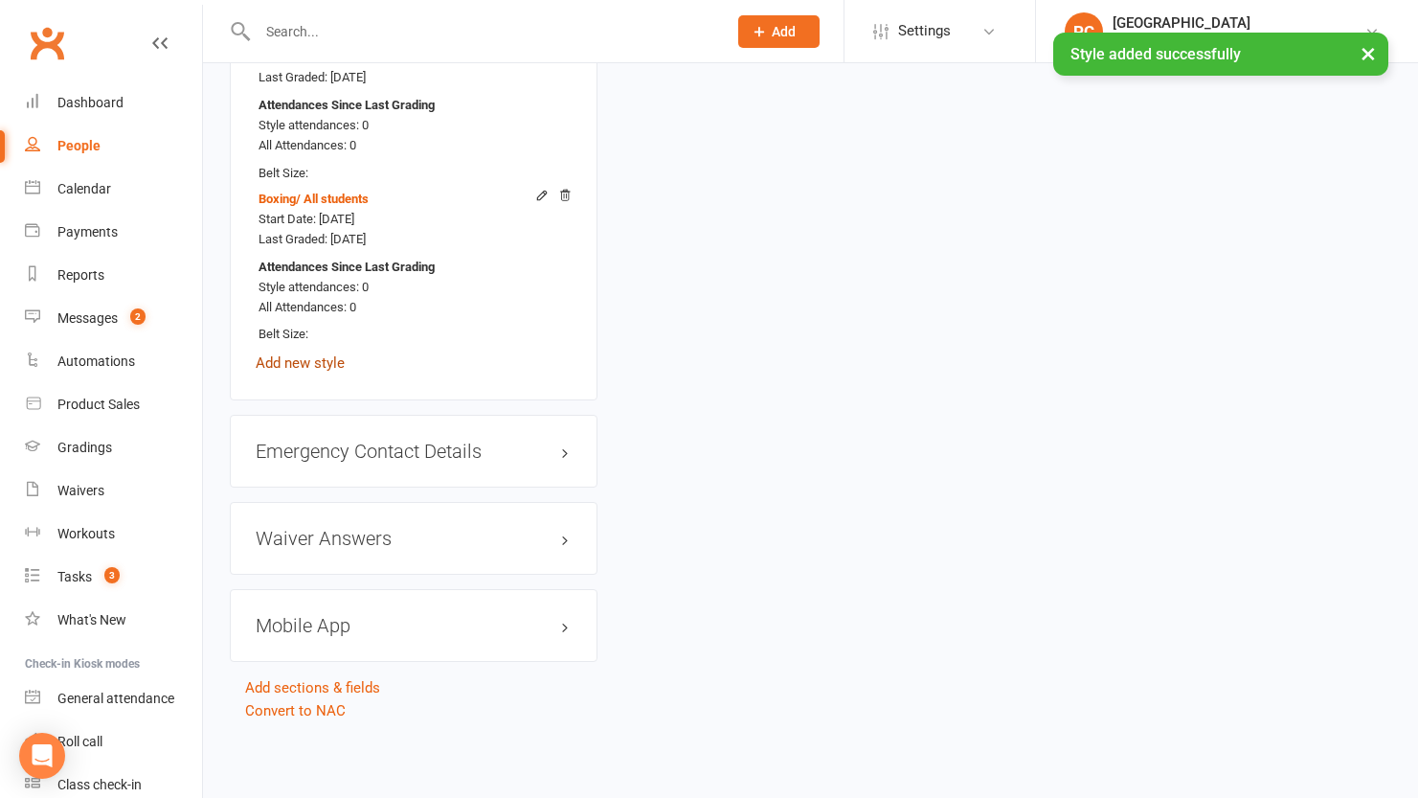
click at [319, 369] on link "Add new style" at bounding box center [300, 362] width 89 height 17
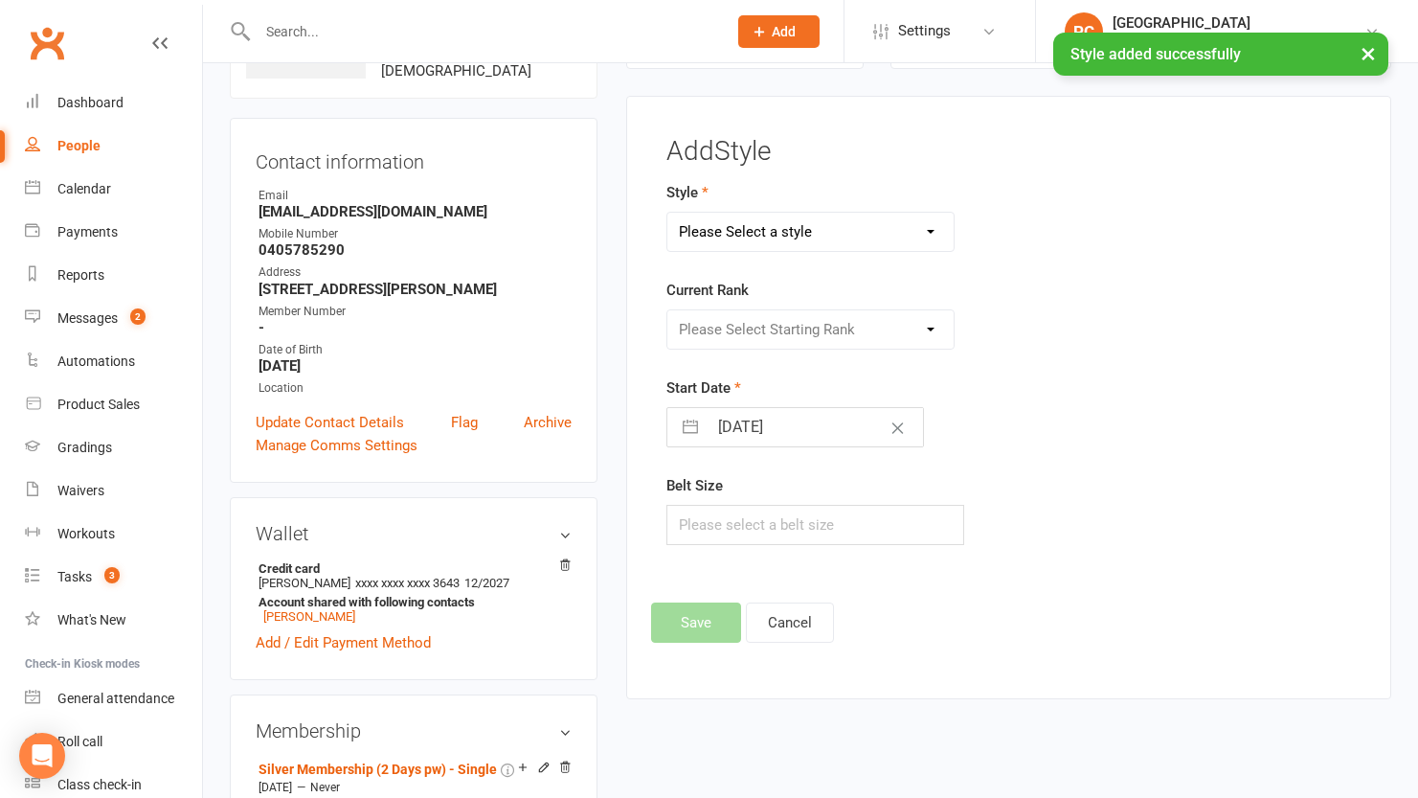
scroll to position [147, 0]
click at [828, 227] on select "Please Select a style Boxing Jiu Jitsu Karate Kobudo (Weapons) Little Tigers MM…" at bounding box center [810, 233] width 286 height 38
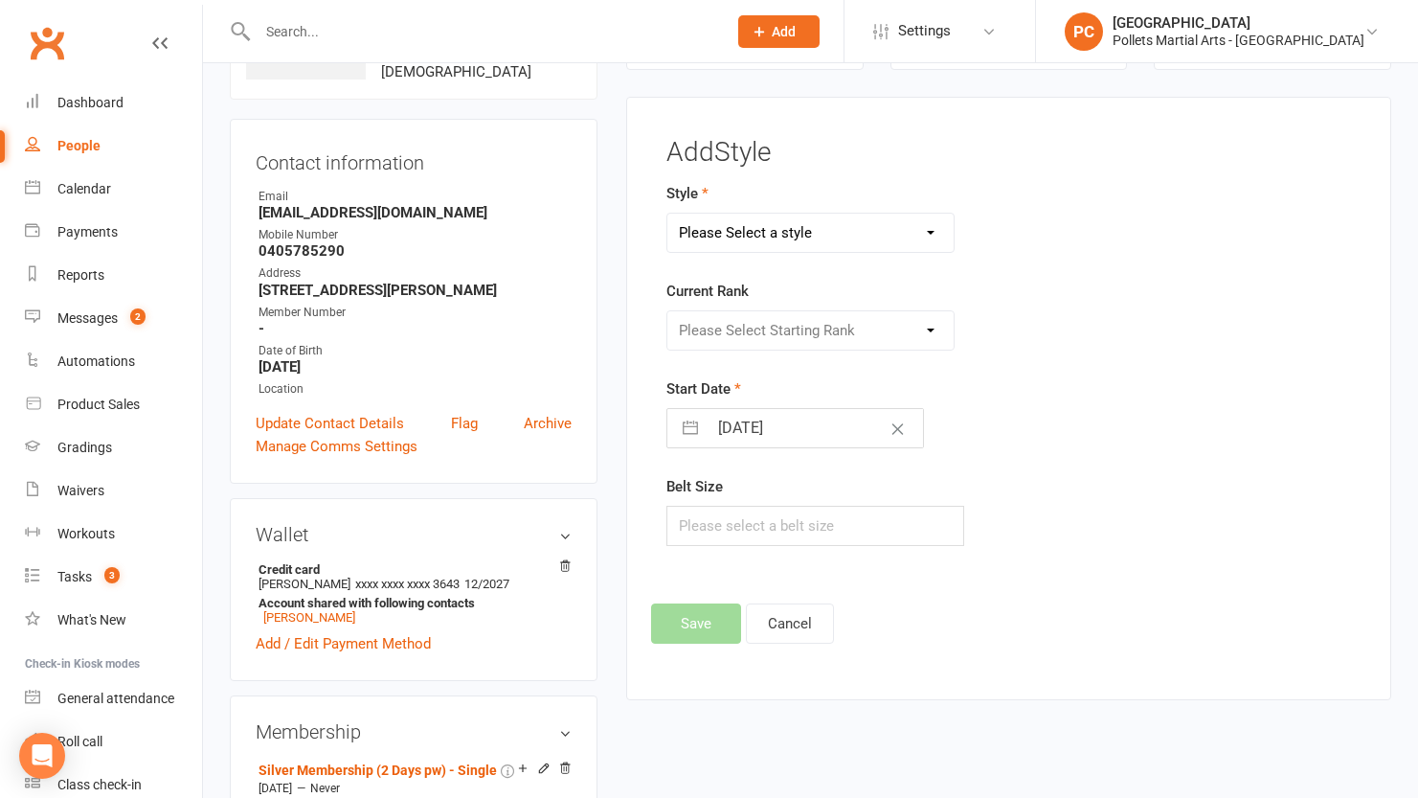
select select "3518"
click at [667, 214] on select "Please Select a style Boxing Jiu Jitsu Karate Kobudo (Weapons) Little Tigers MM…" at bounding box center [810, 233] width 286 height 38
click at [784, 337] on select "Please Select Starting Rank White Belt - 10th Kyu Yelow w/ White stripe - 9th K…" at bounding box center [810, 330] width 286 height 38
select select "41652"
click at [667, 311] on select "Please Select Starting Rank White Belt - 10th Kyu Yelow w/ White stripe - 9th K…" at bounding box center [810, 330] width 286 height 38
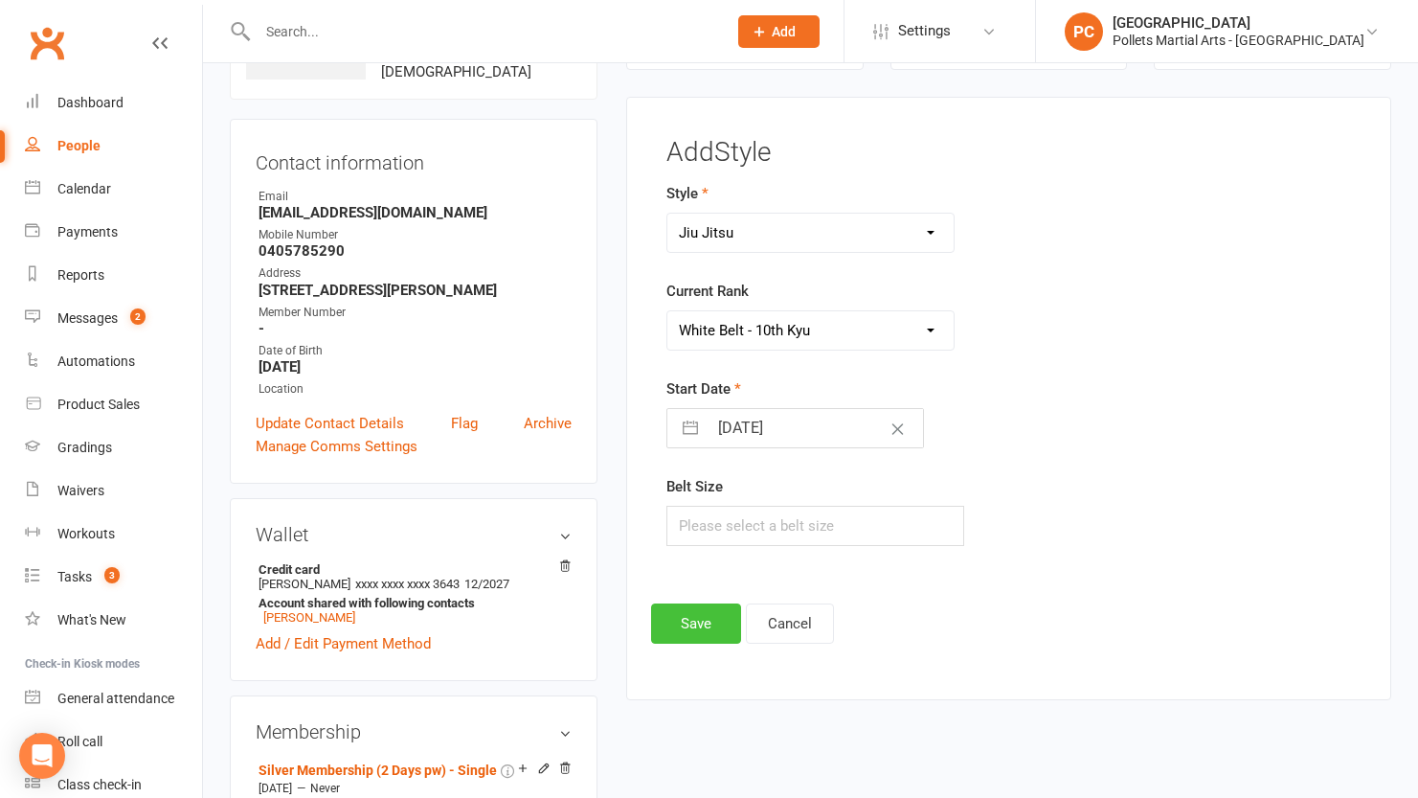
click at [678, 620] on button "Save" at bounding box center [696, 623] width 90 height 40
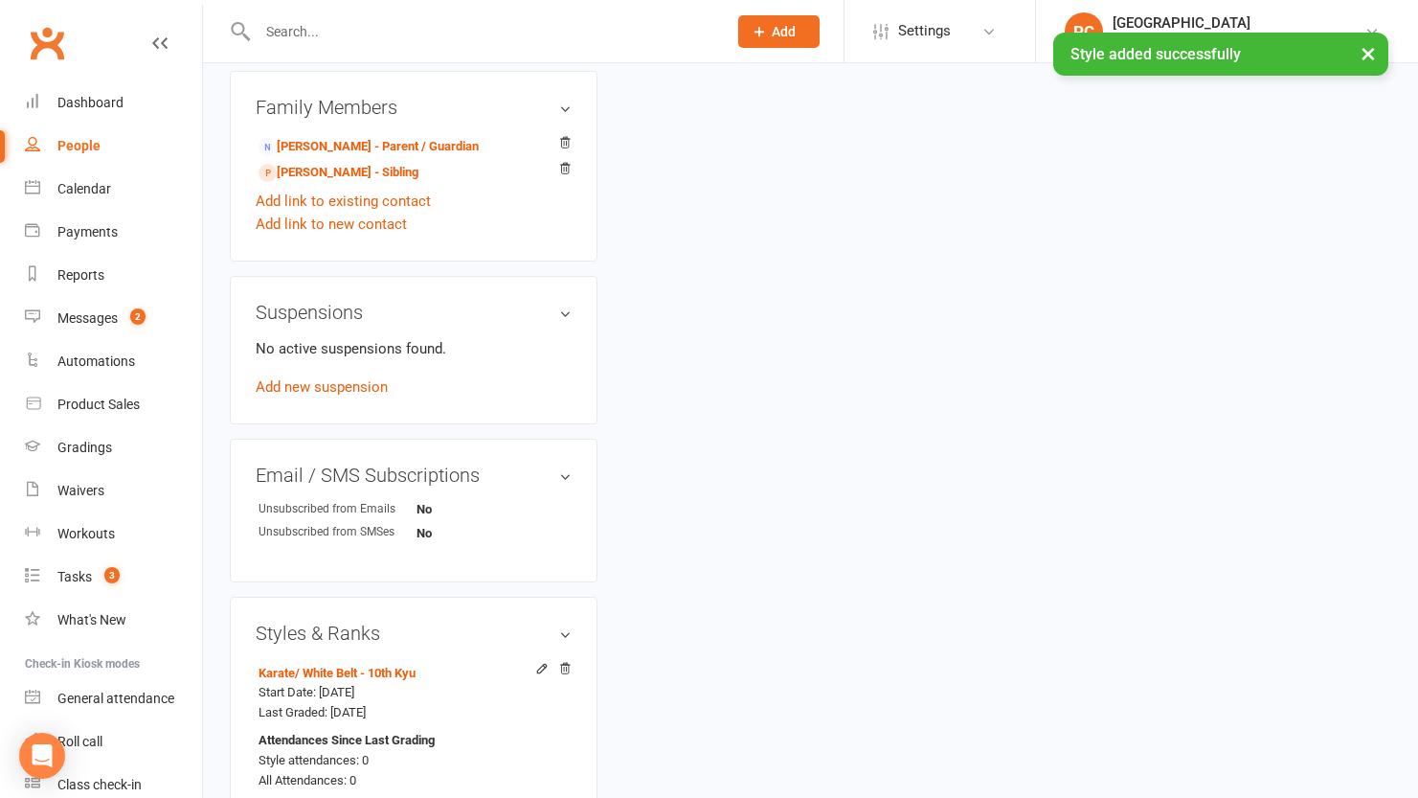
scroll to position [1495, 0]
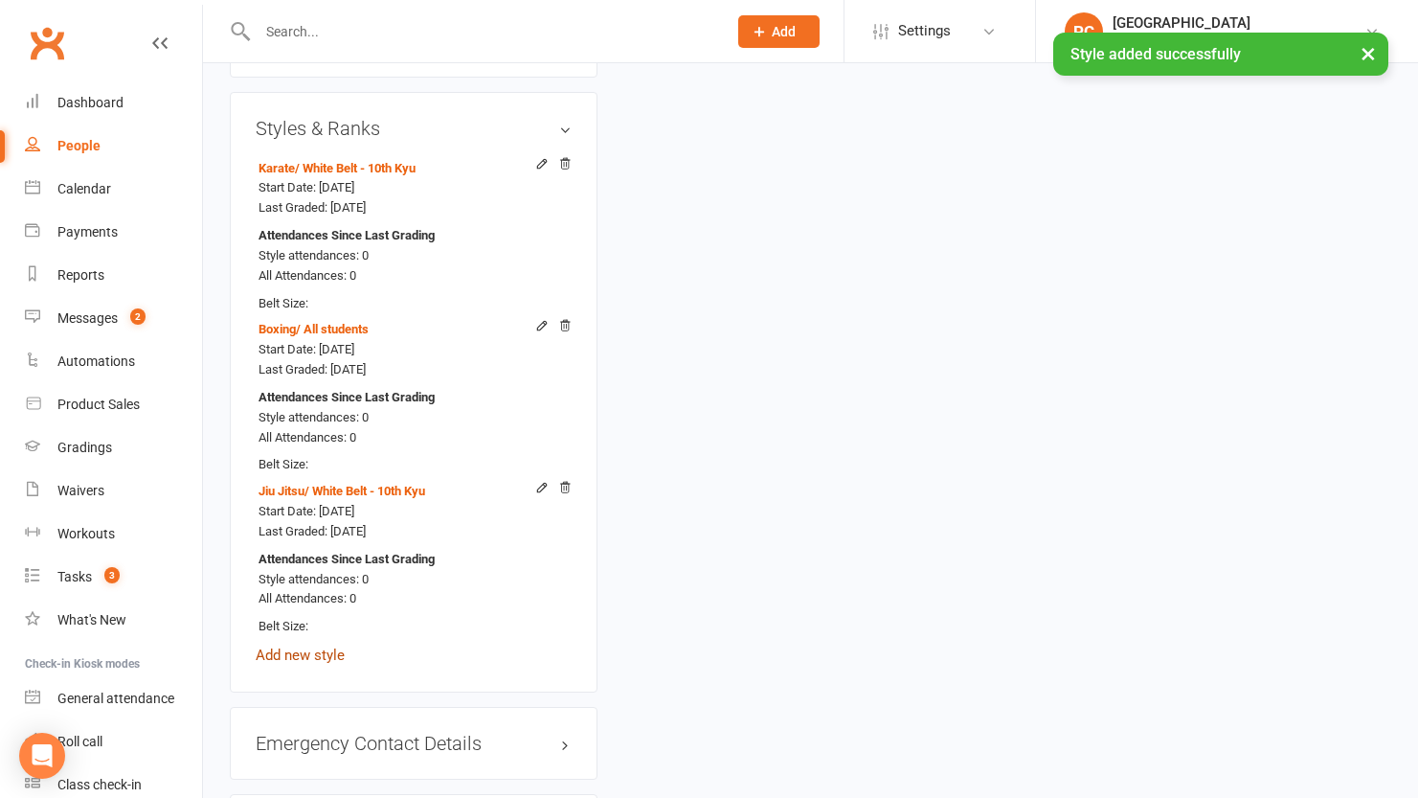
click at [321, 664] on link "Add new style" at bounding box center [300, 654] width 89 height 17
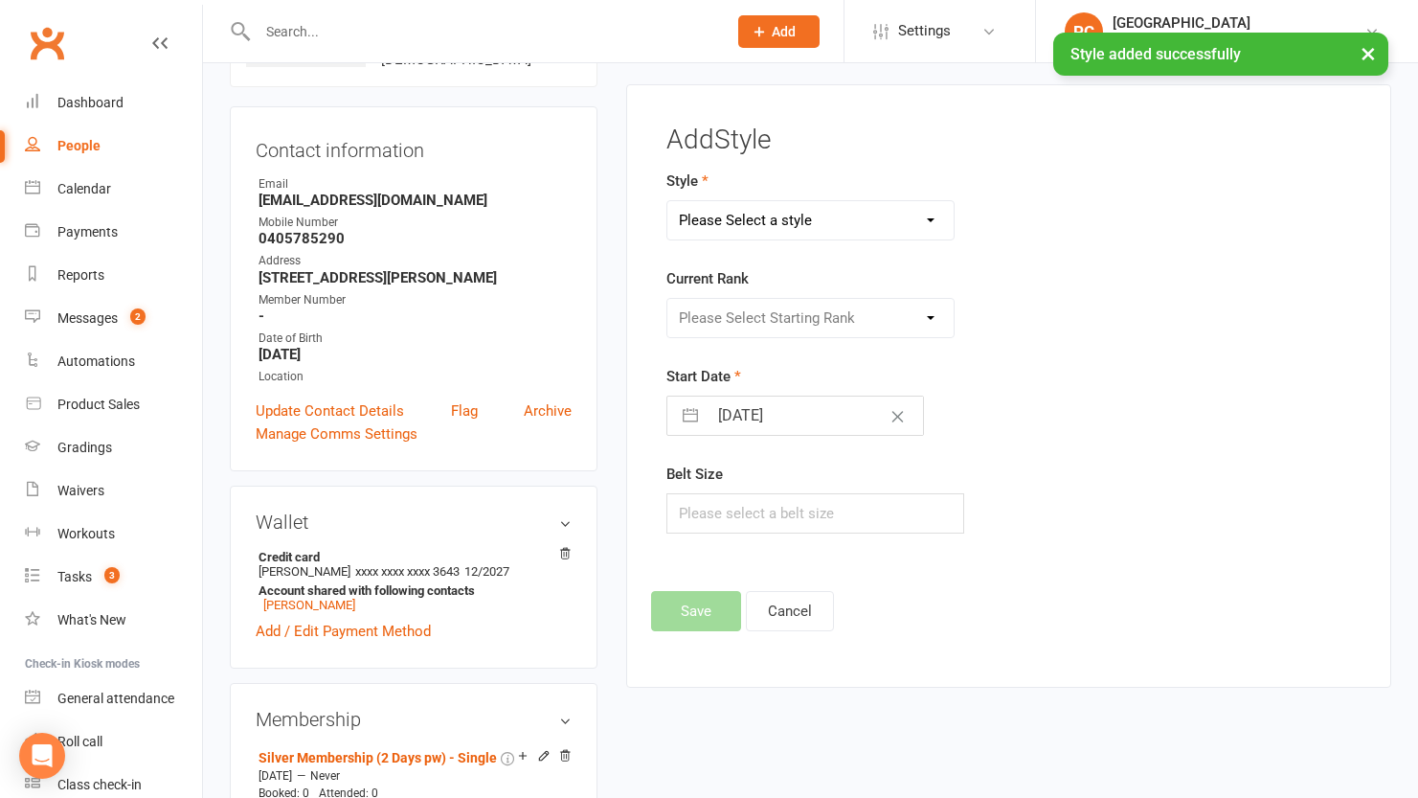
scroll to position [147, 0]
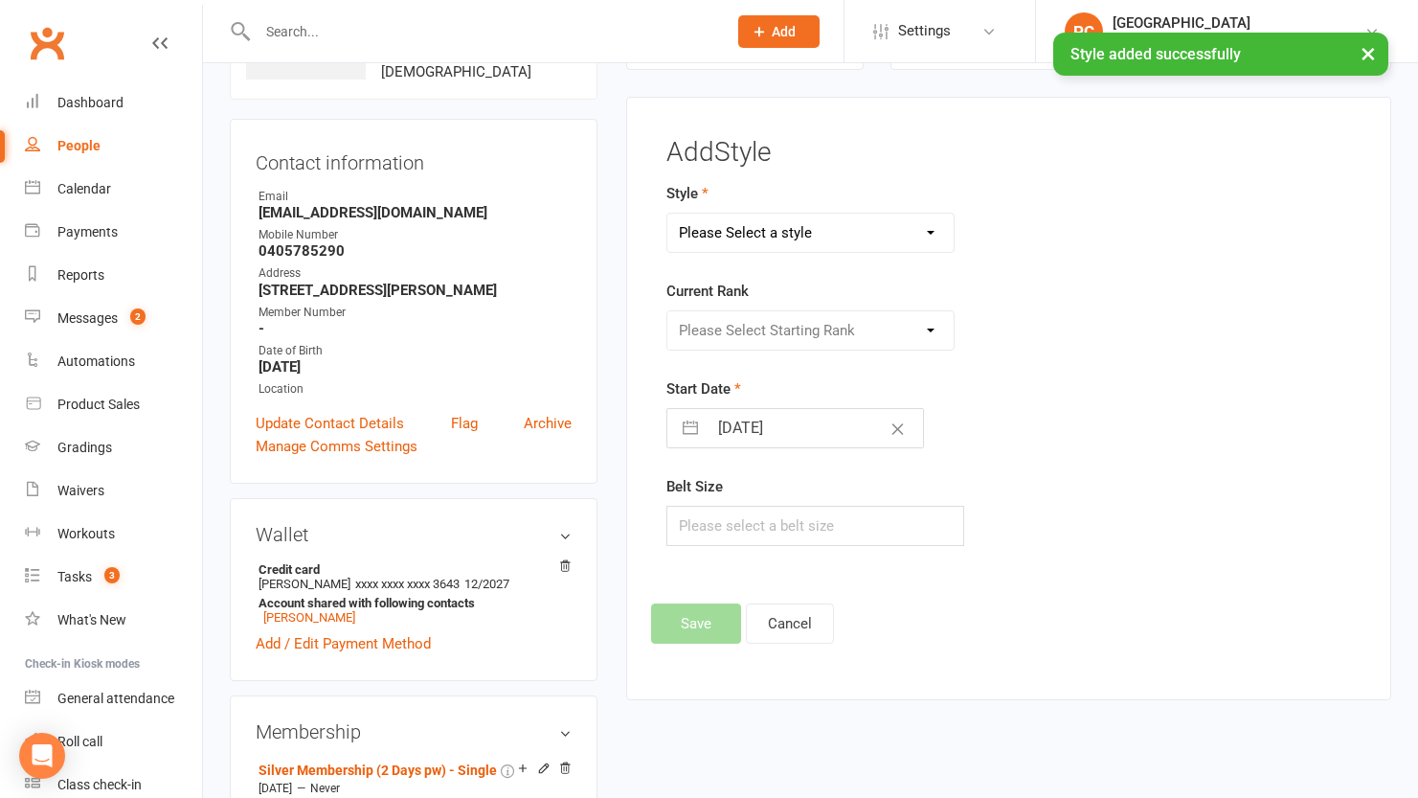
click at [835, 225] on select "Please Select a style Boxing Jiu Jitsu Karate Kobudo (Weapons) Little Tigers MM…" at bounding box center [810, 233] width 286 height 38
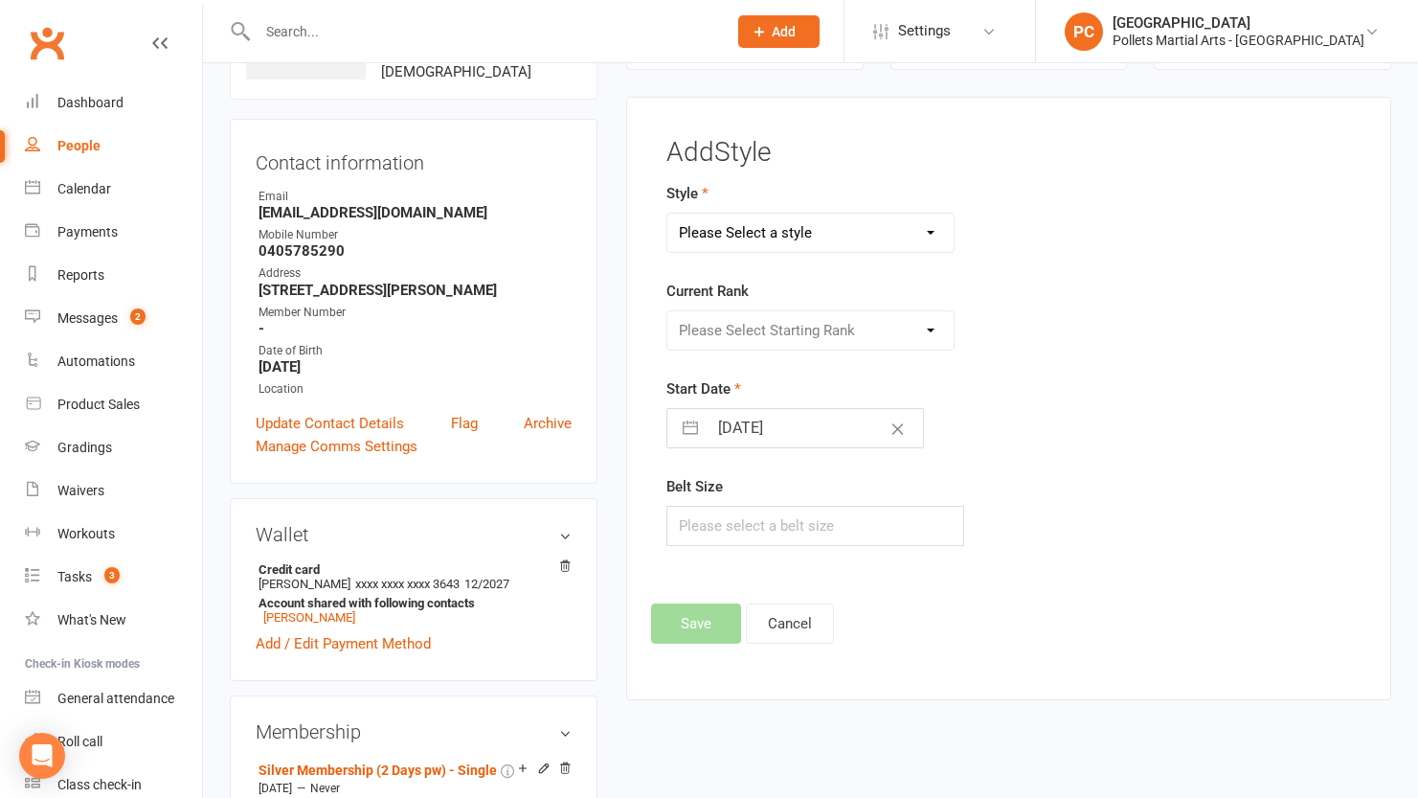
select select "3520"
click at [667, 214] on select "Please Select a style Boxing Jiu Jitsu Karate Kobudo (Weapons) Little Tigers MM…" at bounding box center [810, 233] width 286 height 38
click at [746, 305] on div "Current Rank Please Select Starting Rank All students" at bounding box center [889, 315] width 446 height 71
click at [749, 315] on select "Please Select Starting Rank All students" at bounding box center [810, 330] width 286 height 38
select select "41669"
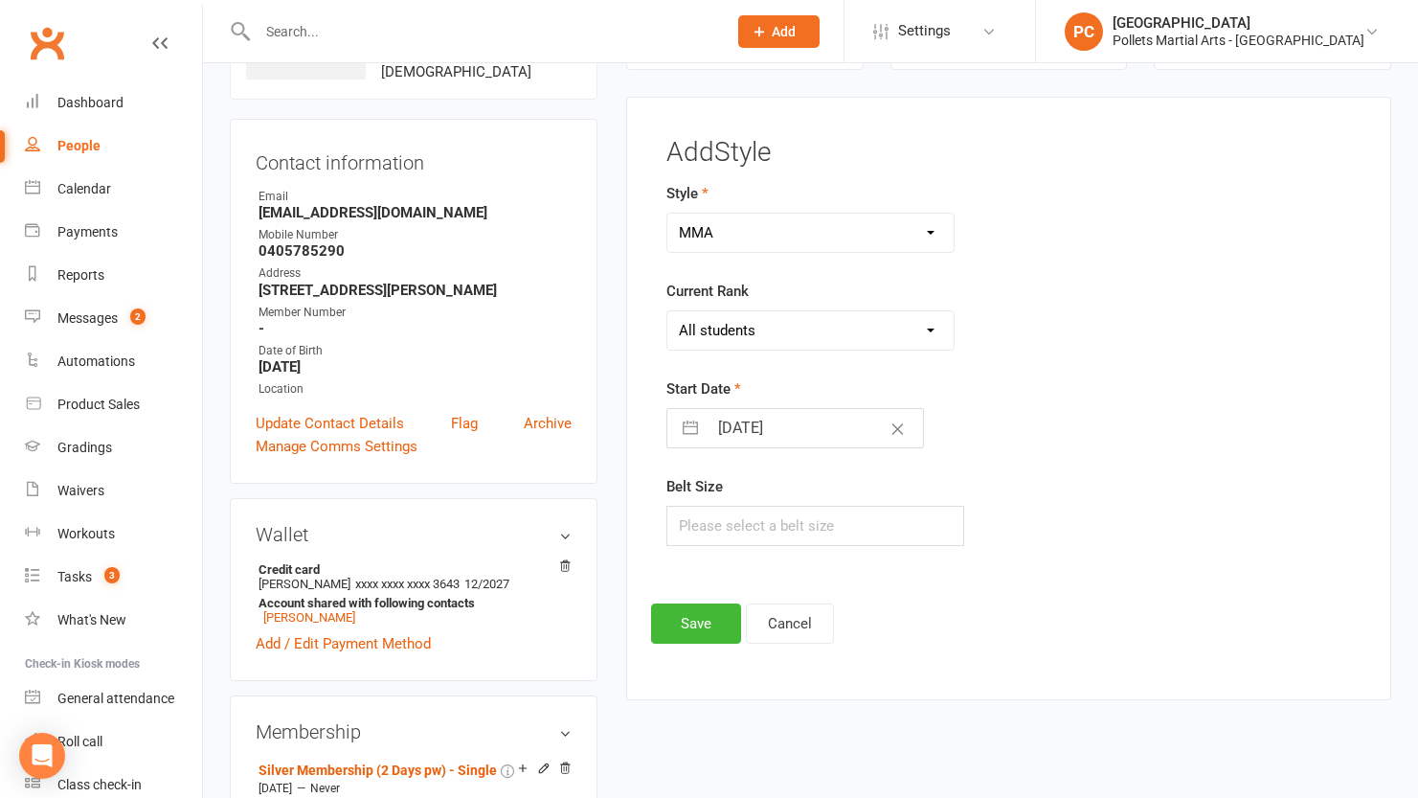
click at [667, 311] on select "Please Select Starting Rank All students" at bounding box center [810, 330] width 286 height 38
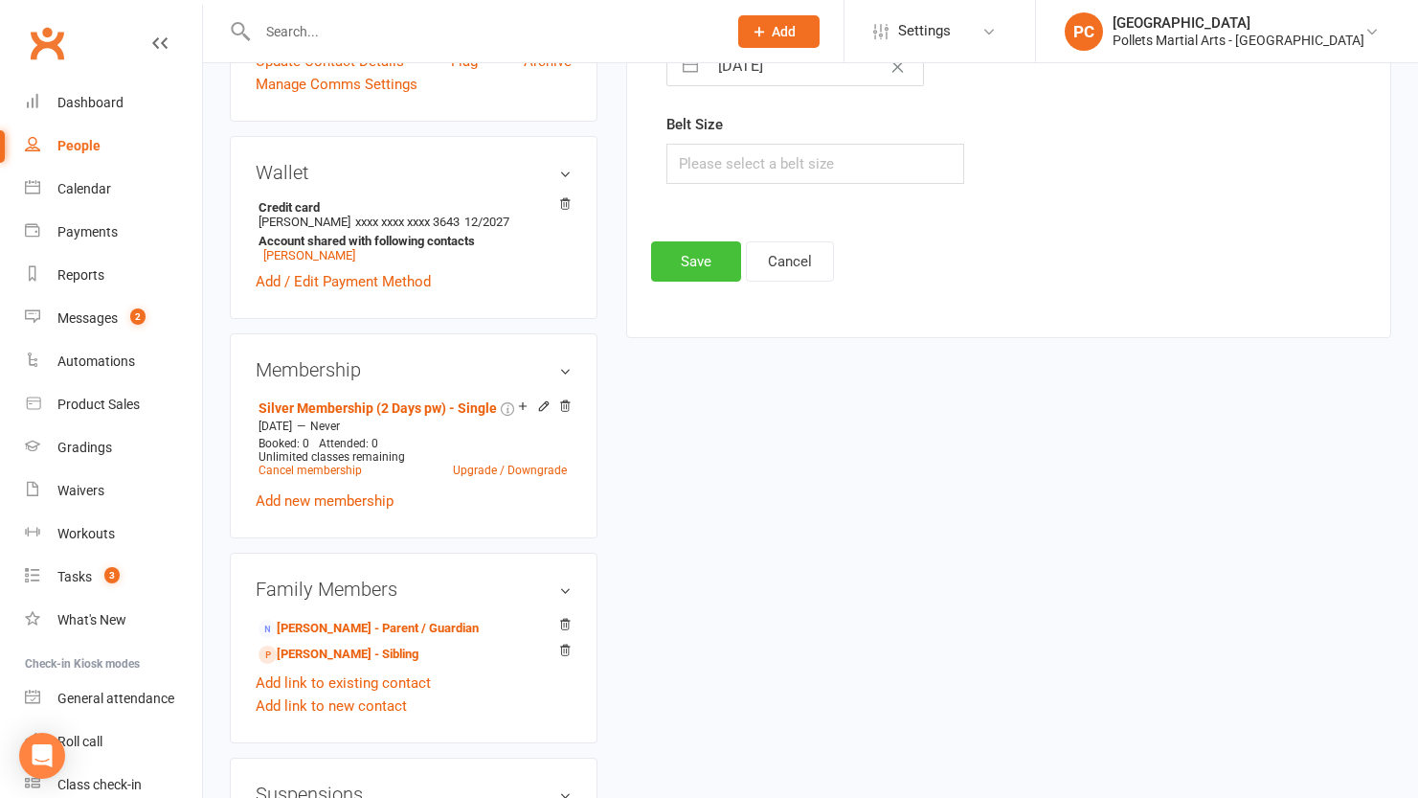
click at [667, 270] on button "Save" at bounding box center [696, 261] width 90 height 40
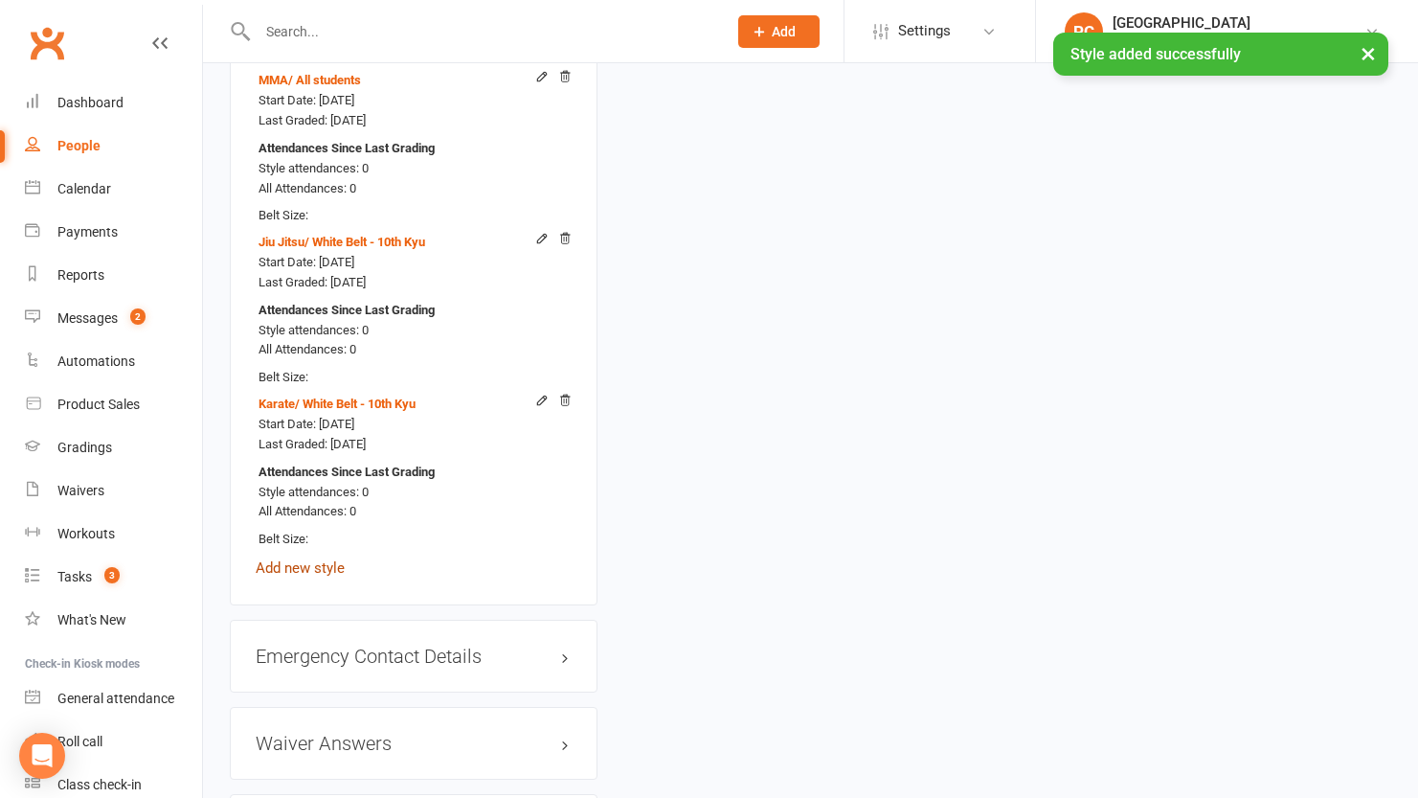
click at [310, 576] on link "Add new style" at bounding box center [300, 567] width 89 height 17
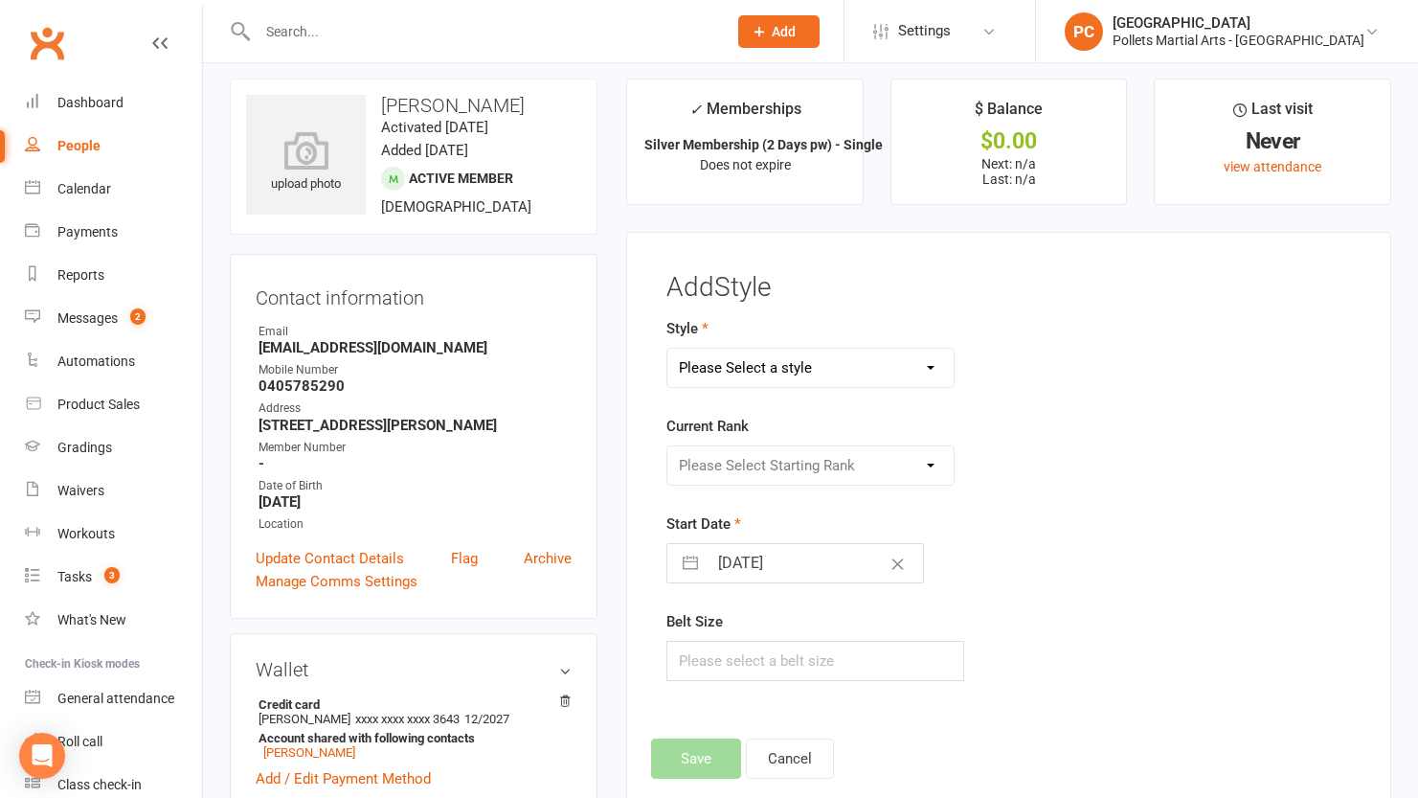
scroll to position [36, 0]
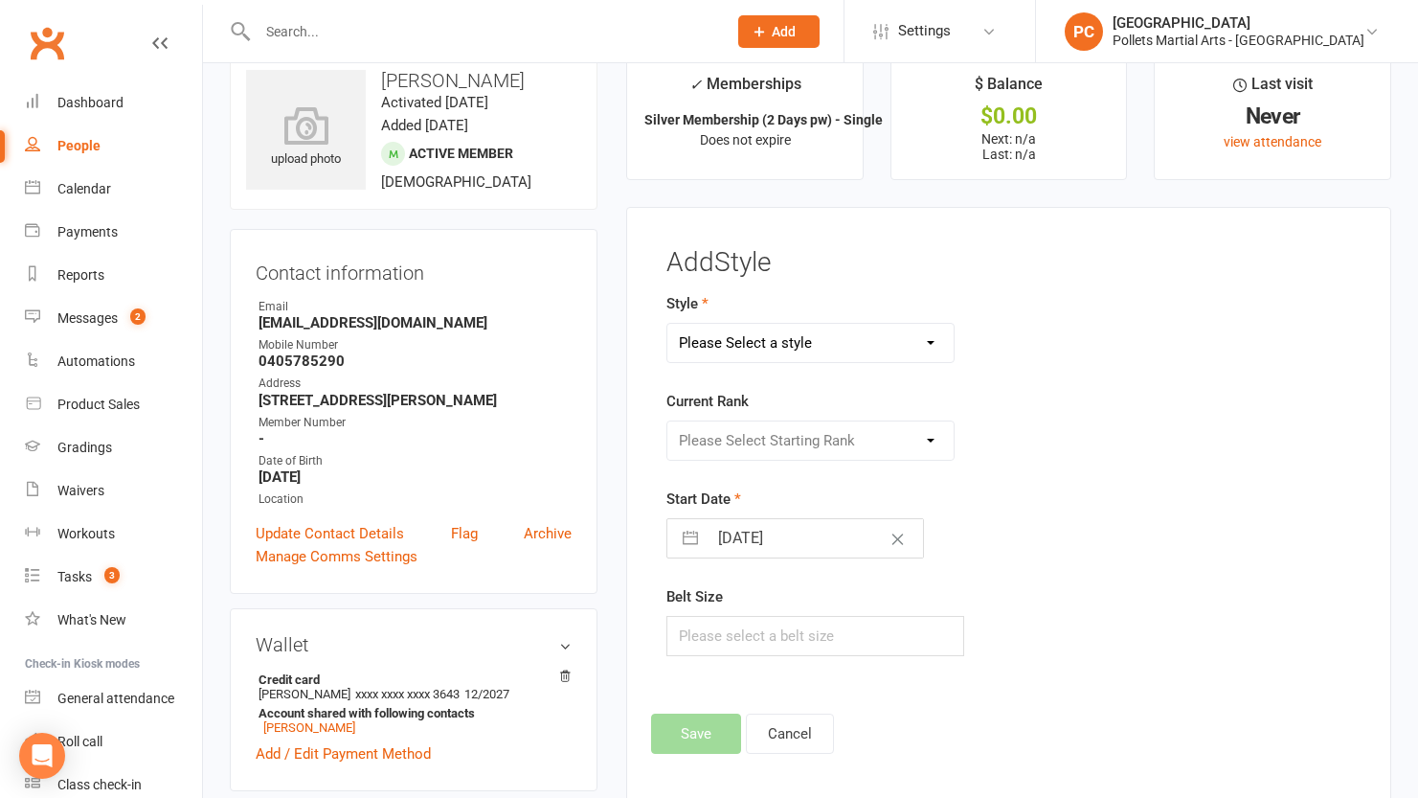
click at [865, 348] on select "Please Select a style Boxing Jiu Jitsu Karate Kobudo (Weapons) Little Tigers MM…" at bounding box center [810, 343] width 286 height 38
select select "3503"
click at [667, 324] on select "Please Select a style Boxing Jiu Jitsu Karate Kobudo (Weapons) Little Tigers MM…" at bounding box center [810, 343] width 286 height 38
click at [816, 446] on select "Please Select Starting Rank Ungraded Grade 1 Yellow Prajiet Grade 2 Green Praji…" at bounding box center [810, 440] width 286 height 38
select select "41471"
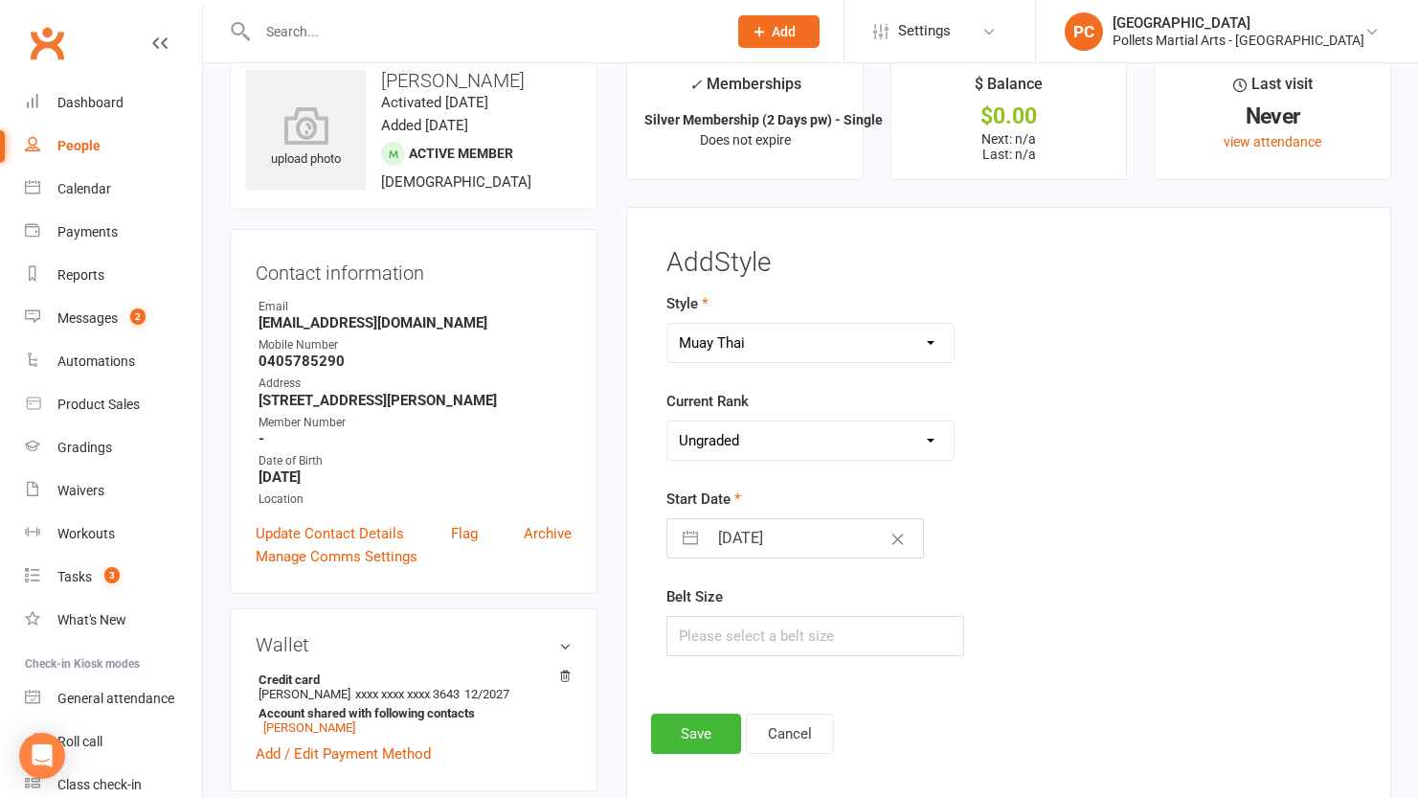
click at [667, 421] on select "Please Select Starting Rank Ungraded Grade 1 Yellow Prajiet Grade 2 Green Praji…" at bounding box center [810, 440] width 286 height 38
click at [1014, 468] on form "Style Boxing Jiu Jitsu Karate Kobudo (Weapons) Little Tigers MMA Muay Thai Curr…" at bounding box center [889, 474] width 446 height 364
click at [685, 714] on button "Save" at bounding box center [696, 733] width 90 height 40
